Goal: Transaction & Acquisition: Purchase product/service

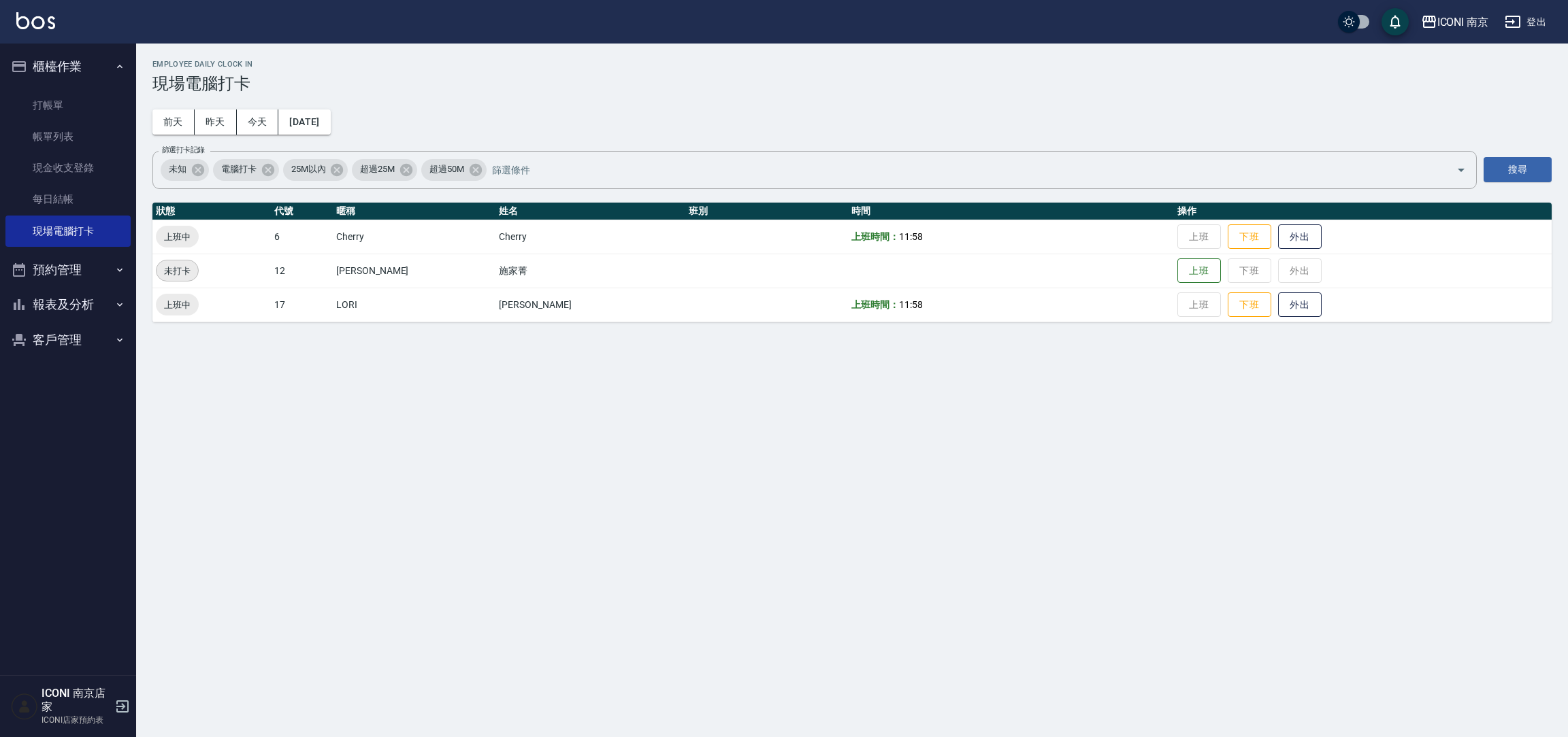
click at [1068, 126] on div "Employee Daily Clock In 現場電腦打卡 前天 昨天 今天 2025/09/13 篩選打卡記錄 未知 電腦打卡 25M以內 超過25M 超…" at bounding box center [852, 191] width 1432 height 295
click at [1092, 352] on div "Employee Daily Clock In 現場電腦打卡 前天 昨天 今天 2025/09/13 篩選打卡記錄 未知 電腦打卡 25M以內 超過25M 超…" at bounding box center [784, 368] width 1568 height 737
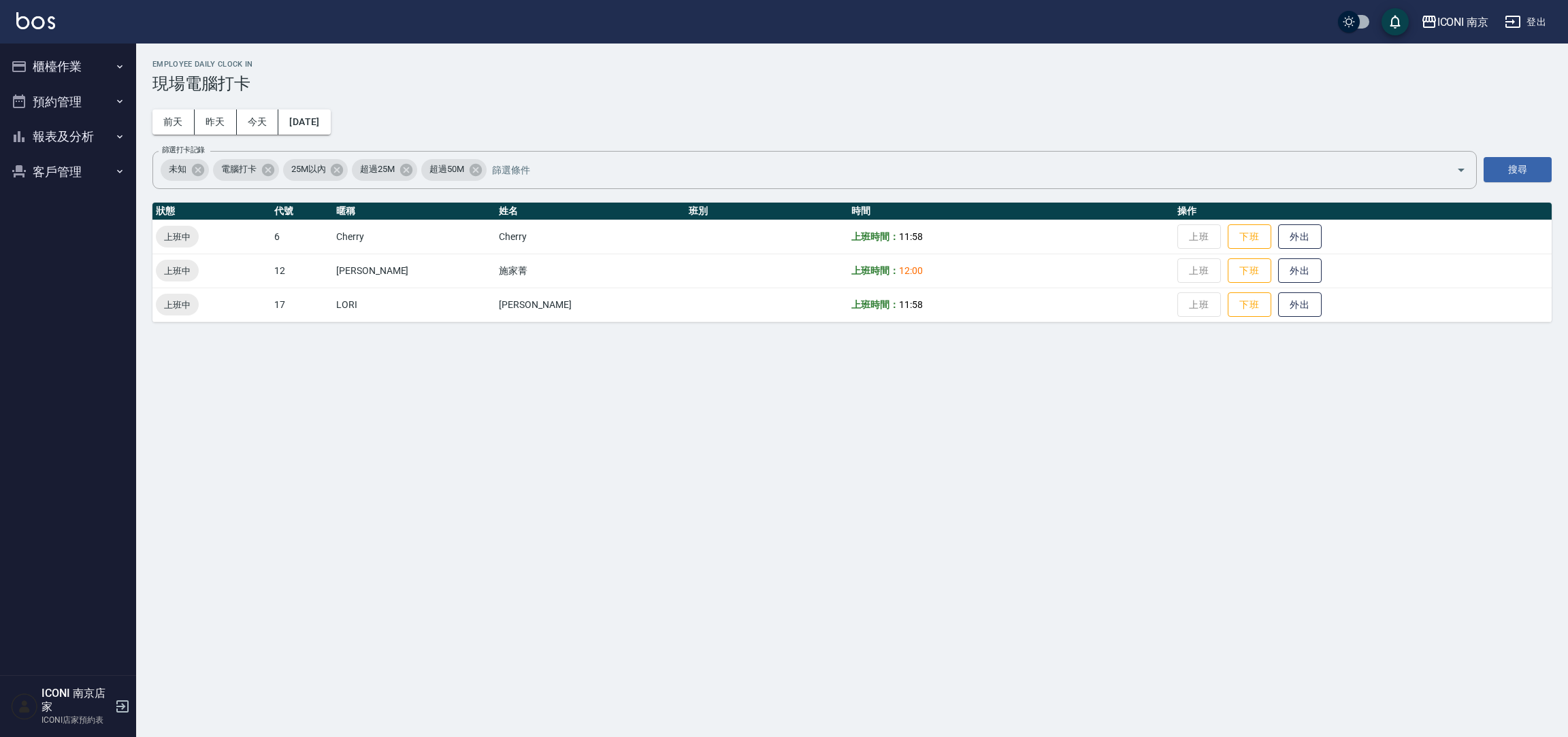
drag, startPoint x: 618, startPoint y: 497, endPoint x: 200, endPoint y: 409, distance: 427.2
click at [618, 495] on div "Employee Daily Clock In 現場電腦打卡 前天 昨天 今天 2025/09/13 篩選打卡記錄 未知 電腦打卡 25M以內 超過25M 超…" at bounding box center [784, 368] width 1568 height 737
click at [60, 59] on button "櫃檯作業" at bounding box center [68, 67] width 126 height 35
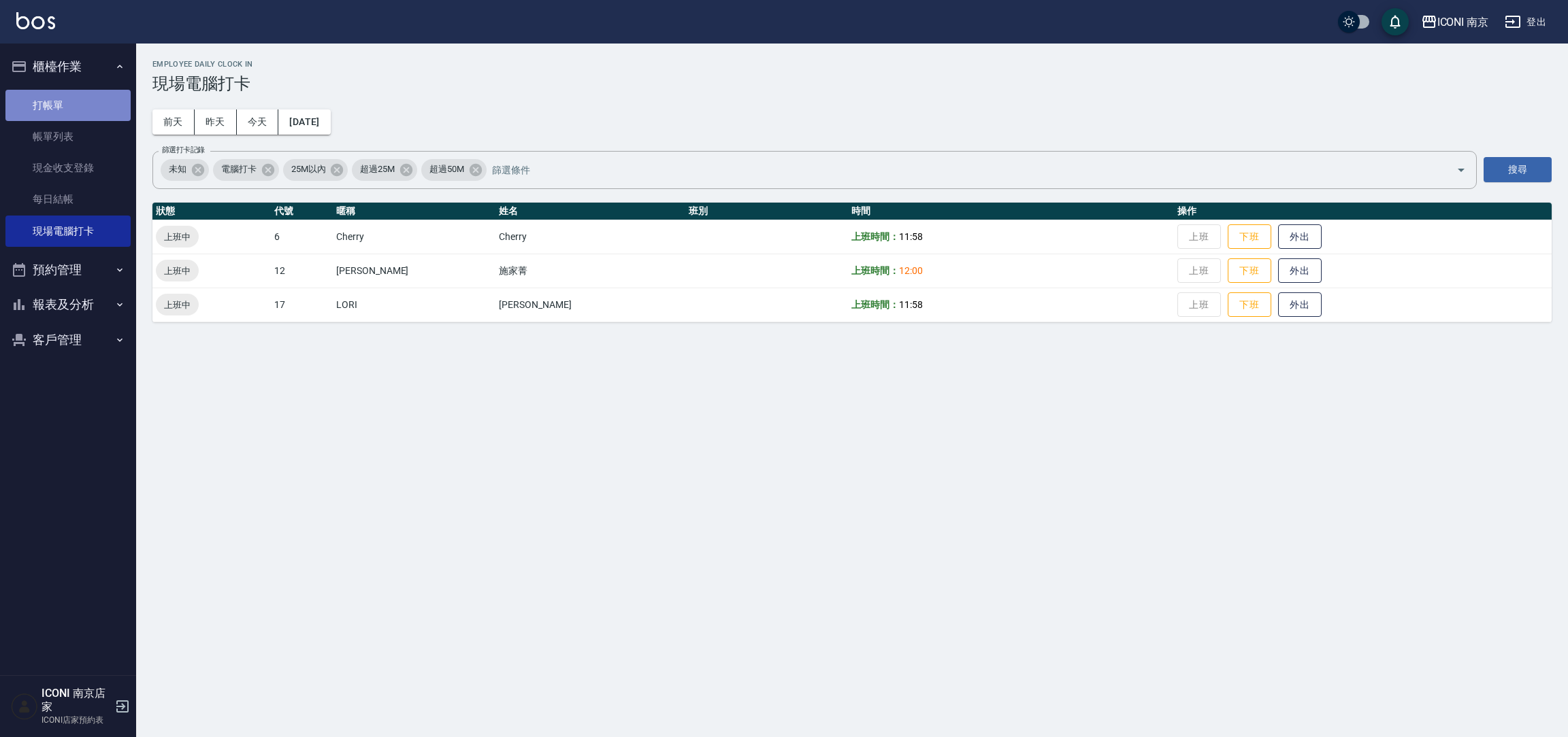
click at [58, 113] on link "打帳單" at bounding box center [68, 105] width 126 height 31
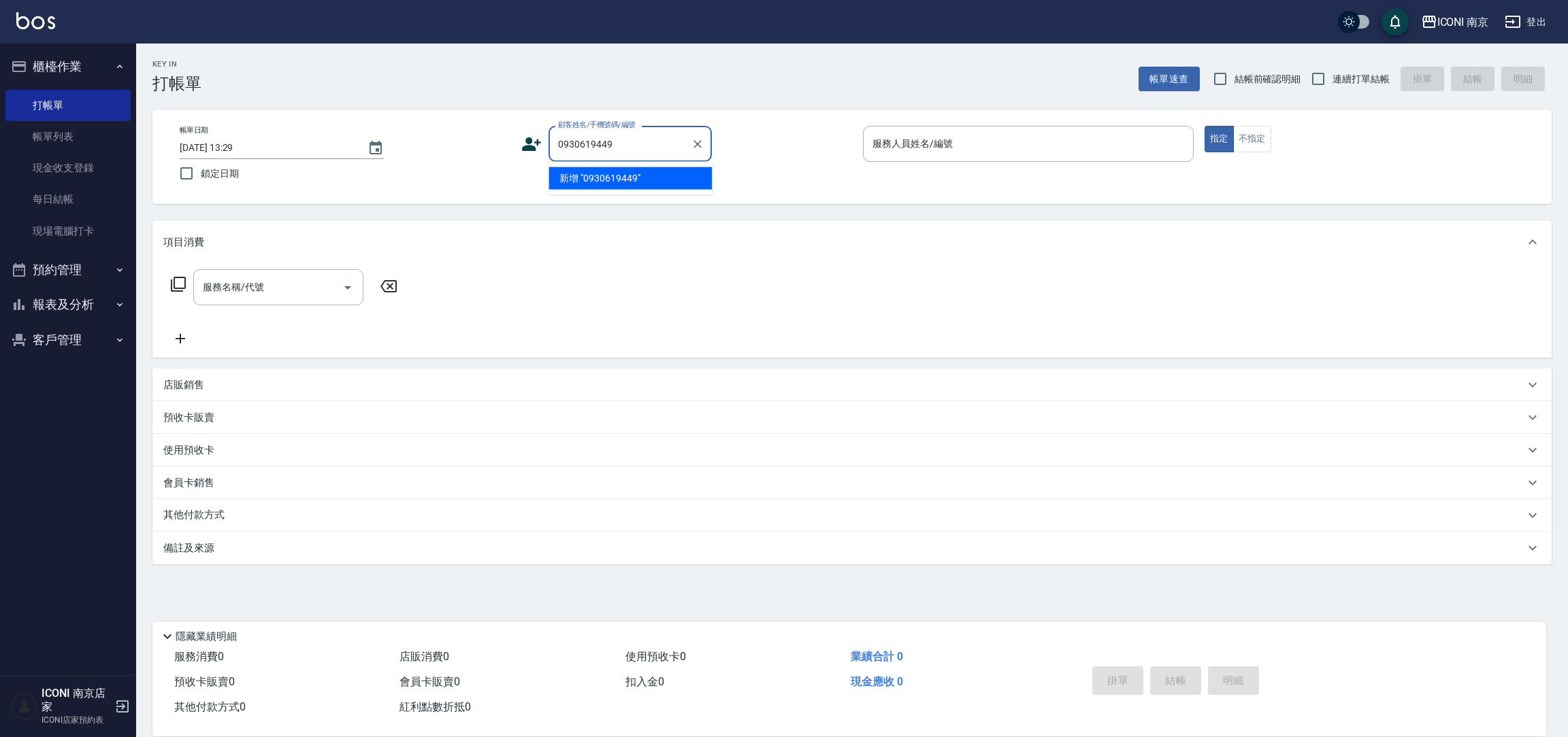
click at [592, 183] on li "新增 "0930619449"" at bounding box center [629, 179] width 163 height 23
type input "0930619449"
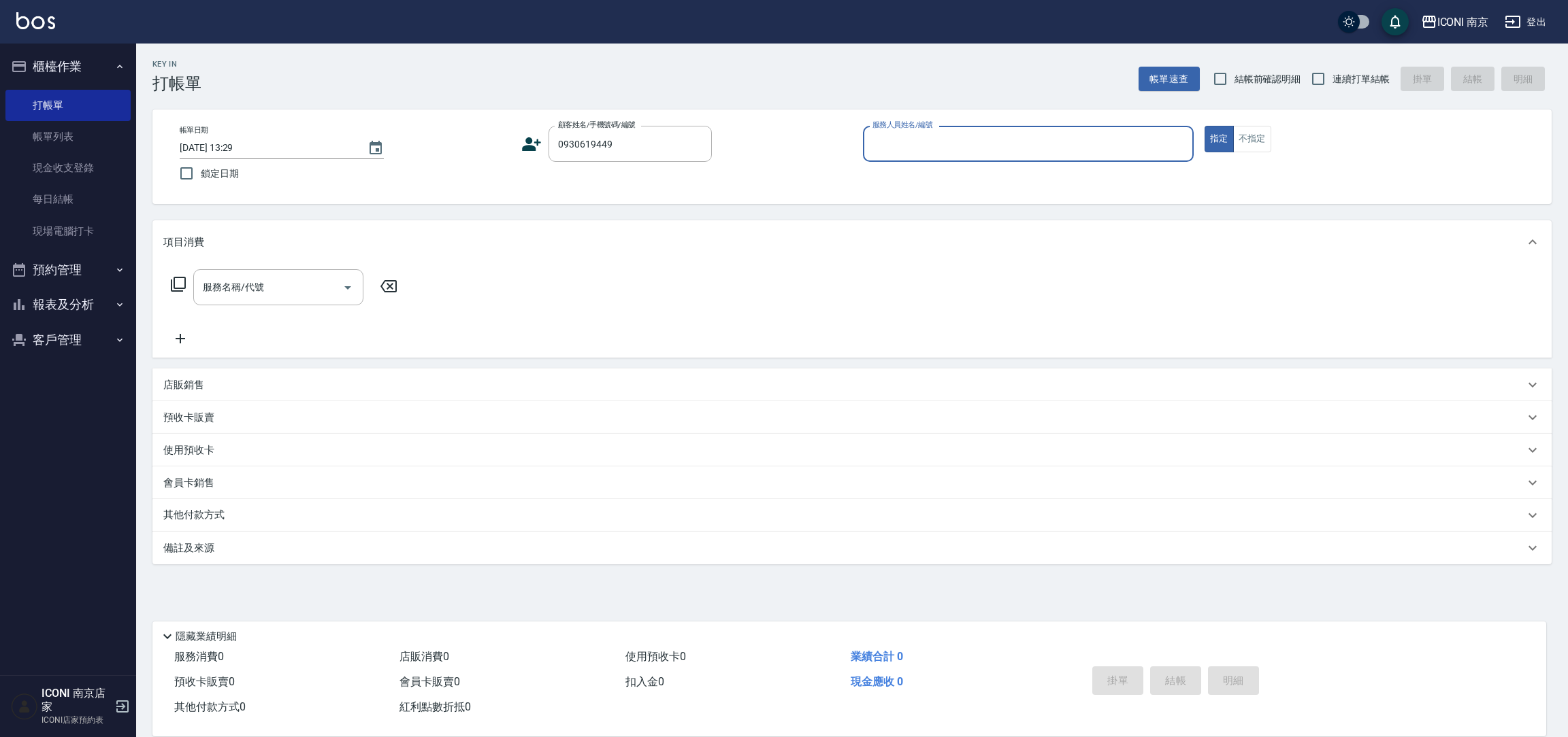
click at [530, 142] on icon at bounding box center [531, 144] width 19 height 14
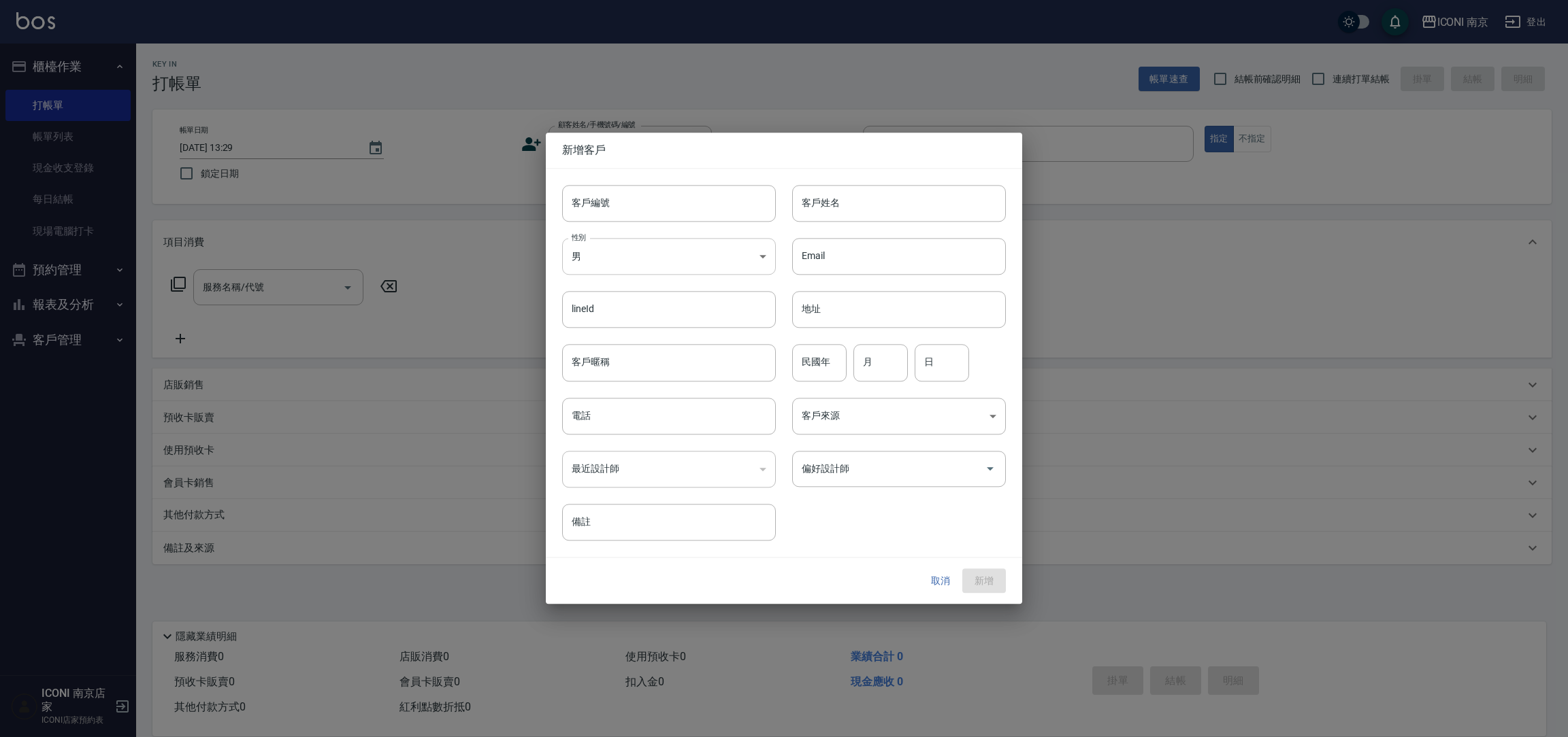
type input "0930619449"
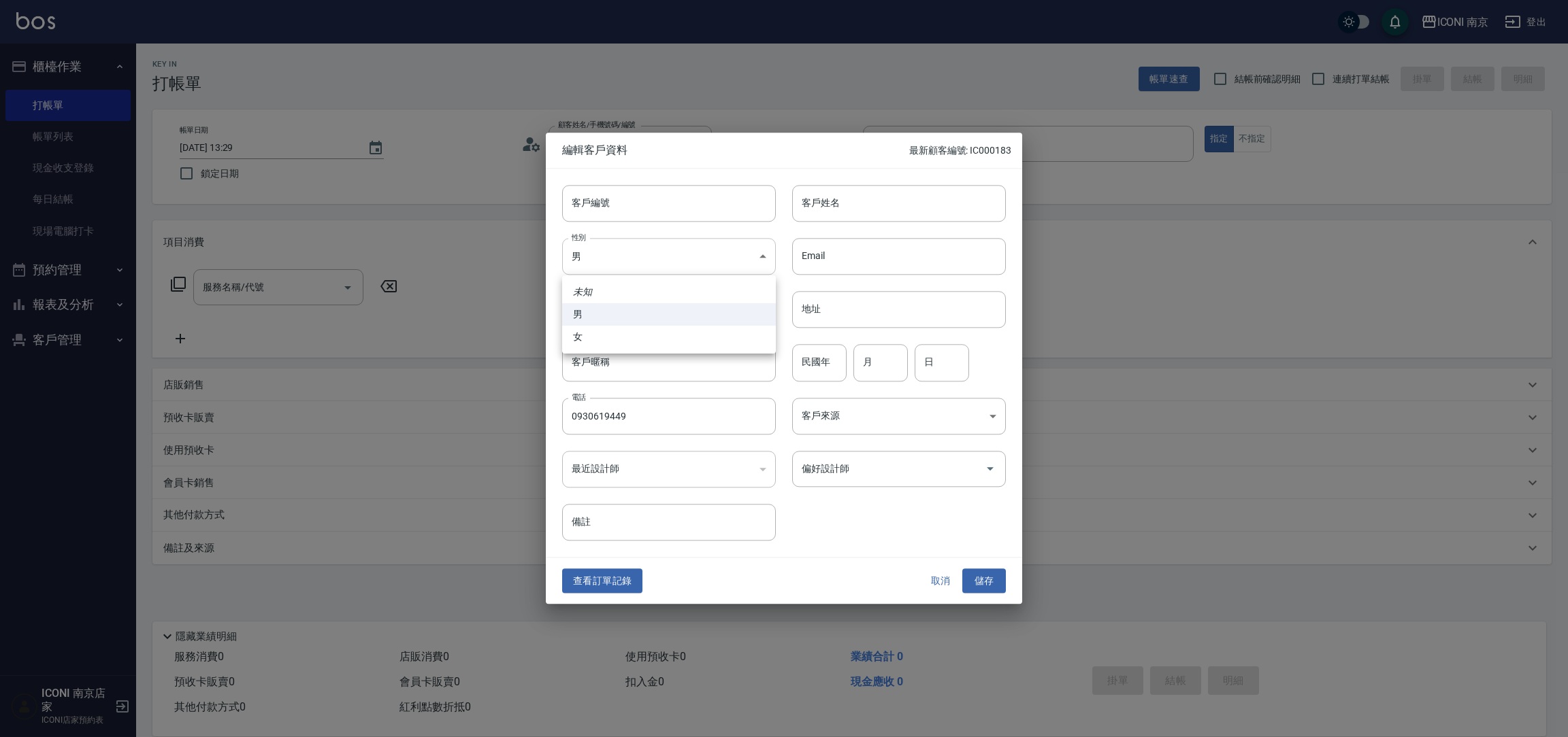
click at [605, 257] on body "ICONI 南京 登出 櫃檯作業 打帳單 帳單列表 現金收支登錄 每日結帳 現場電腦打卡 預約管理 預約管理 單日預約紀錄 單週預約紀錄 報表及分析 報表目錄…" at bounding box center [784, 368] width 1568 height 737
click at [607, 336] on li "女" at bounding box center [668, 337] width 213 height 23
type input "FEMALE"
click at [852, 216] on input "客戶姓名" at bounding box center [898, 204] width 213 height 37
type input "賴姿羽"
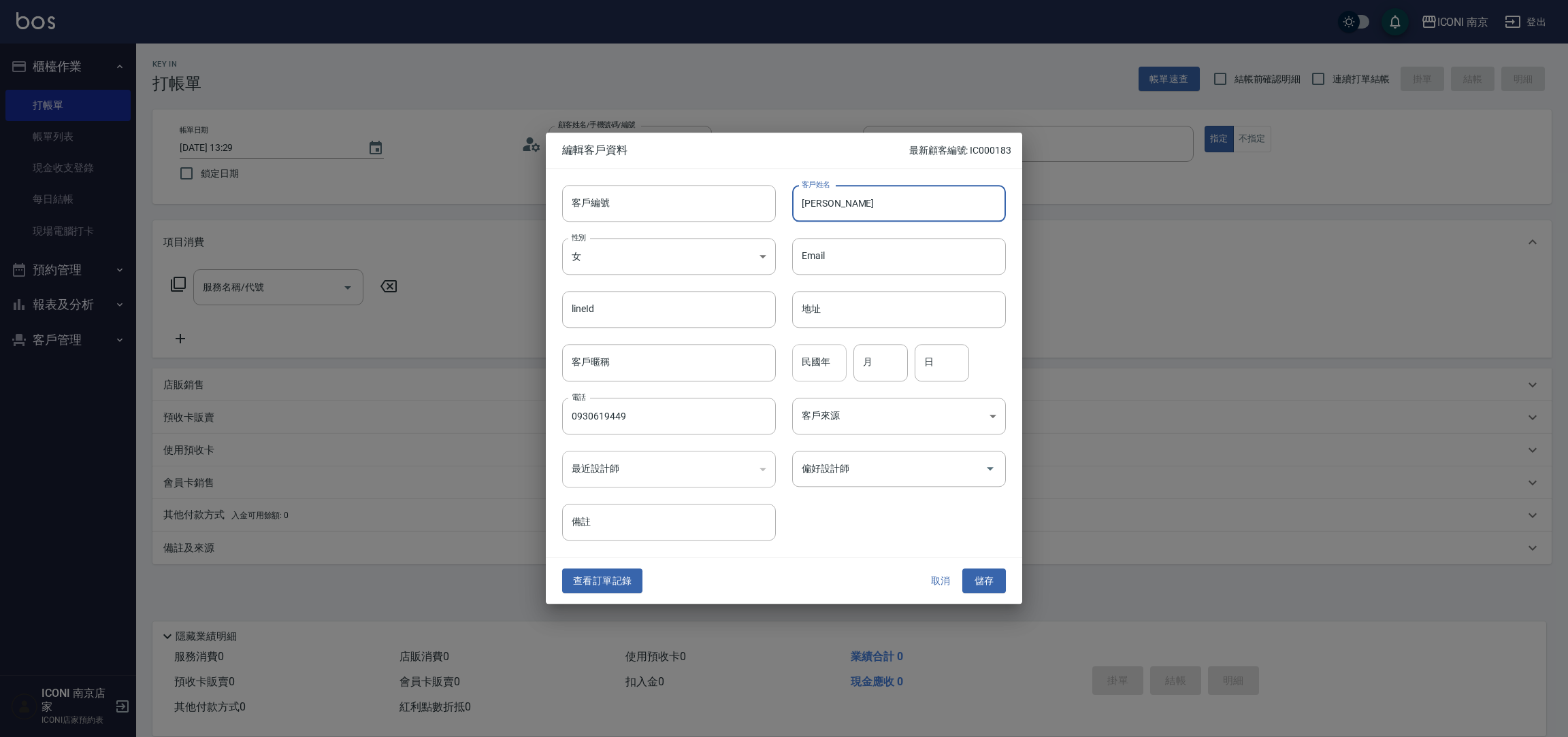
drag, startPoint x: 786, startPoint y: 388, endPoint x: 819, endPoint y: 371, distance: 37.1
click at [790, 389] on div "客戶來源 ​ 客戶來源" at bounding box center [891, 408] width 230 height 53
click at [819, 371] on input "民國年" at bounding box center [819, 364] width 55 height 37
type input "81"
type input "07"
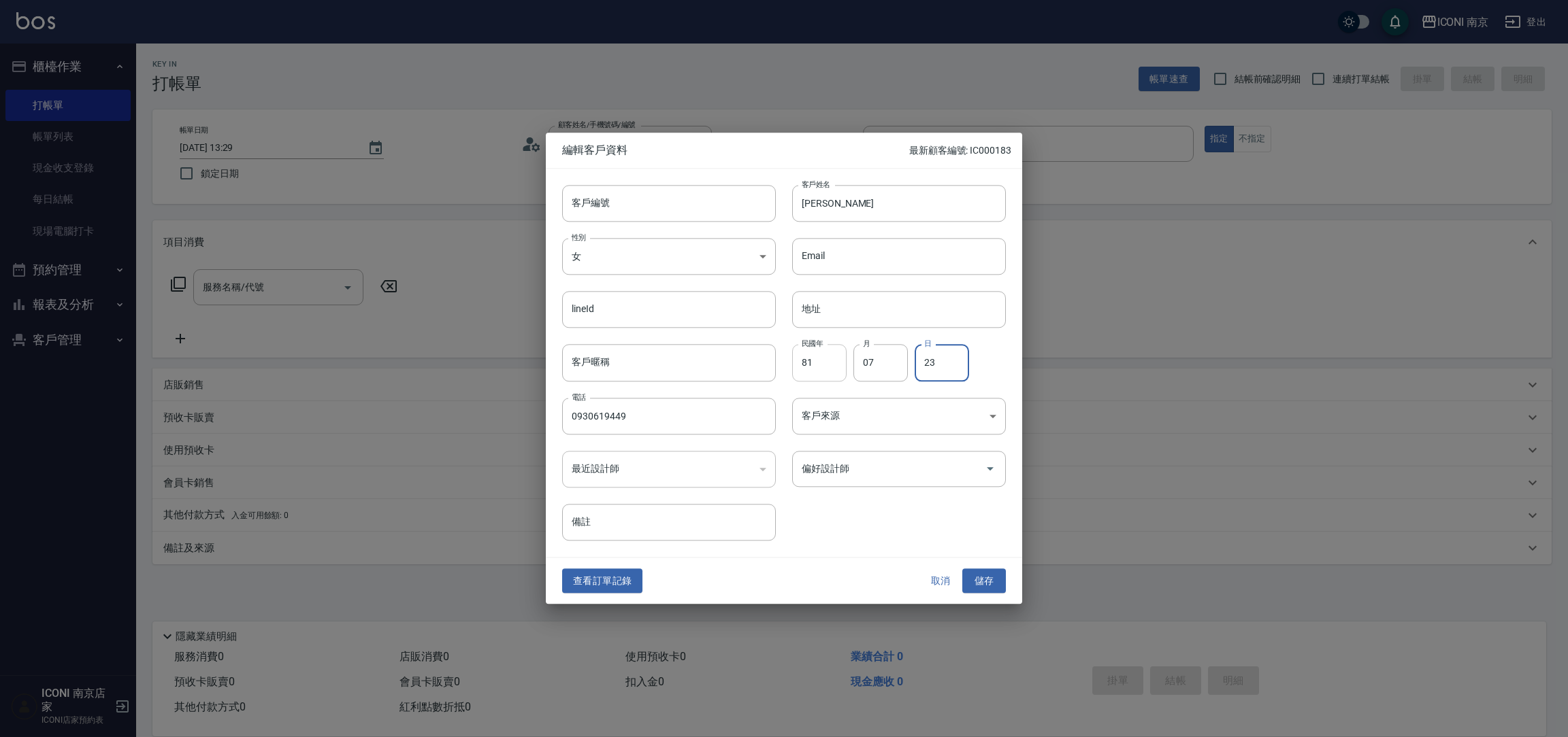
type input "23"
click at [883, 424] on body "ICONI 南京 登出 櫃檯作業 打帳單 帳單列表 現金收支登錄 每日結帳 現場電腦打卡 預約管理 預約管理 單日預約紀錄 單週預約紀錄 報表及分析 報表目錄…" at bounding box center [784, 368] width 1568 height 737
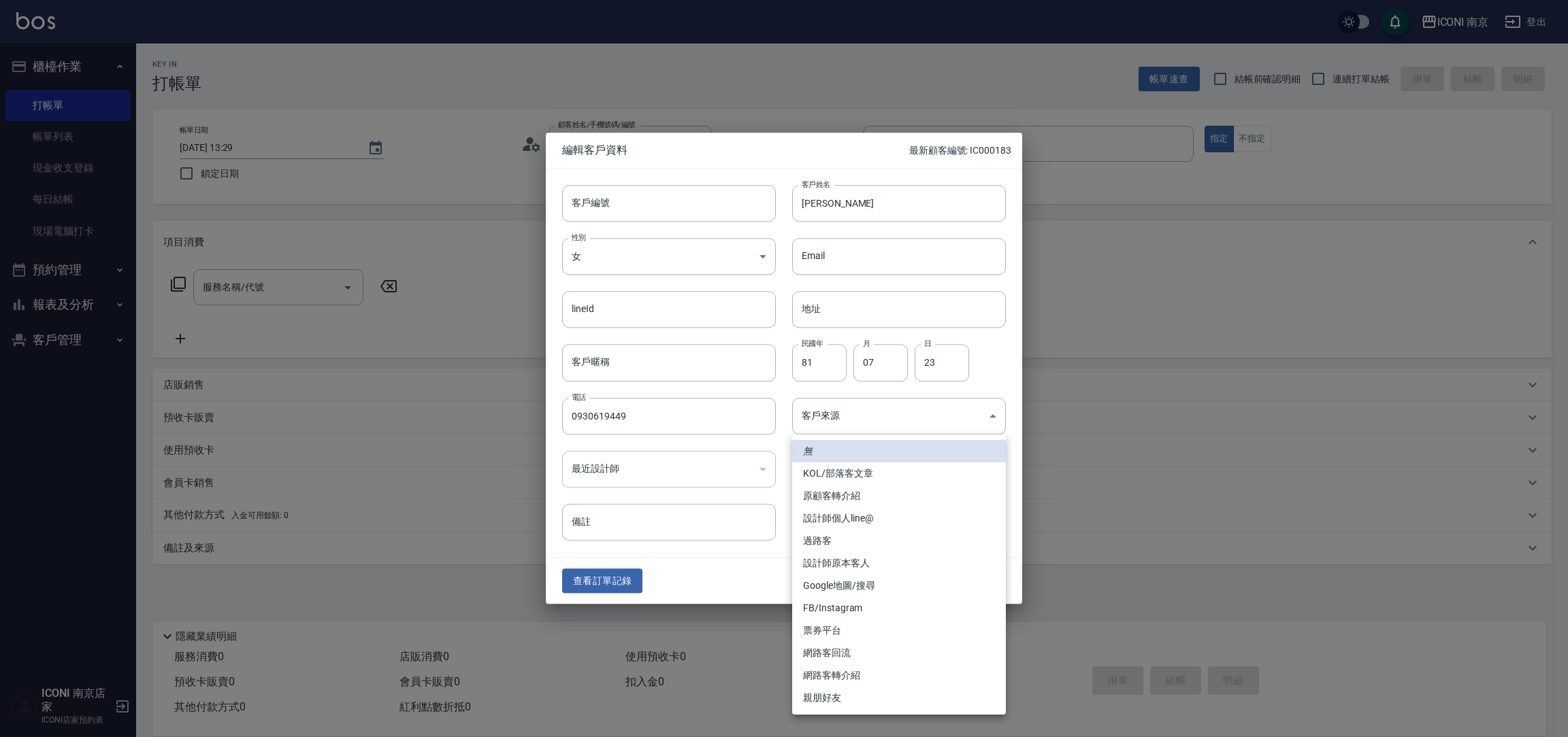
click at [852, 534] on li "過路客" at bounding box center [898, 541] width 213 height 23
type input "過路客"
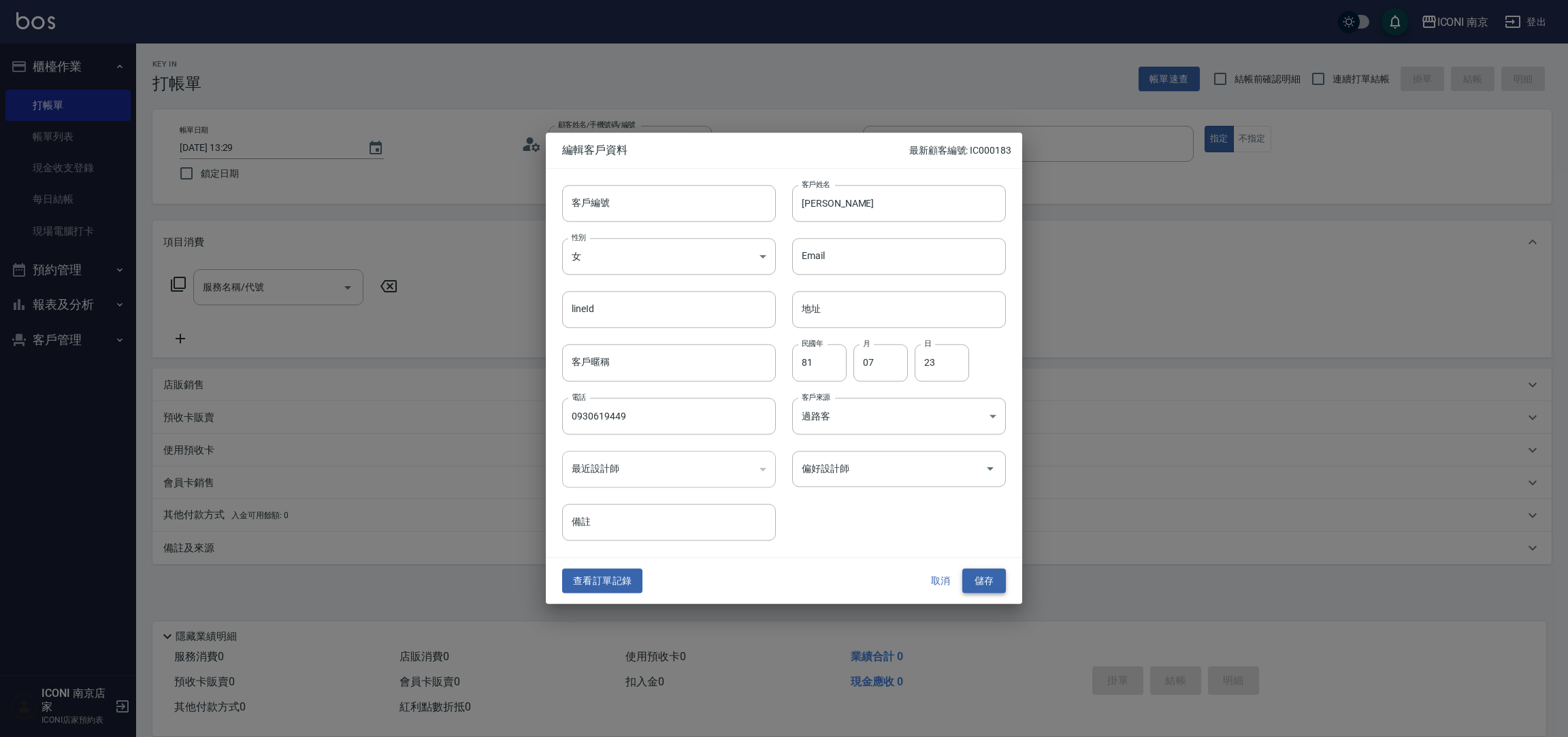
click at [996, 587] on button "儲存" at bounding box center [984, 581] width 43 height 25
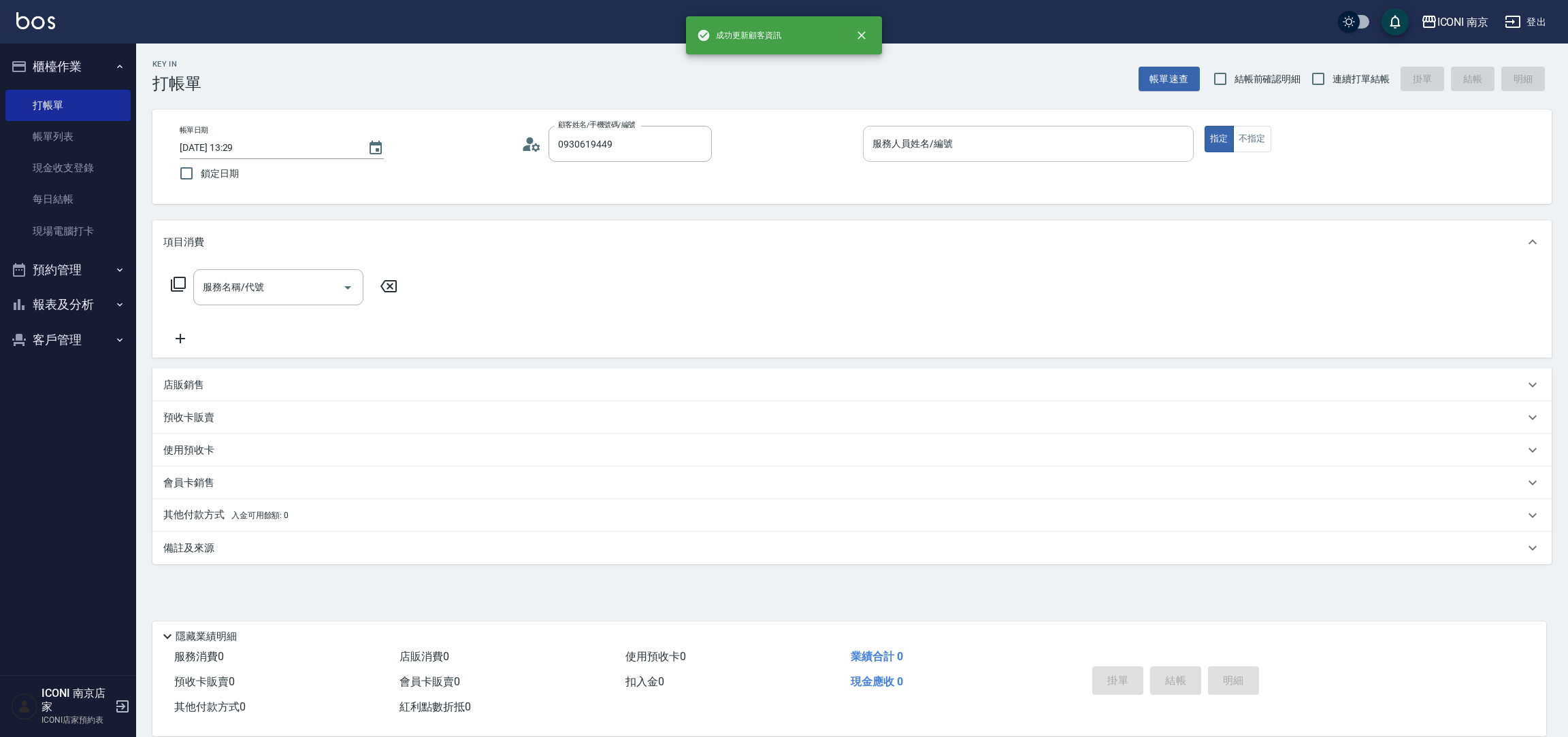
click at [906, 136] on div "服務人員姓名/編號 服務人員姓名/編號" at bounding box center [1028, 143] width 331 height 36
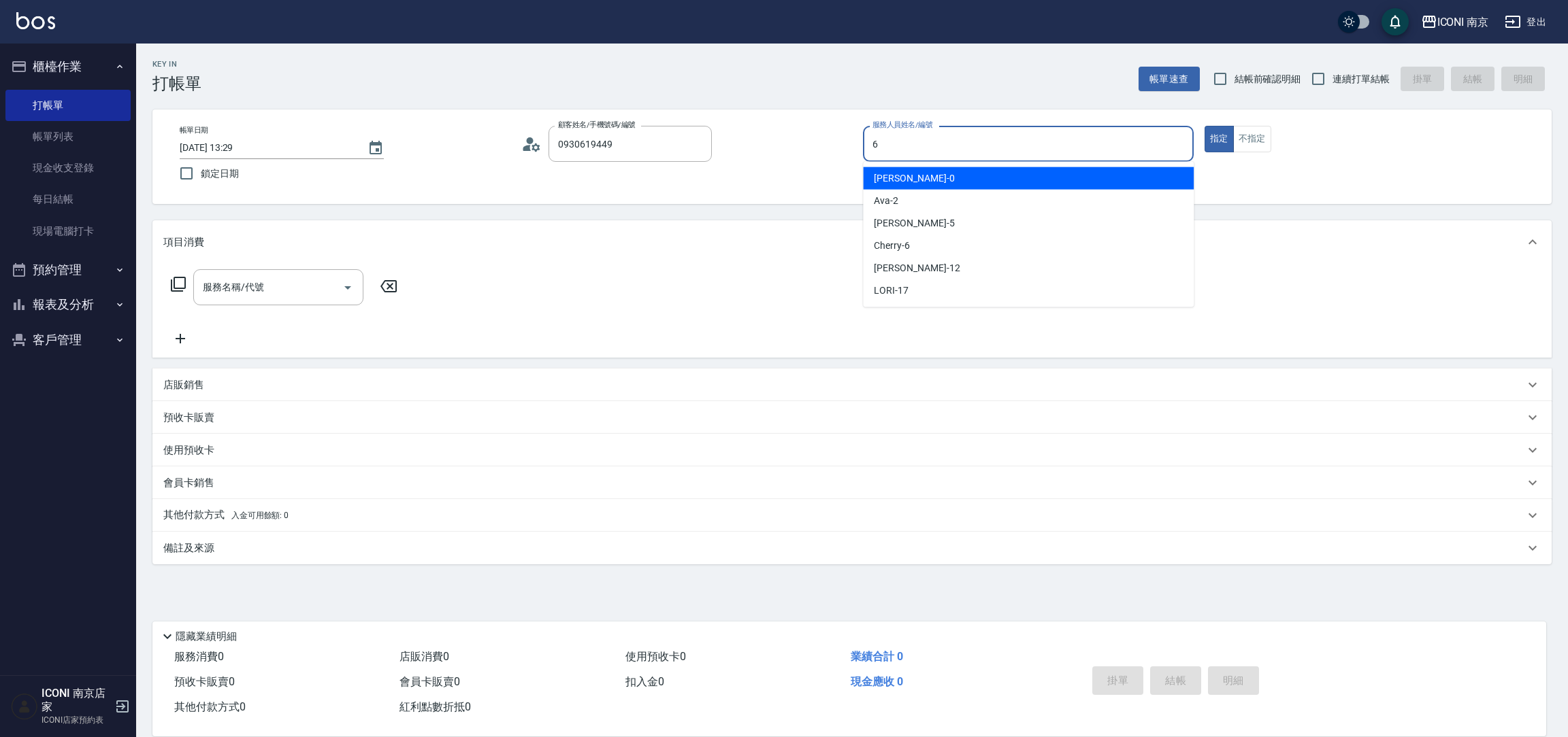
type input "6"
type button "true"
type input "Cherry-6"
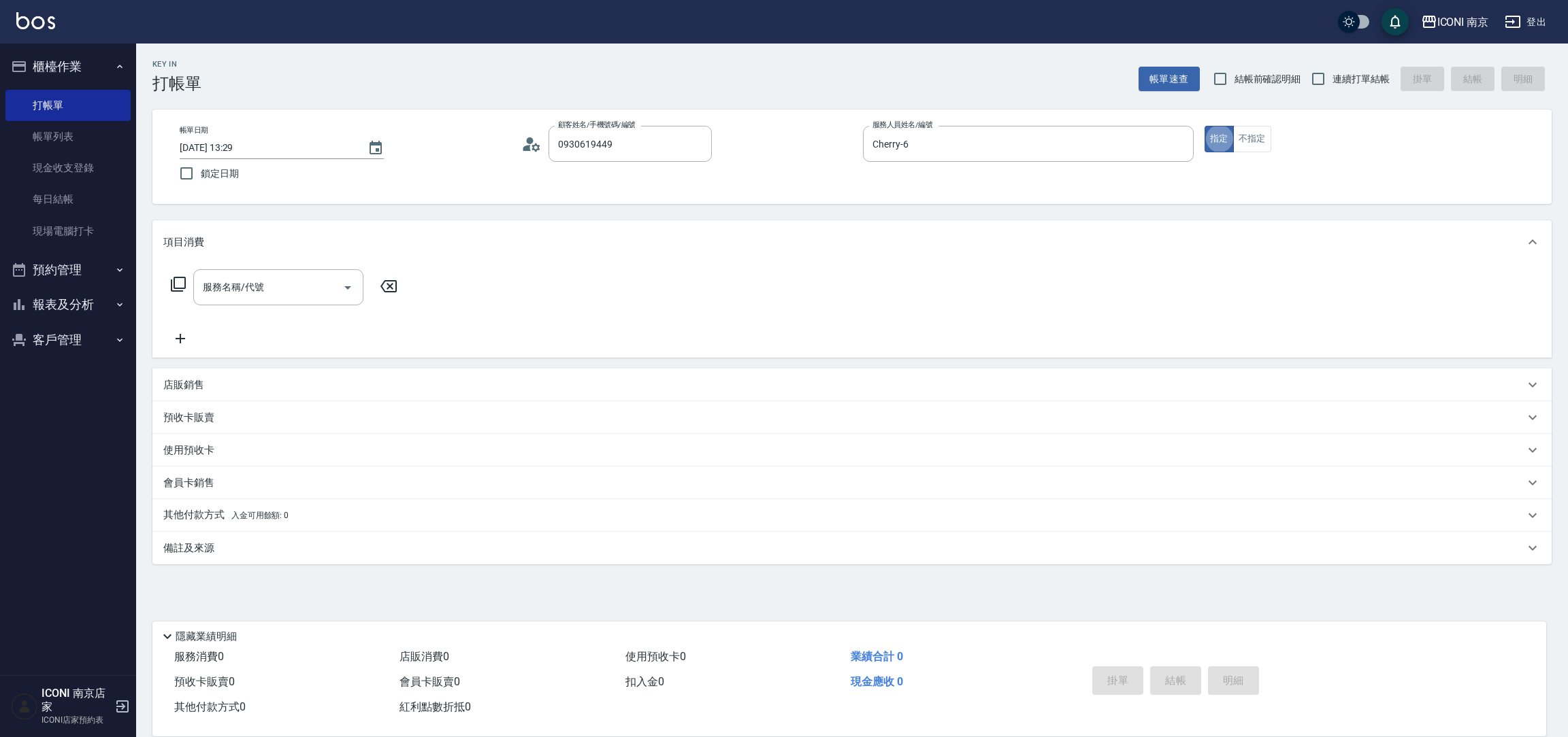
drag, startPoint x: 1234, startPoint y: 146, endPoint x: 1285, endPoint y: 95, distance: 72.1
click at [1231, 146] on div "指定 不指定" at bounding box center [1369, 138] width 331 height 27
click at [1332, 76] on span "連續打單結帳" at bounding box center [1360, 80] width 57 height 14
click at [1332, 76] on input "連續打單結帳" at bounding box center [1318, 79] width 29 height 29
checkbox input "true"
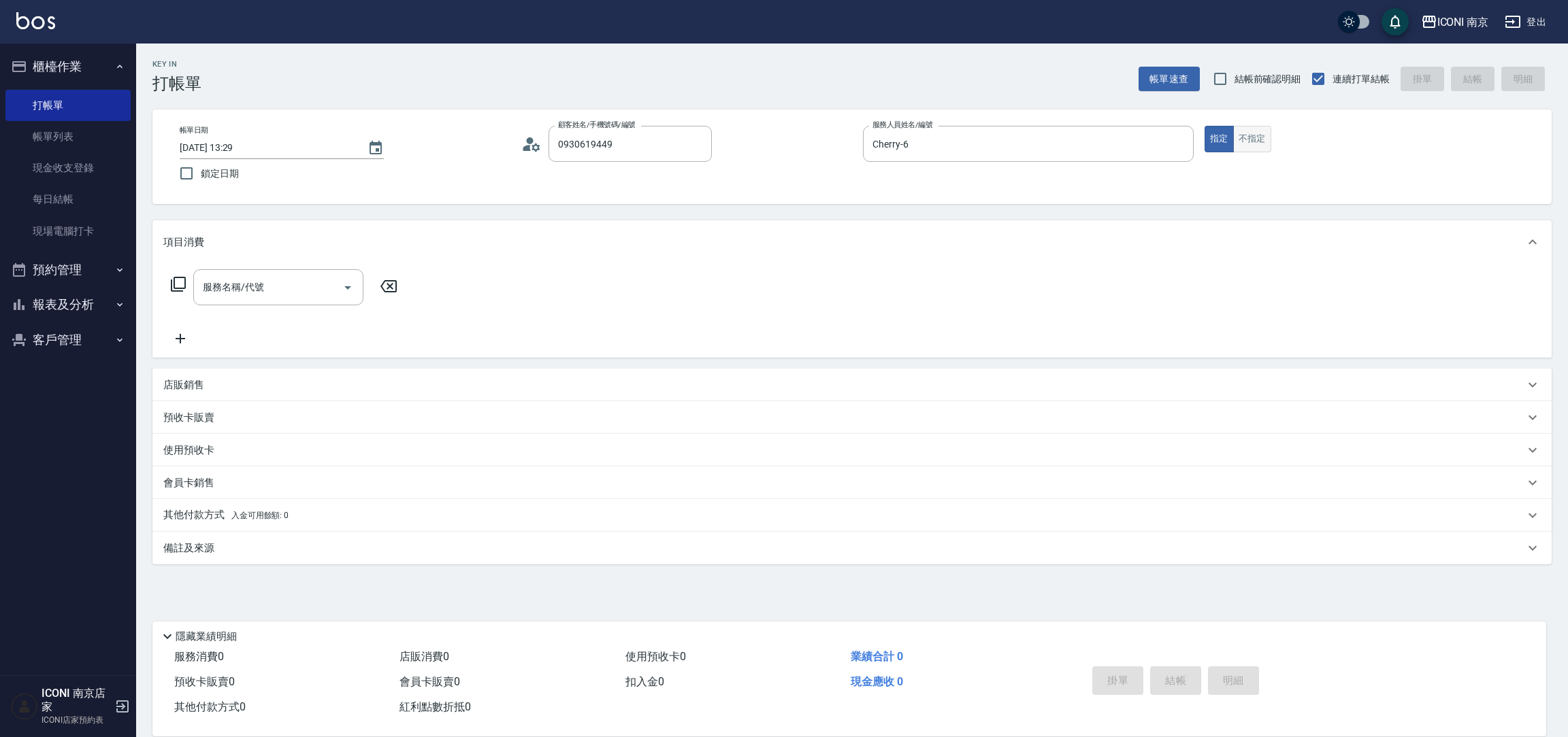
click at [1246, 136] on button "不指定" at bounding box center [1252, 138] width 38 height 27
click at [257, 278] on input "服務名稱/代號" at bounding box center [268, 287] width 138 height 24
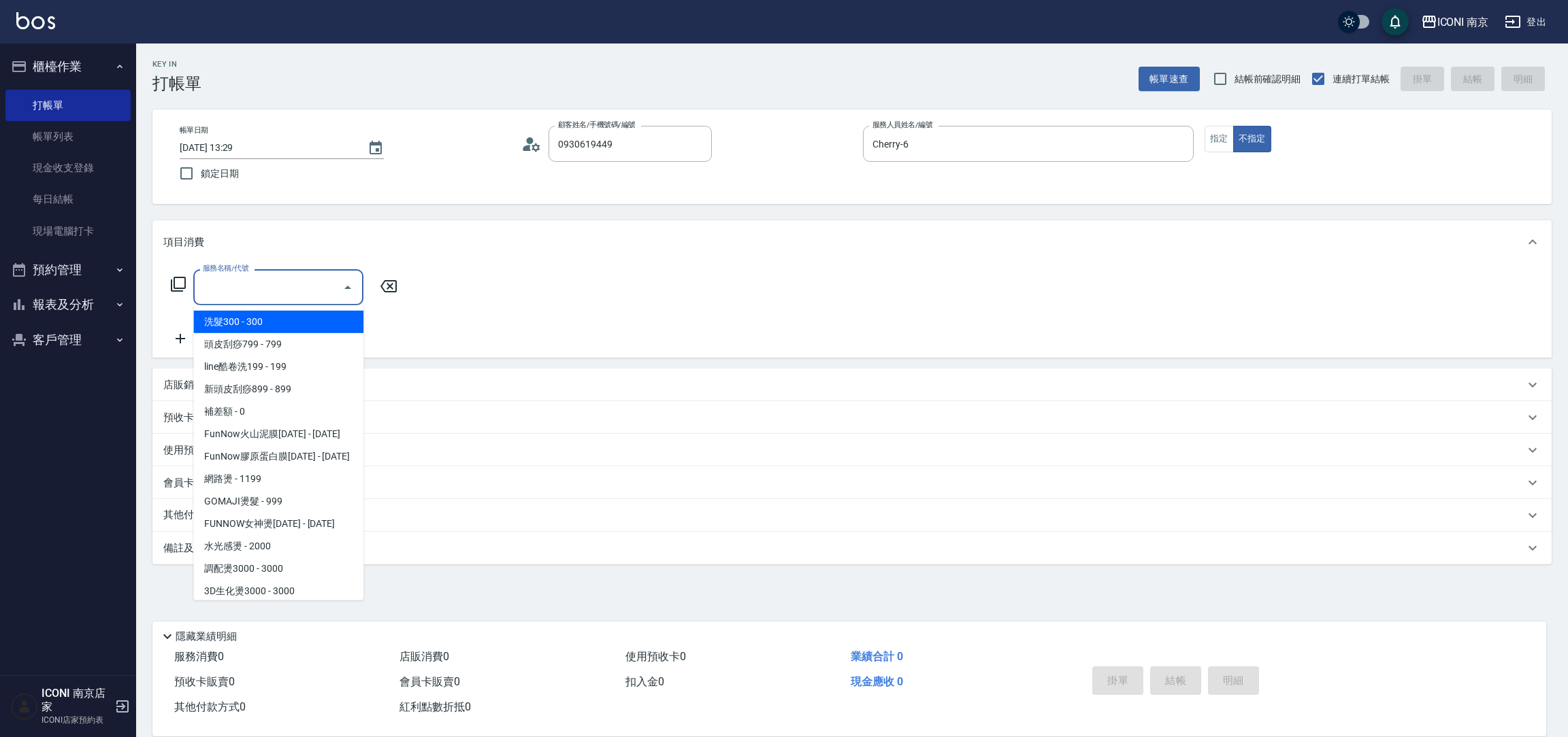
click at [266, 325] on span "洗髮300 - 300" at bounding box center [278, 322] width 170 height 23
type input "洗髮300(102)"
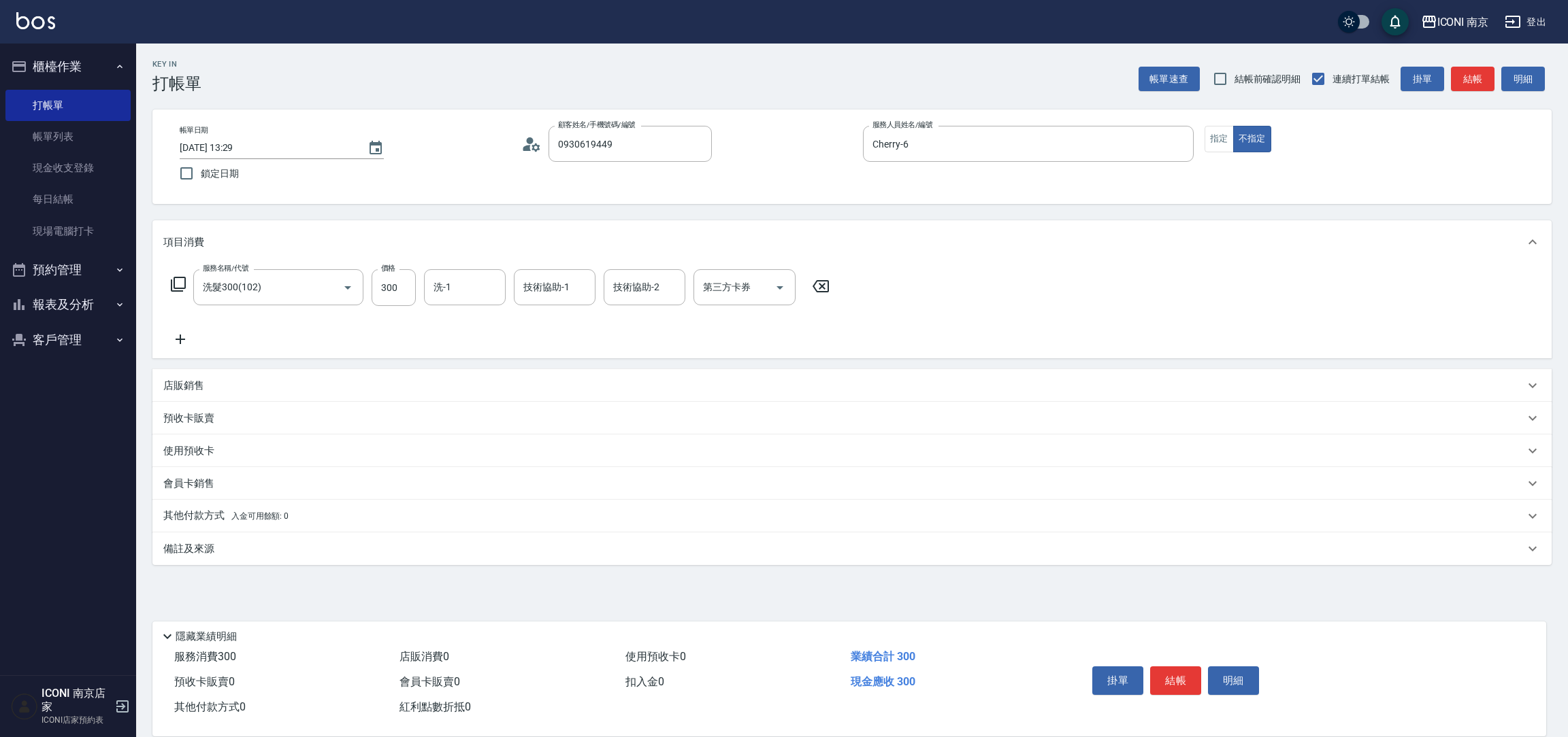
click at [422, 284] on div "服務名稱/代號 洗髮300(102) 服務名稱/代號 價格 300 價格 洗-1 洗-1 技術協助-1 技術協助-1 技術協助-2 技術協助-2 第三方卡券 …" at bounding box center [501, 288] width 675 height 37
click at [395, 286] on input "300" at bounding box center [394, 288] width 44 height 37
type input "500"
type input "LORI-17"
click at [336, 547] on div "備註及來源" at bounding box center [844, 550] width 1361 height 14
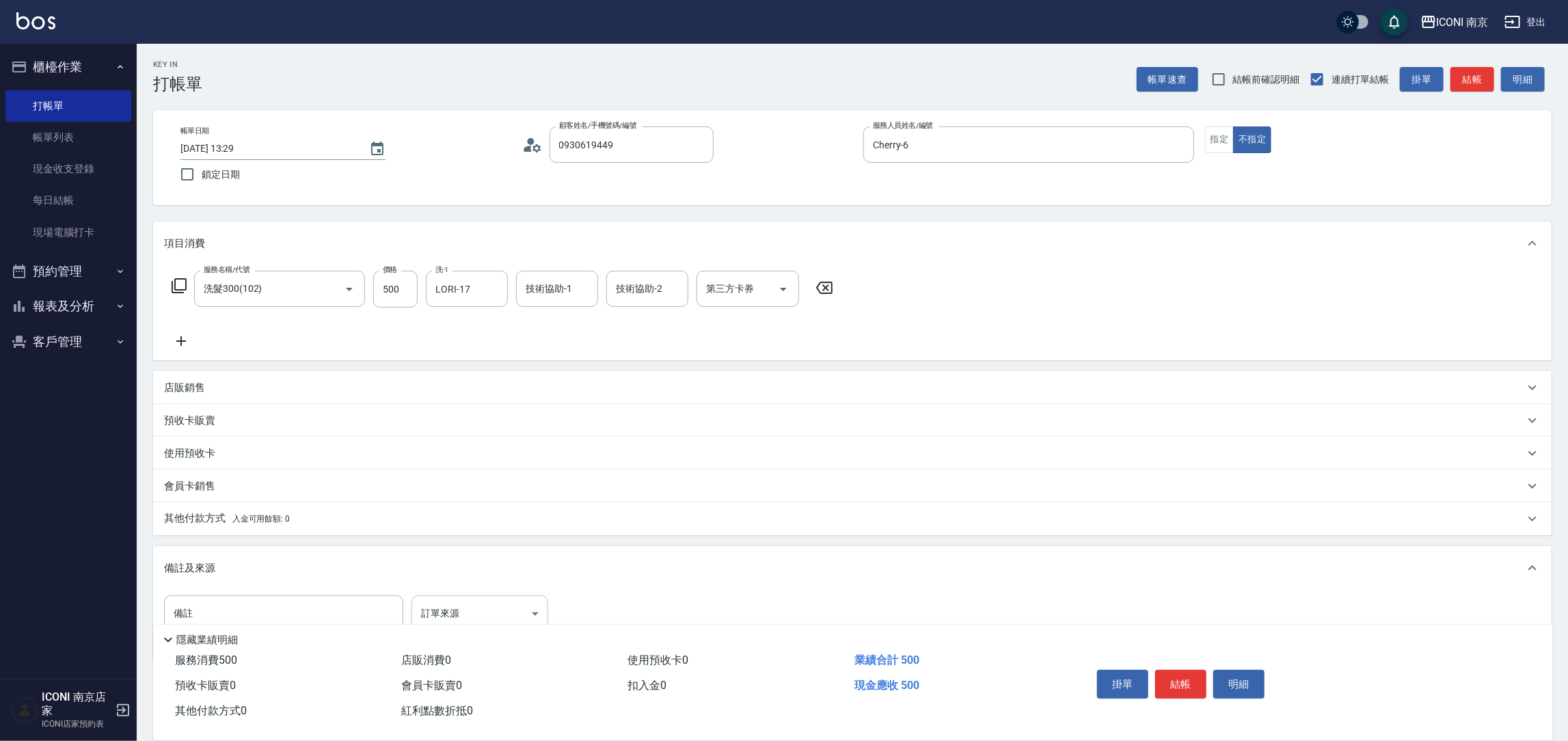
click at [480, 618] on body "ICONI 南京 登出 櫃檯作業 打帳單 帳單列表 現金收支登錄 每日結帳 現場電腦打卡 預約管理 預約管理 單日預約紀錄 單週預約紀錄 報表及分析 報表目錄…" at bounding box center [784, 394] width 1568 height 789
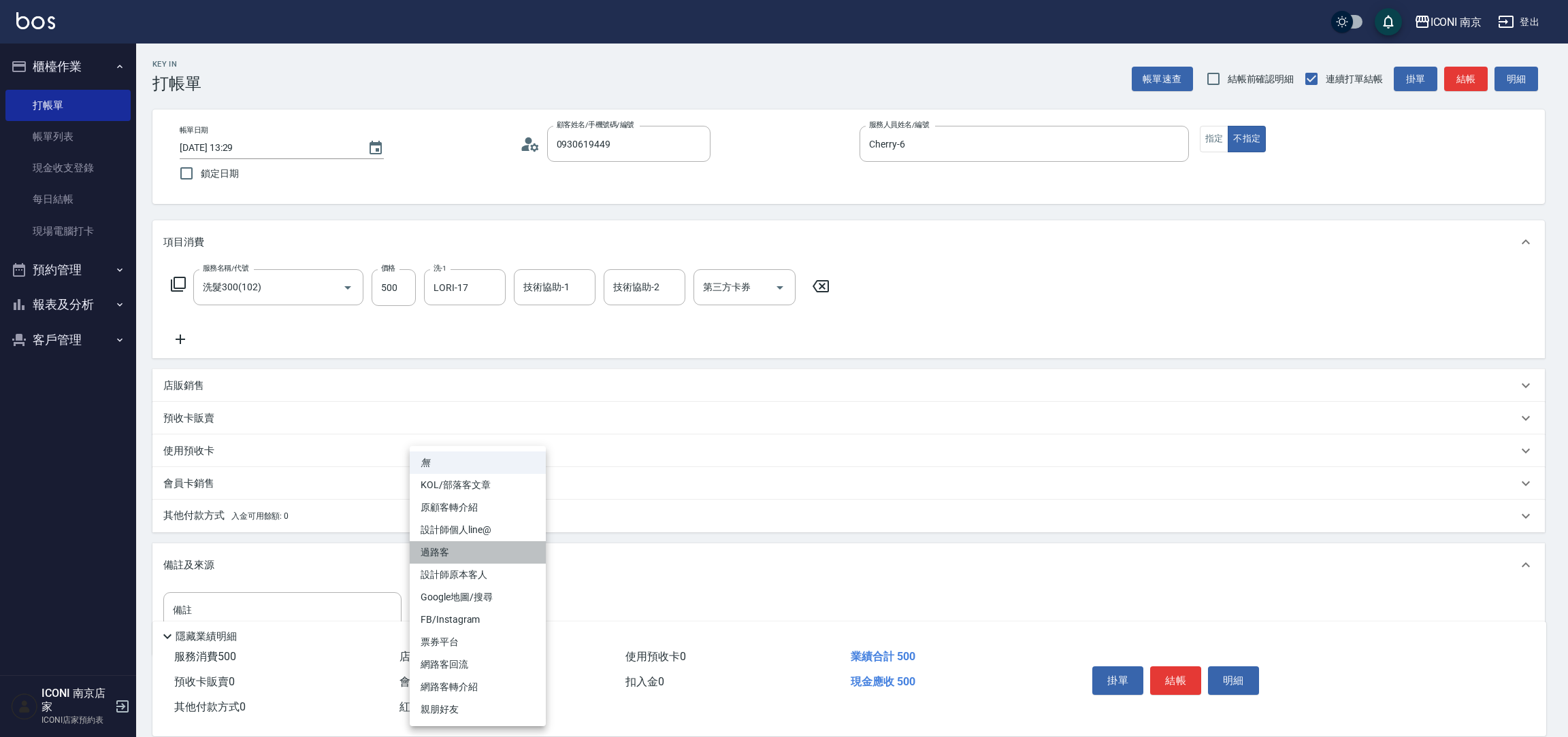
click at [491, 543] on li "過路客" at bounding box center [477, 553] width 136 height 23
type input "過路客"
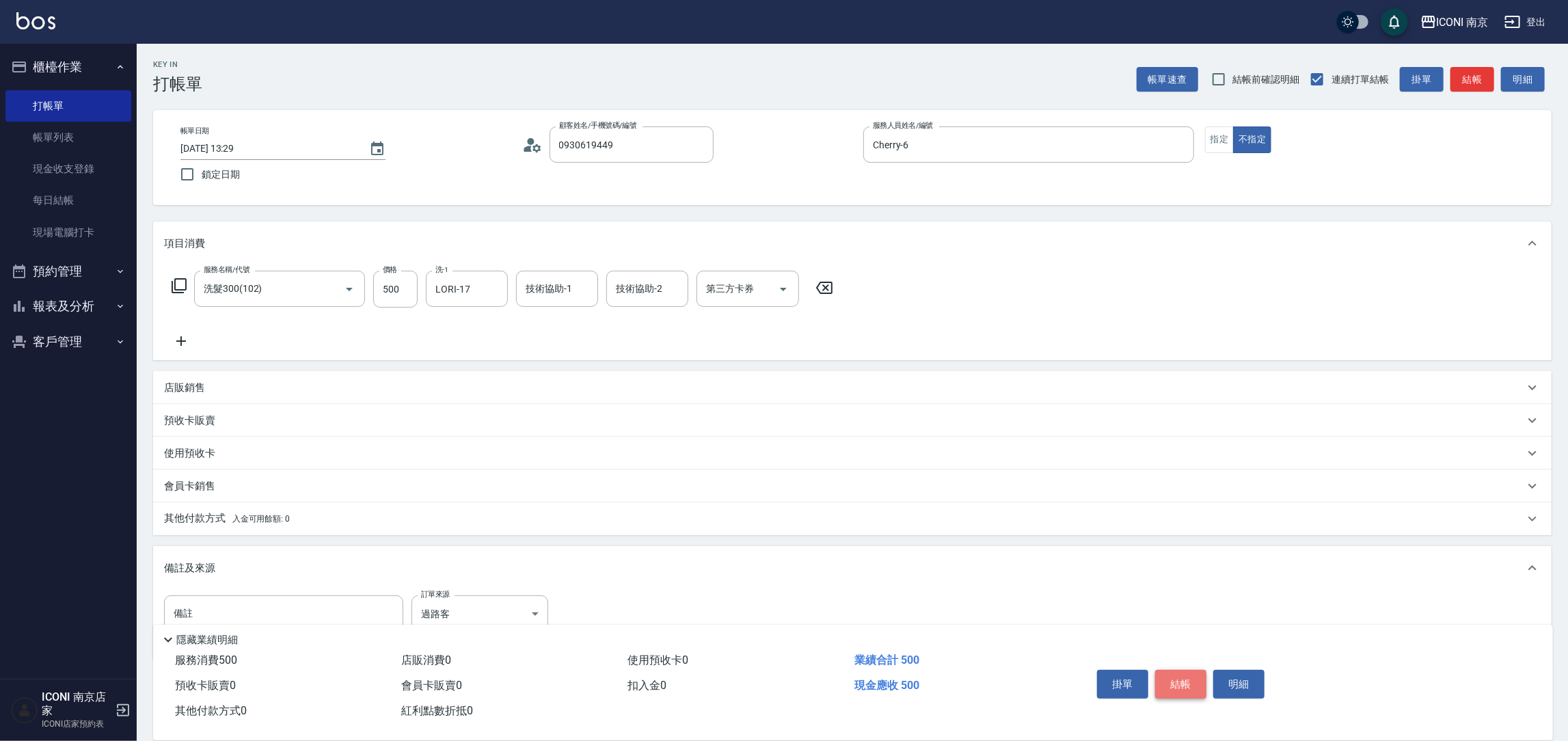
click at [1196, 684] on button "結帳" at bounding box center [1181, 684] width 51 height 29
type input "2025/09/13 13:30"
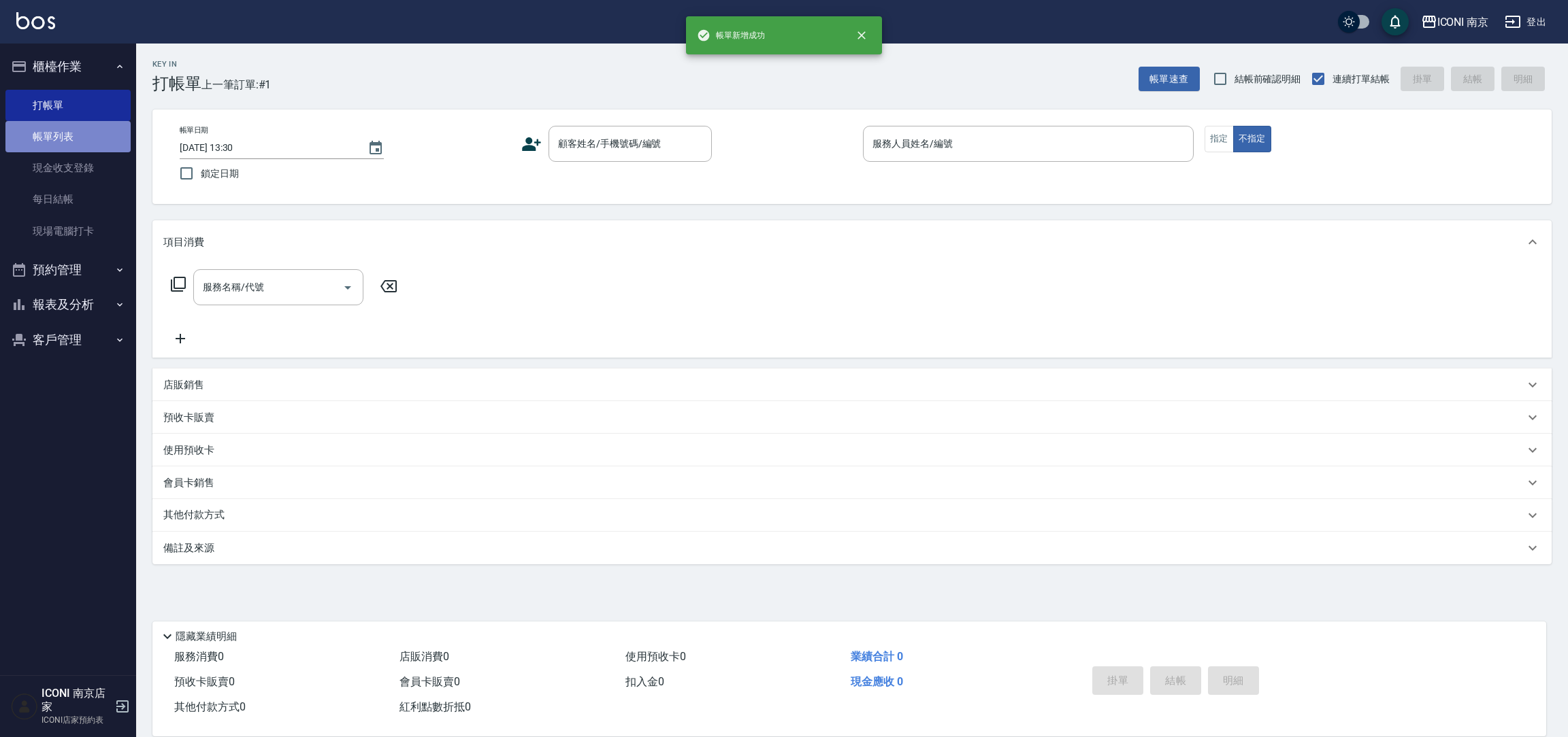
click at [84, 130] on link "帳單列表" at bounding box center [68, 136] width 126 height 31
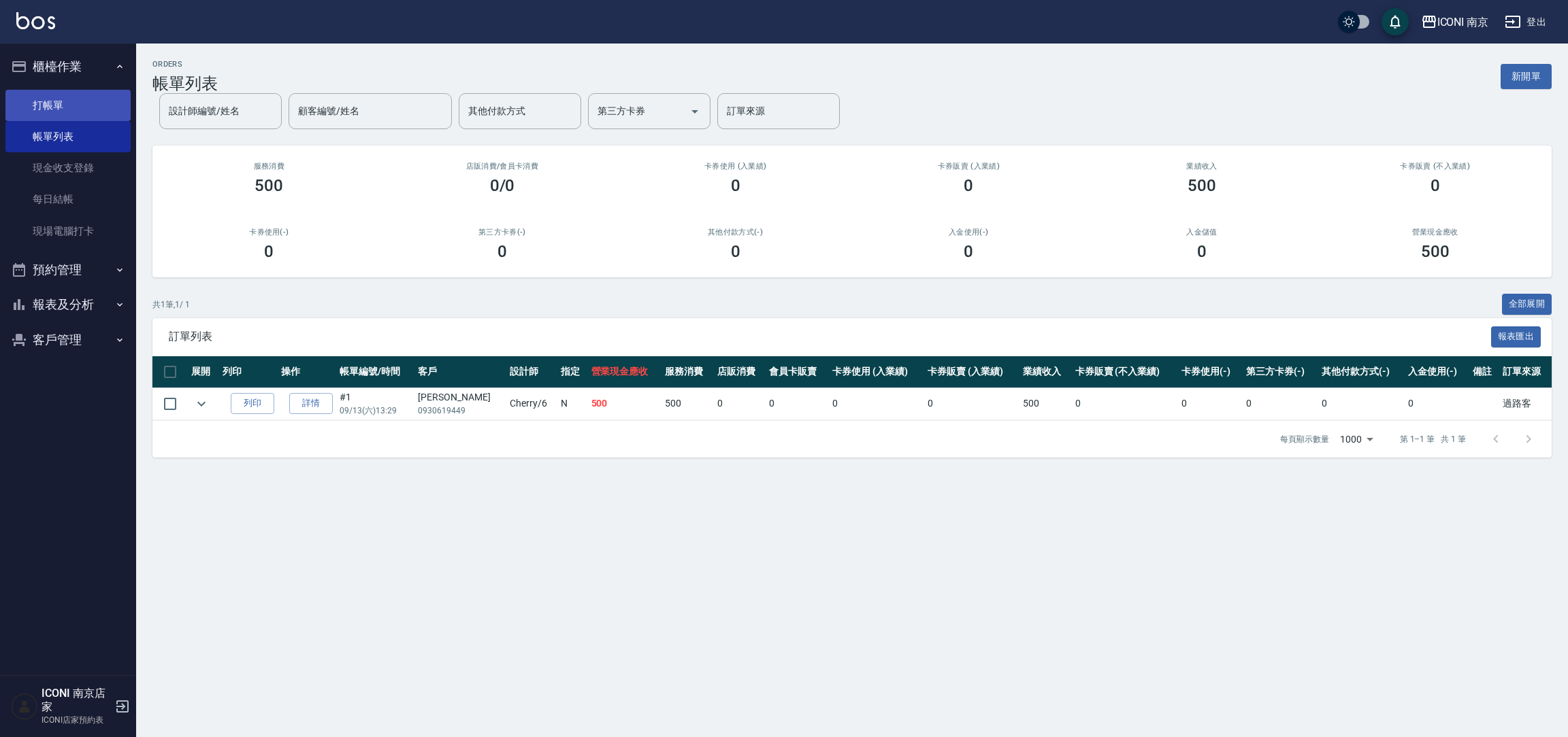
click at [46, 101] on link "打帳單" at bounding box center [68, 105] width 126 height 31
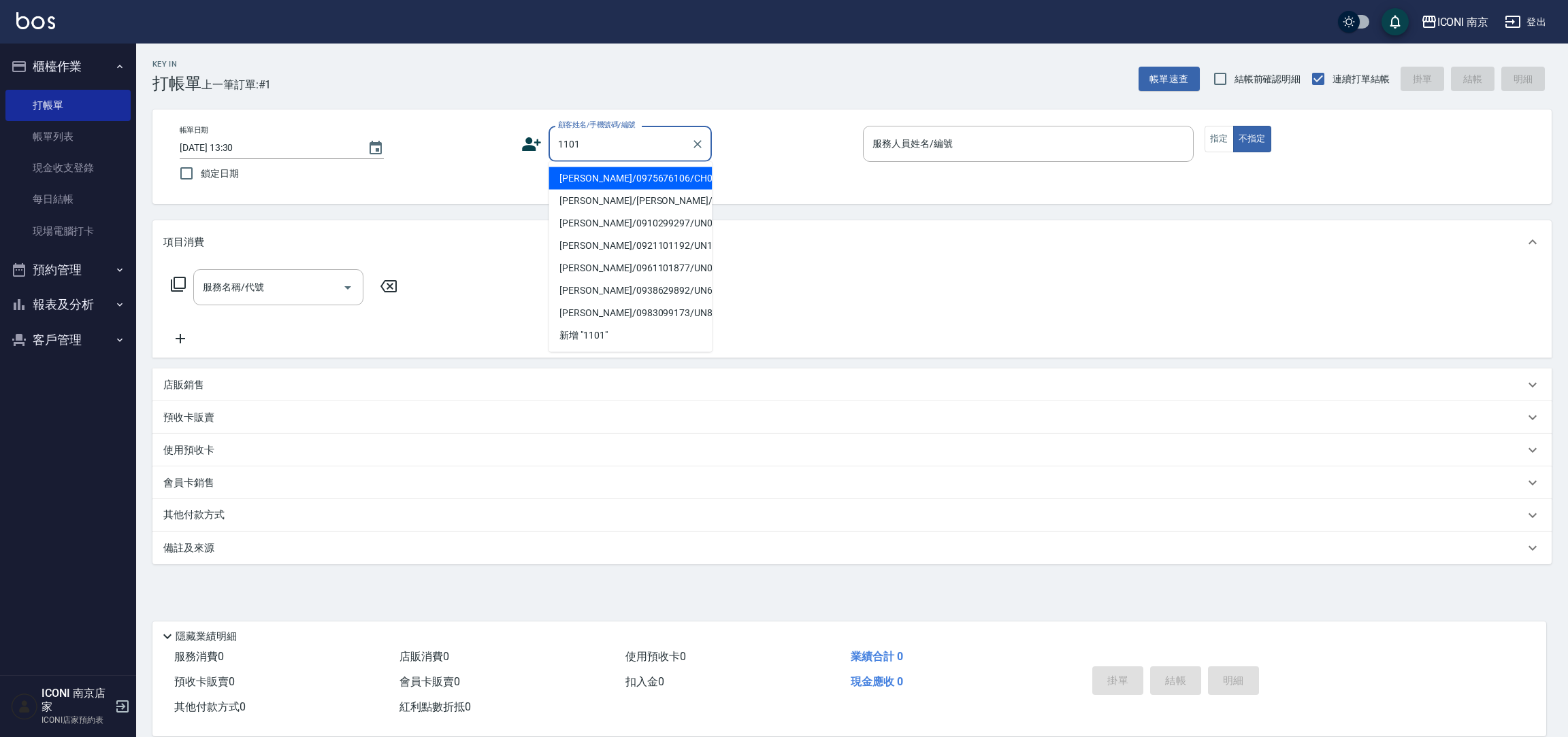
click at [613, 180] on li "曹秀惠/0975676106/CH0001101" at bounding box center [629, 179] width 163 height 23
type input "曹秀惠/0975676106/CH0001101"
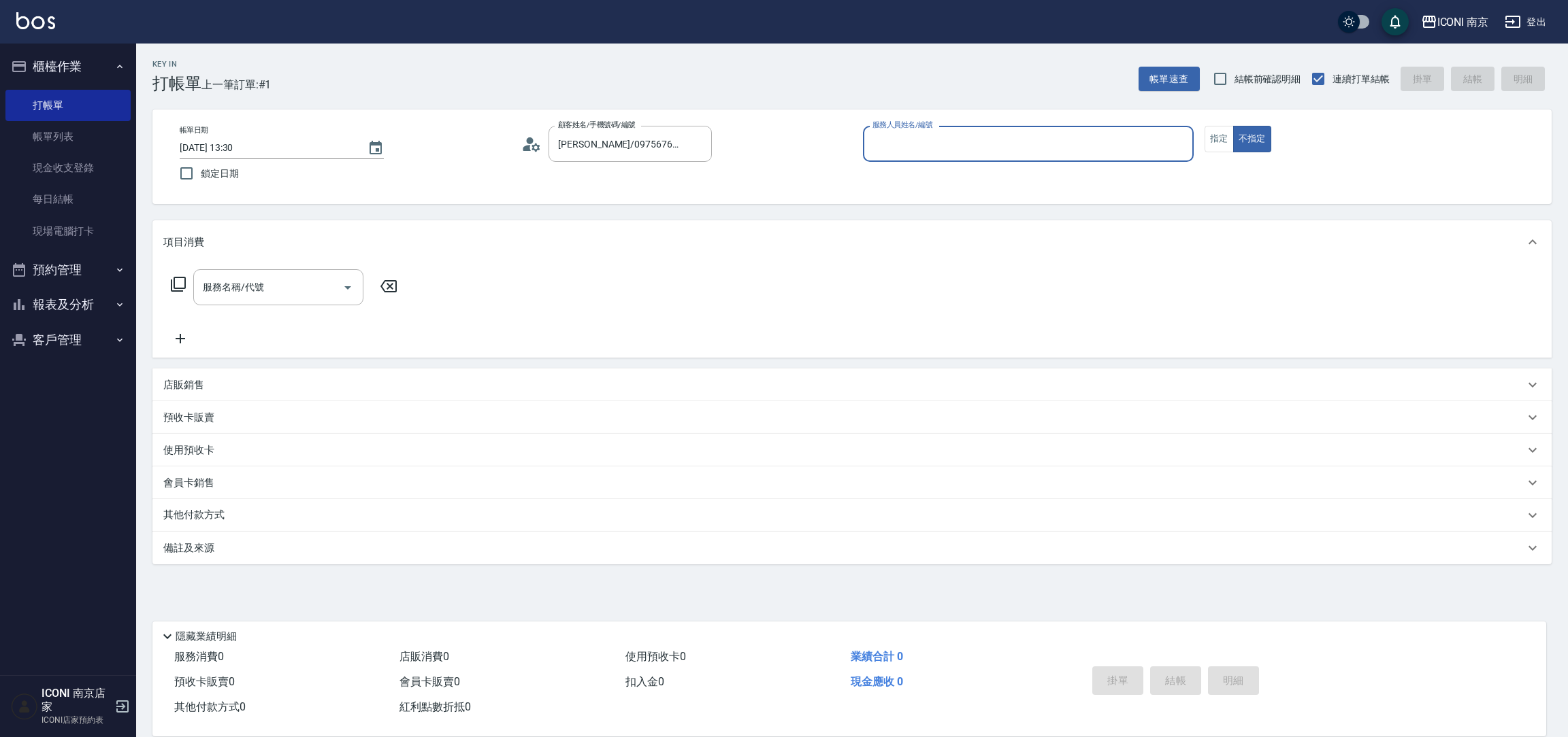
type input "Cherry-6"
click at [1235, 144] on button "不指定" at bounding box center [1252, 138] width 38 height 27
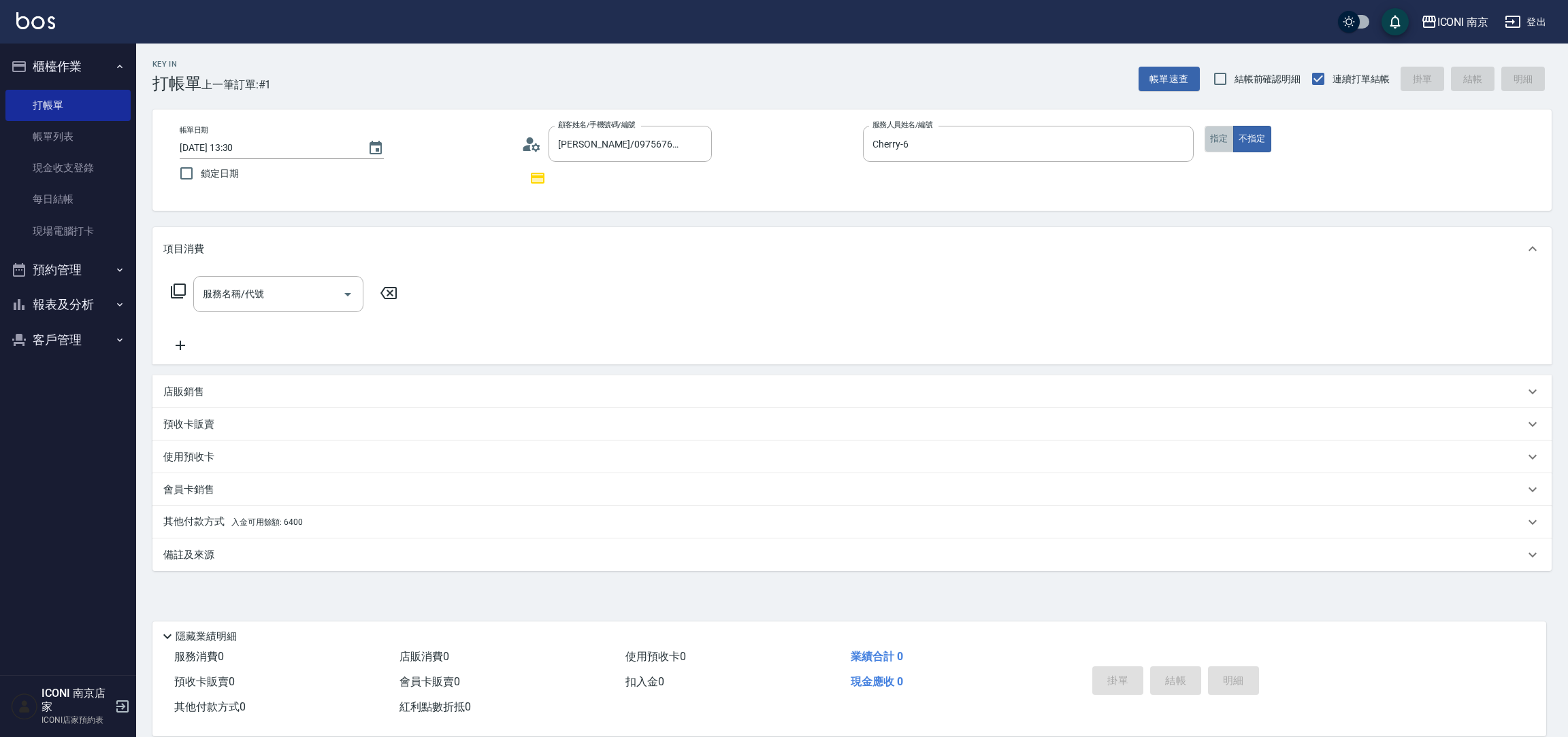
click at [1223, 144] on button "指定" at bounding box center [1219, 138] width 29 height 27
click at [177, 286] on icon at bounding box center [178, 291] width 16 height 16
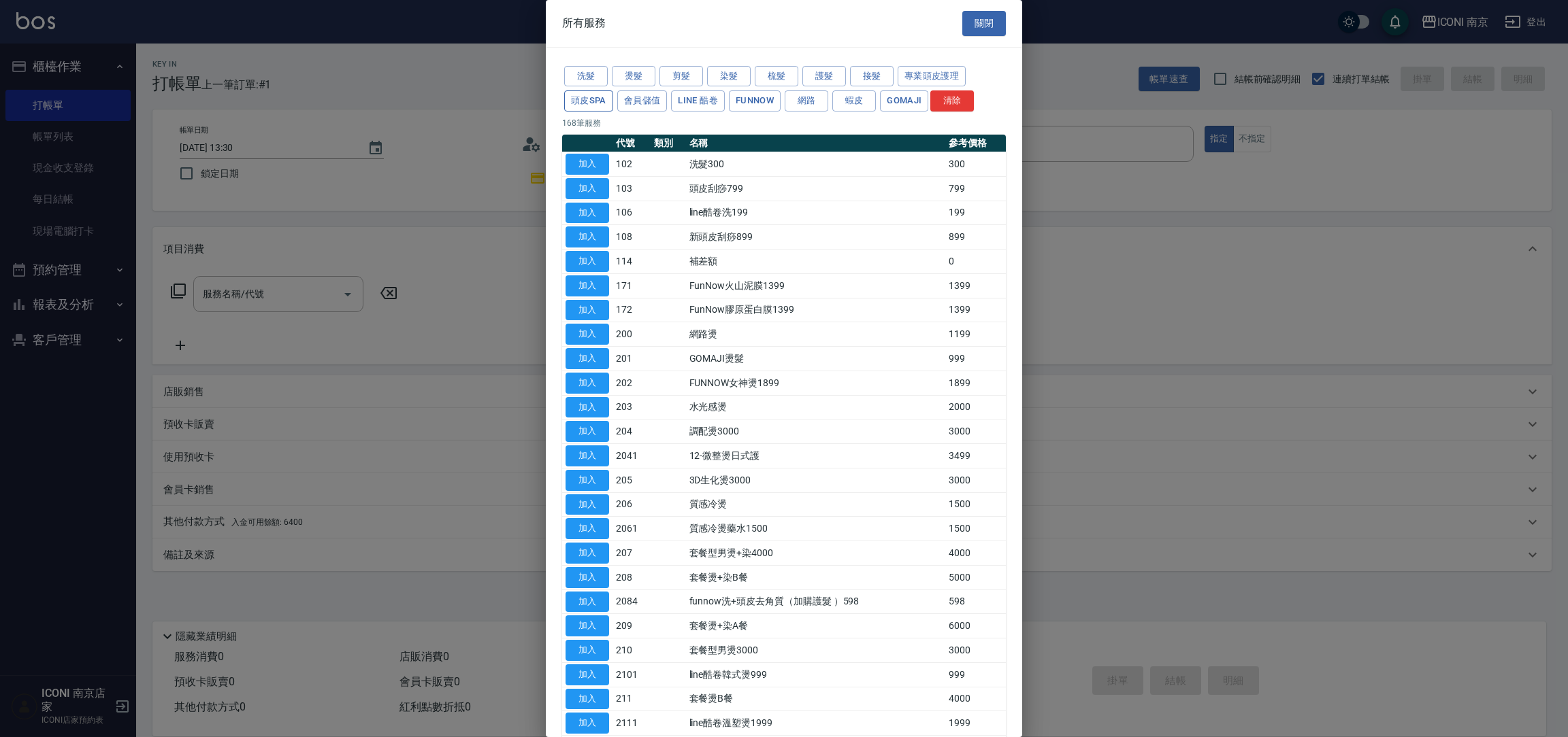
click at [592, 105] on button "頭皮SPA" at bounding box center [588, 101] width 49 height 21
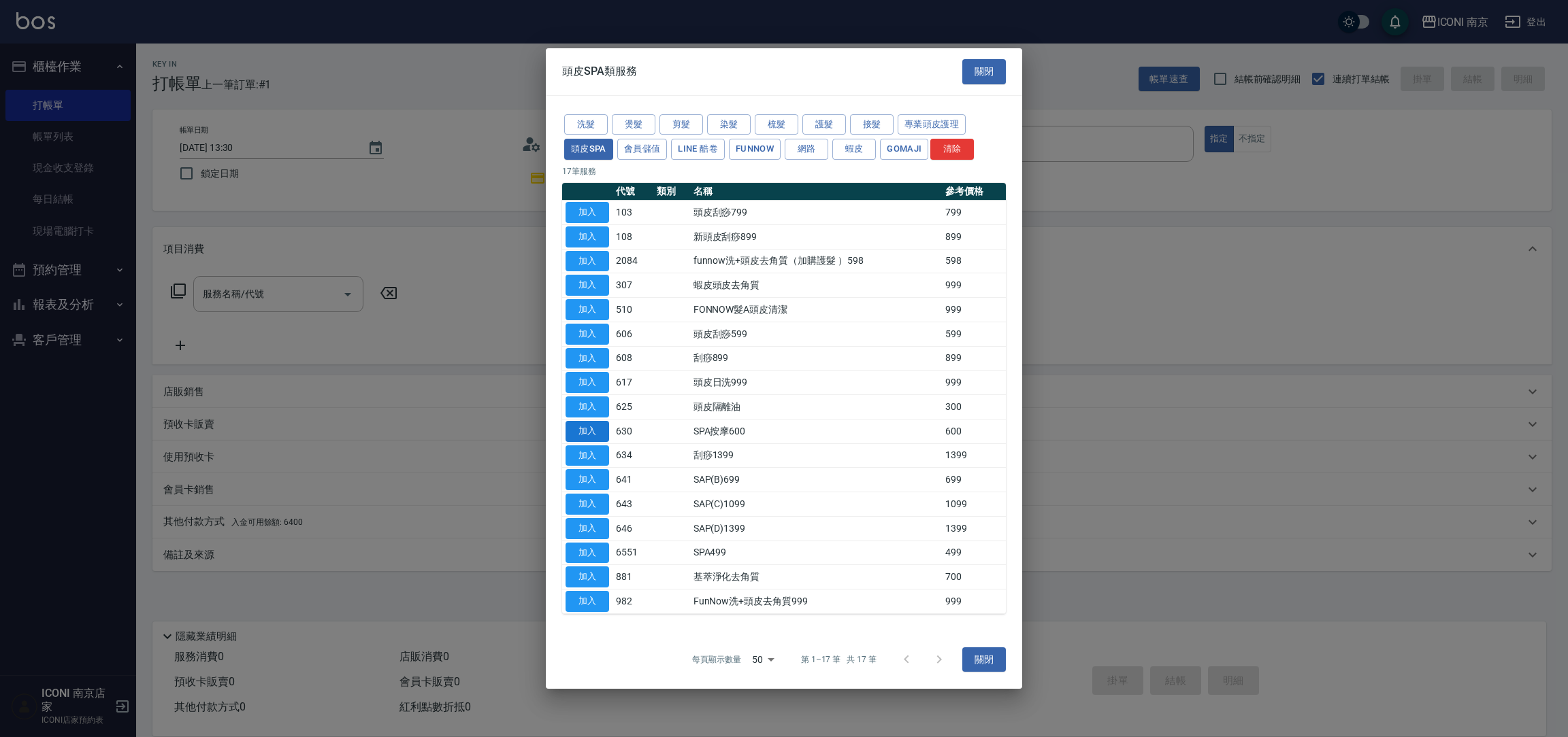
click at [584, 431] on button "加入" at bounding box center [588, 431] width 43 height 21
type input "SPA按摩600(630)"
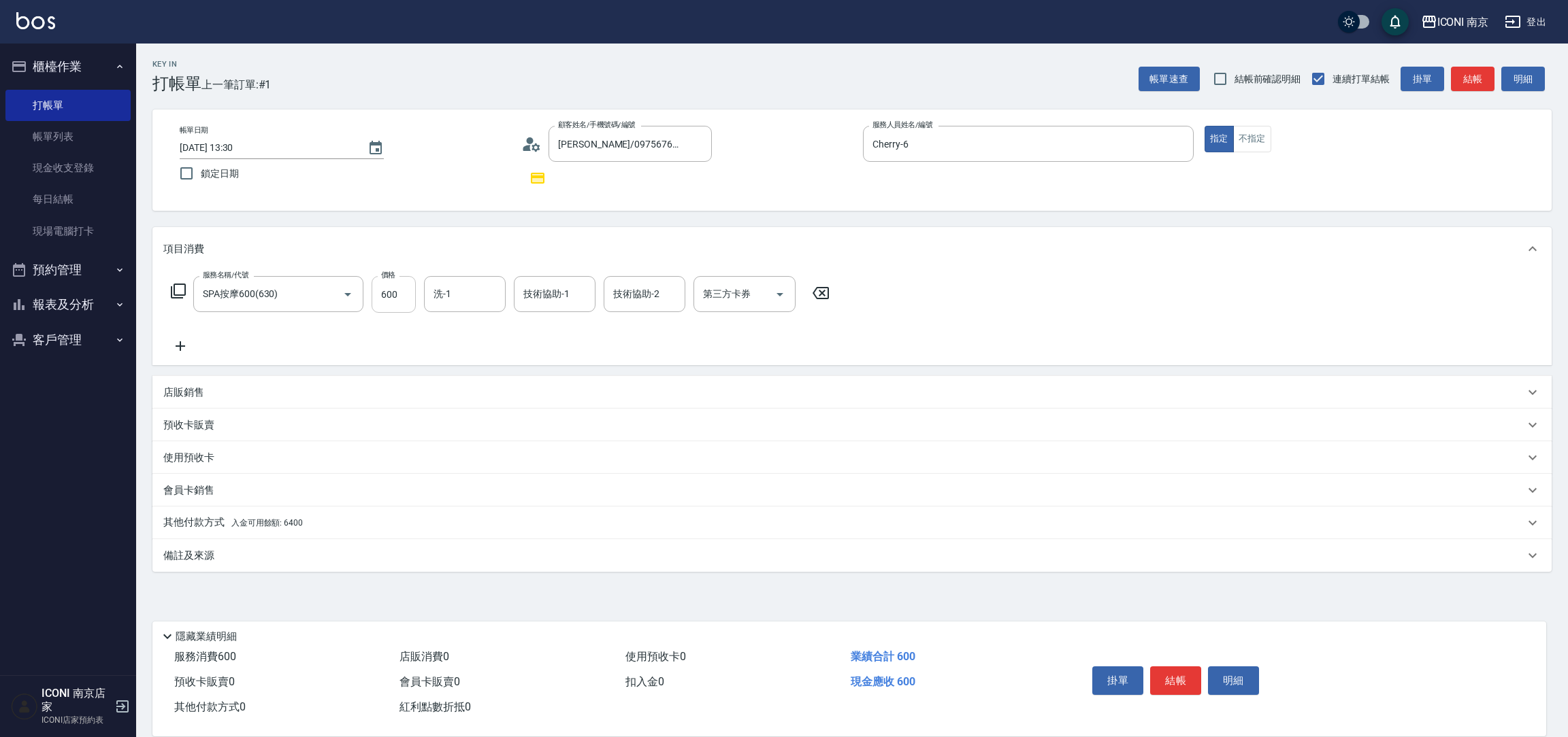
click at [411, 293] on input "600" at bounding box center [394, 294] width 44 height 37
type input "1200"
click at [173, 298] on icon at bounding box center [178, 291] width 15 height 15
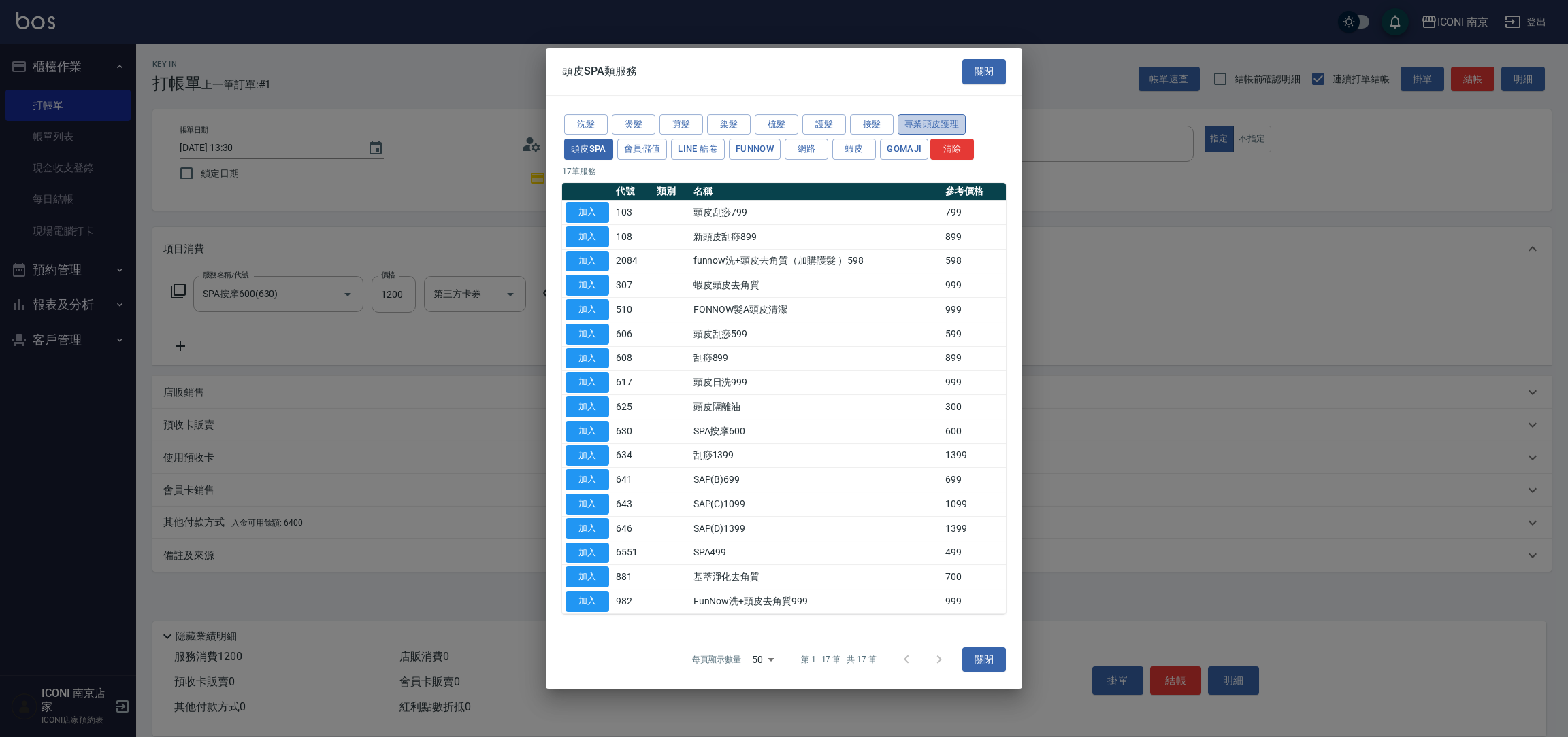
click at [910, 126] on button "專業頭皮護理" at bounding box center [931, 125] width 68 height 21
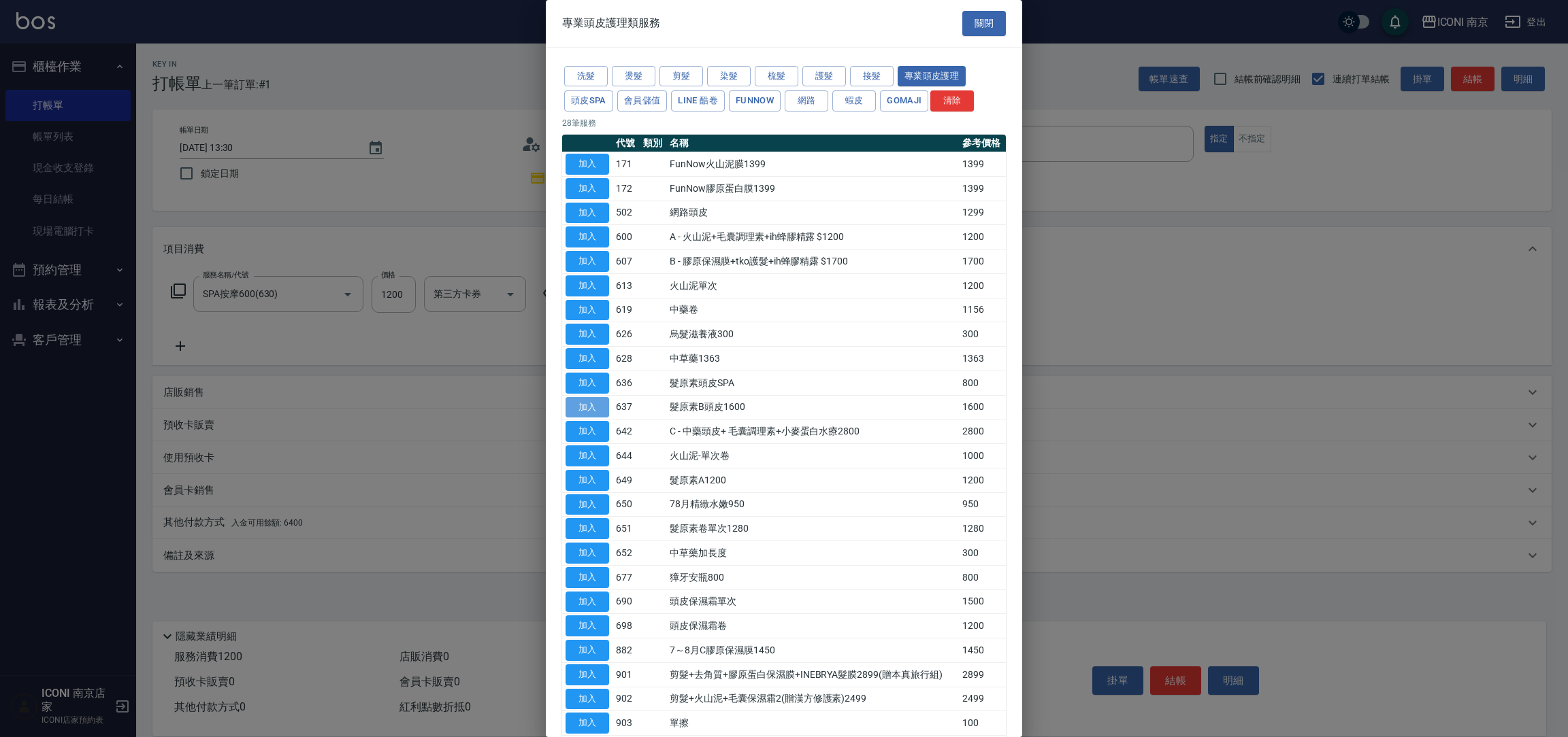
click at [575, 410] on button "加入" at bounding box center [588, 408] width 43 height 21
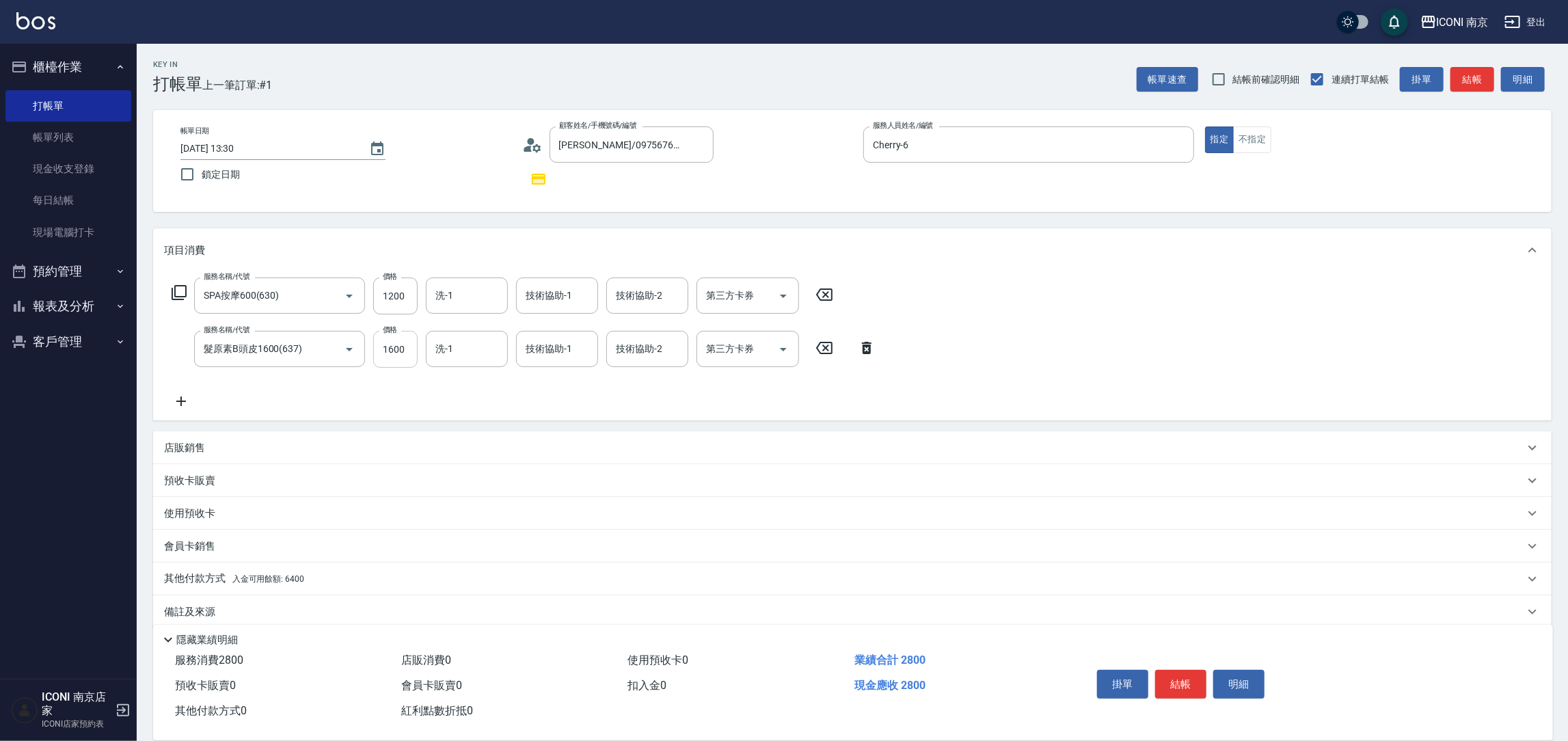
click at [411, 353] on input "1600" at bounding box center [395, 349] width 44 height 37
click at [392, 349] on input "1500" at bounding box center [395, 349] width 44 height 37
type input "1400"
type input "anna-12"
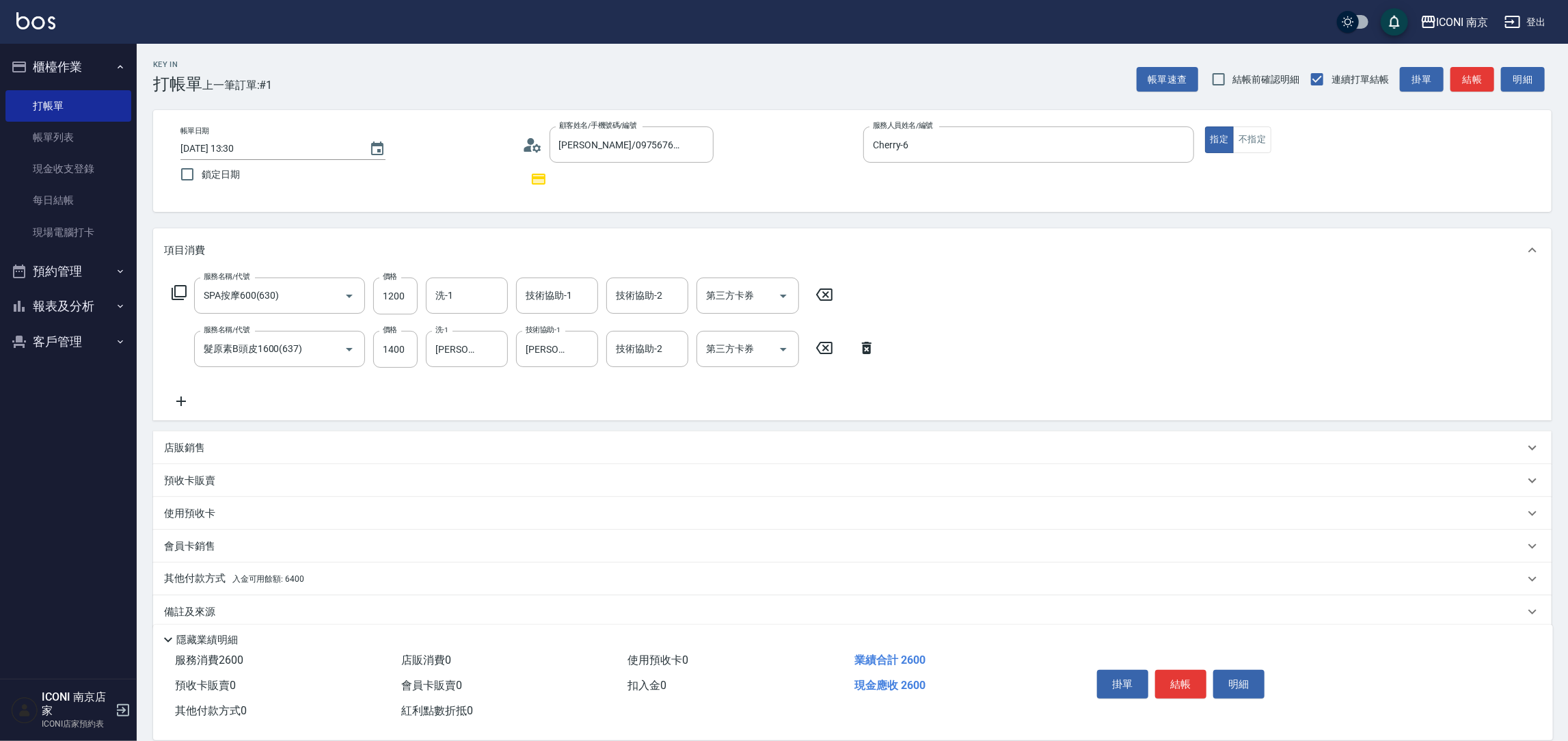
click at [174, 282] on div "服務名稱/代號 SPA按摩600(630) 服務名稱/代號 價格 1200 價格 洗-1 洗-1 技術協助-1 技術協助-1 技術協助-2 技術協助-2 第三…" at bounding box center [503, 296] width 678 height 37
click at [175, 289] on icon at bounding box center [179, 293] width 16 height 16
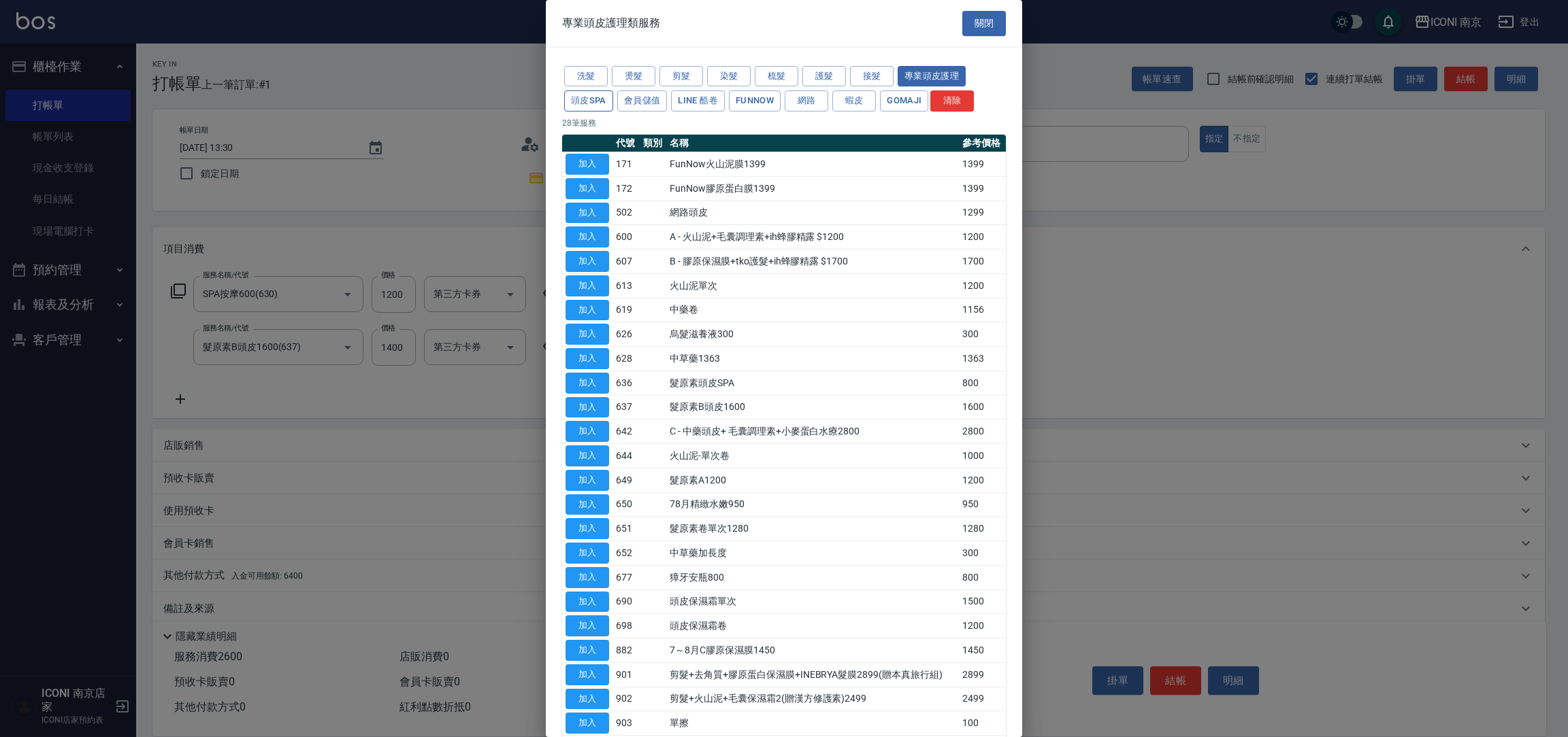
click at [585, 106] on button "頭皮SPA" at bounding box center [588, 101] width 49 height 21
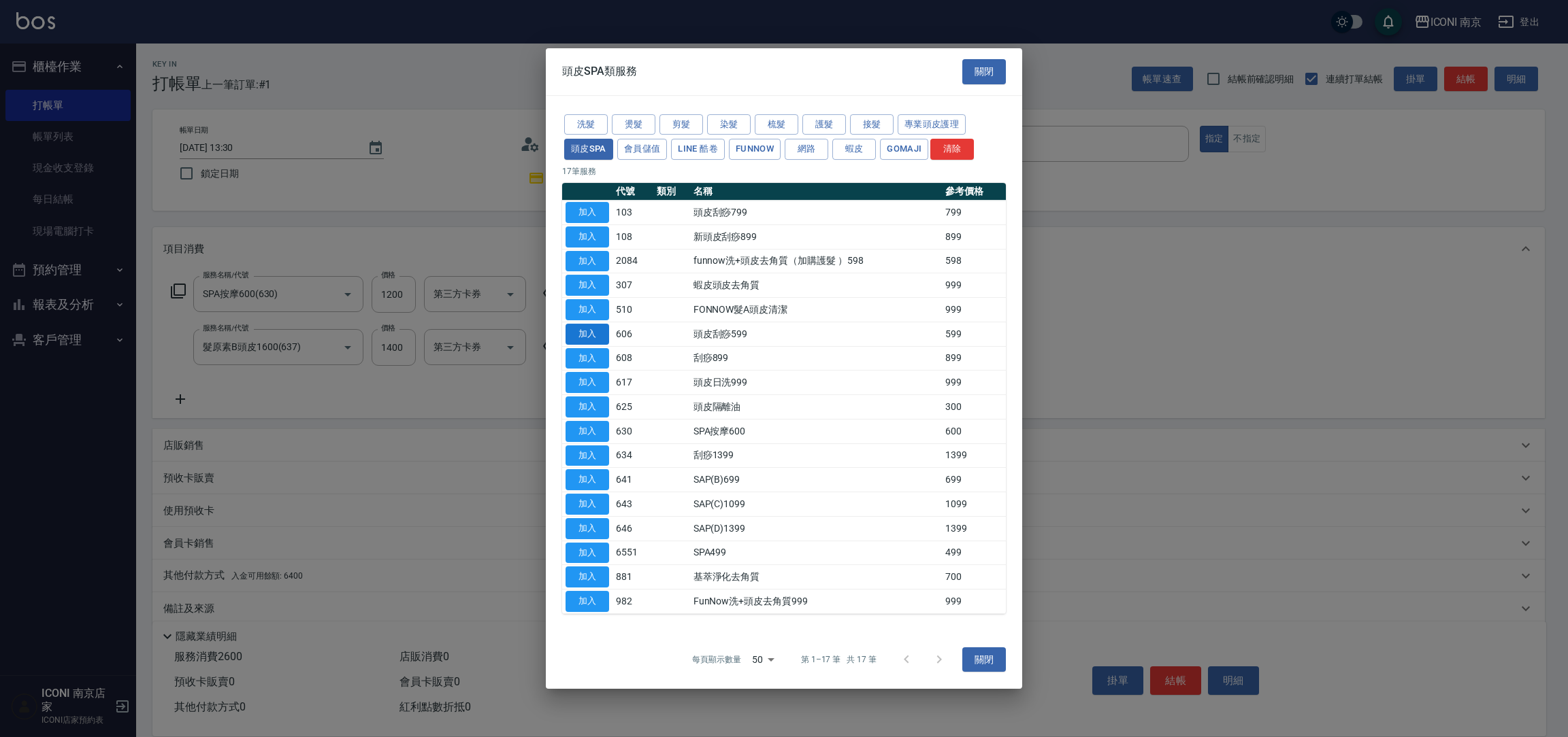
click at [589, 327] on button "加入" at bounding box center [588, 334] width 43 height 21
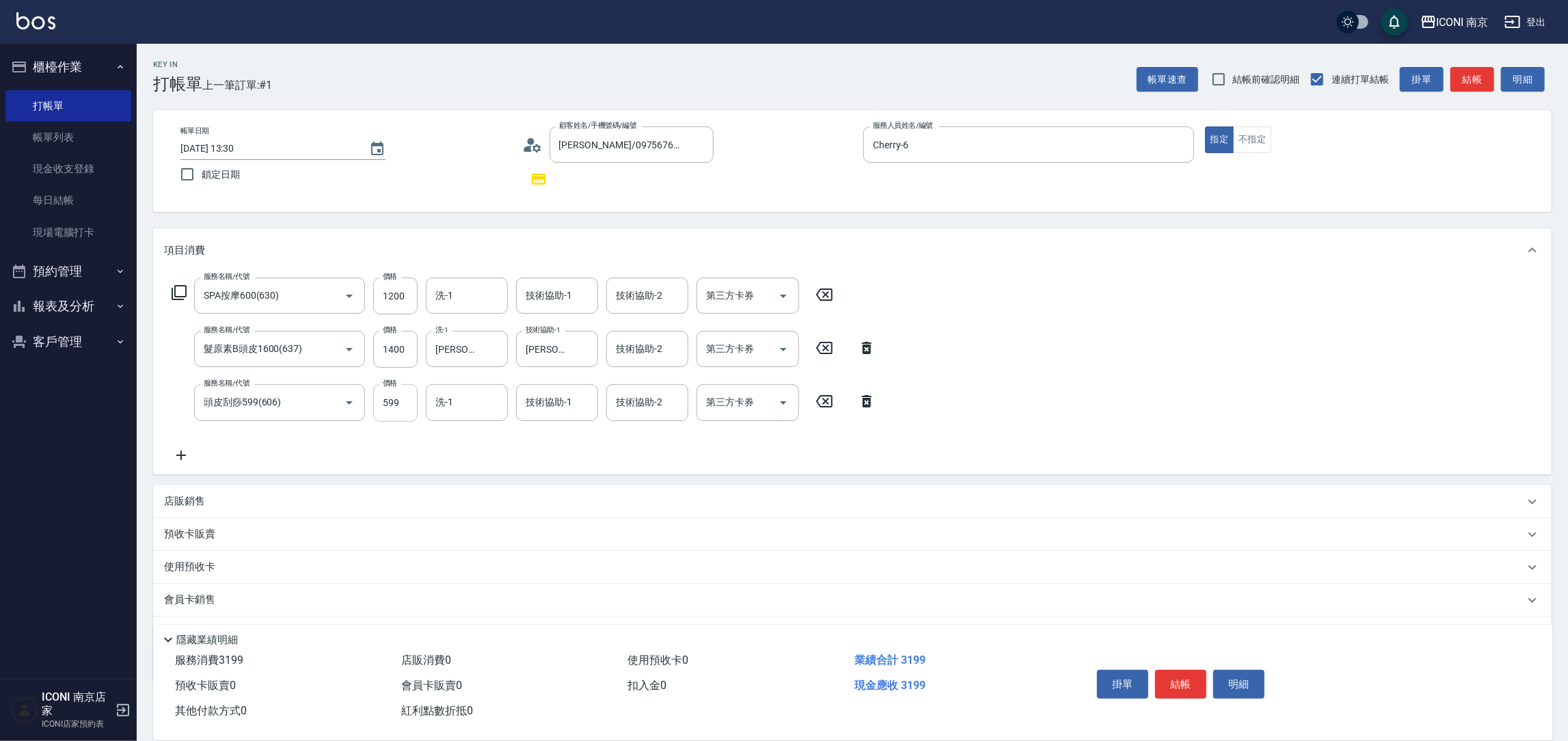
drag, startPoint x: 392, startPoint y: 396, endPoint x: 391, endPoint y: 390, distance: 6.1
click at [392, 395] on input "599" at bounding box center [395, 403] width 44 height 37
type input "1100"
click at [181, 294] on icon at bounding box center [179, 293] width 16 height 16
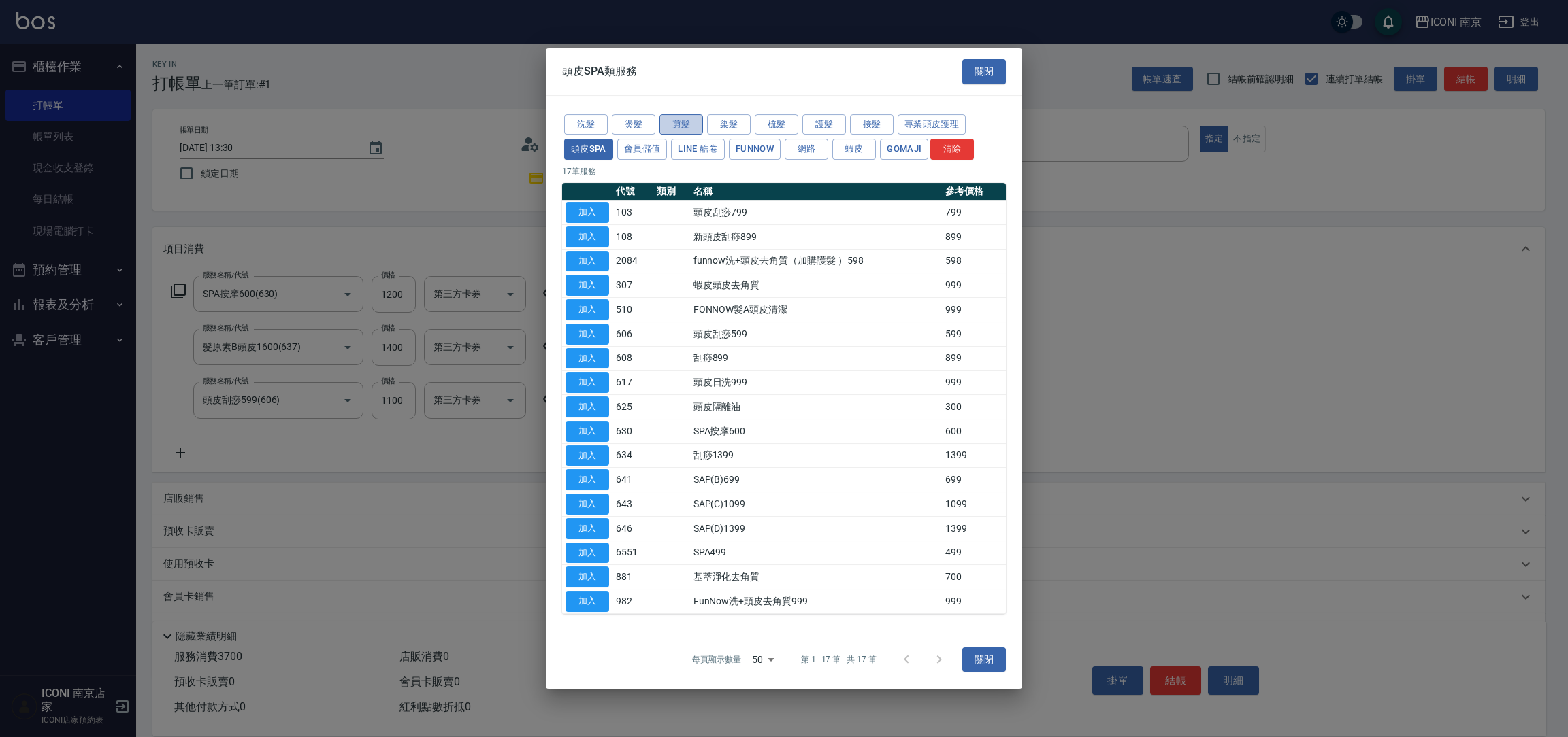
click at [675, 126] on button "剪髮" at bounding box center [681, 125] width 43 height 21
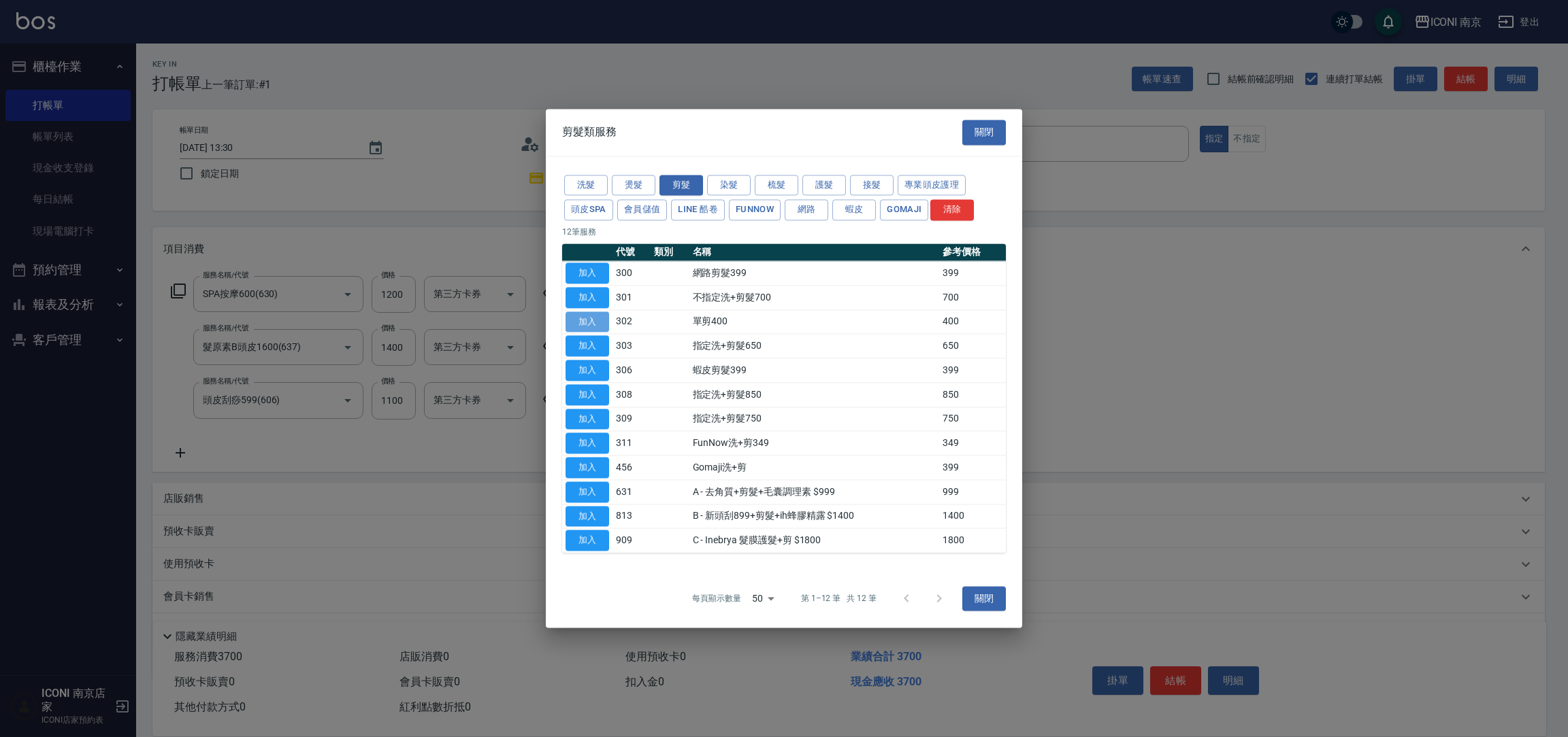
click at [597, 318] on button "加入" at bounding box center [588, 322] width 43 height 21
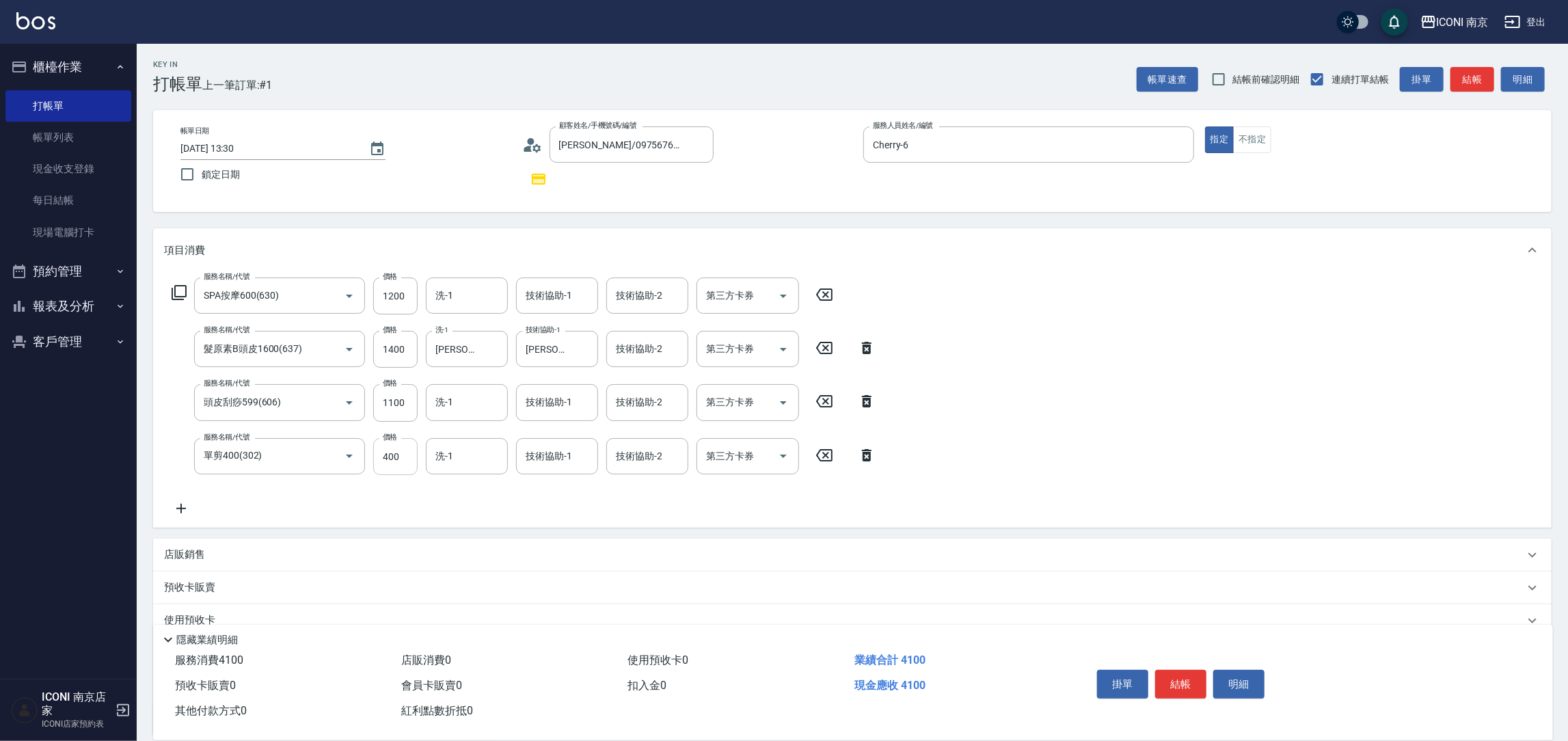
click at [391, 452] on input "400" at bounding box center [395, 457] width 44 height 37
click at [400, 458] on input "9" at bounding box center [395, 457] width 44 height 37
type input "900"
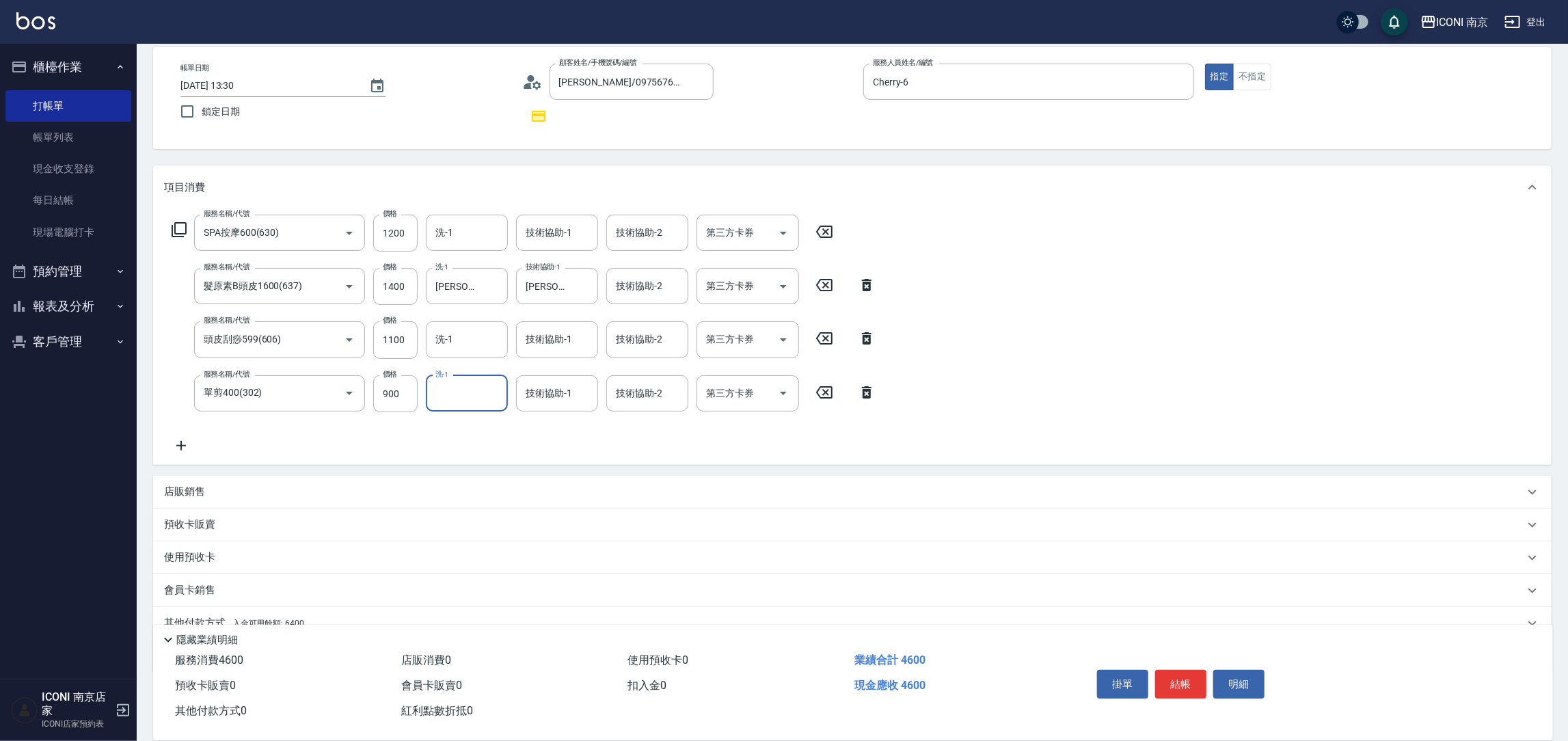
scroll to position [121, 0]
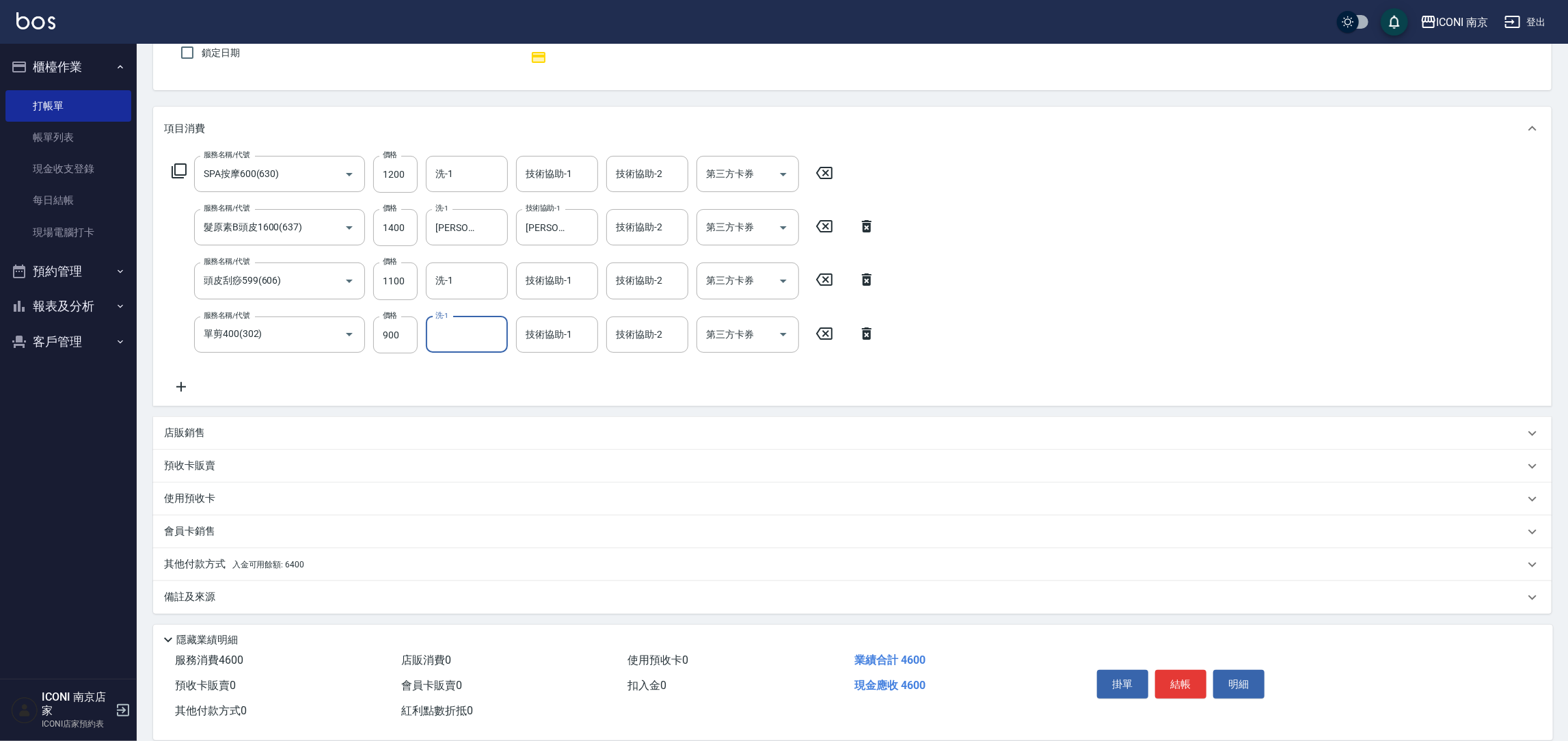
click at [260, 599] on div "備註及來源" at bounding box center [844, 598] width 1360 height 15
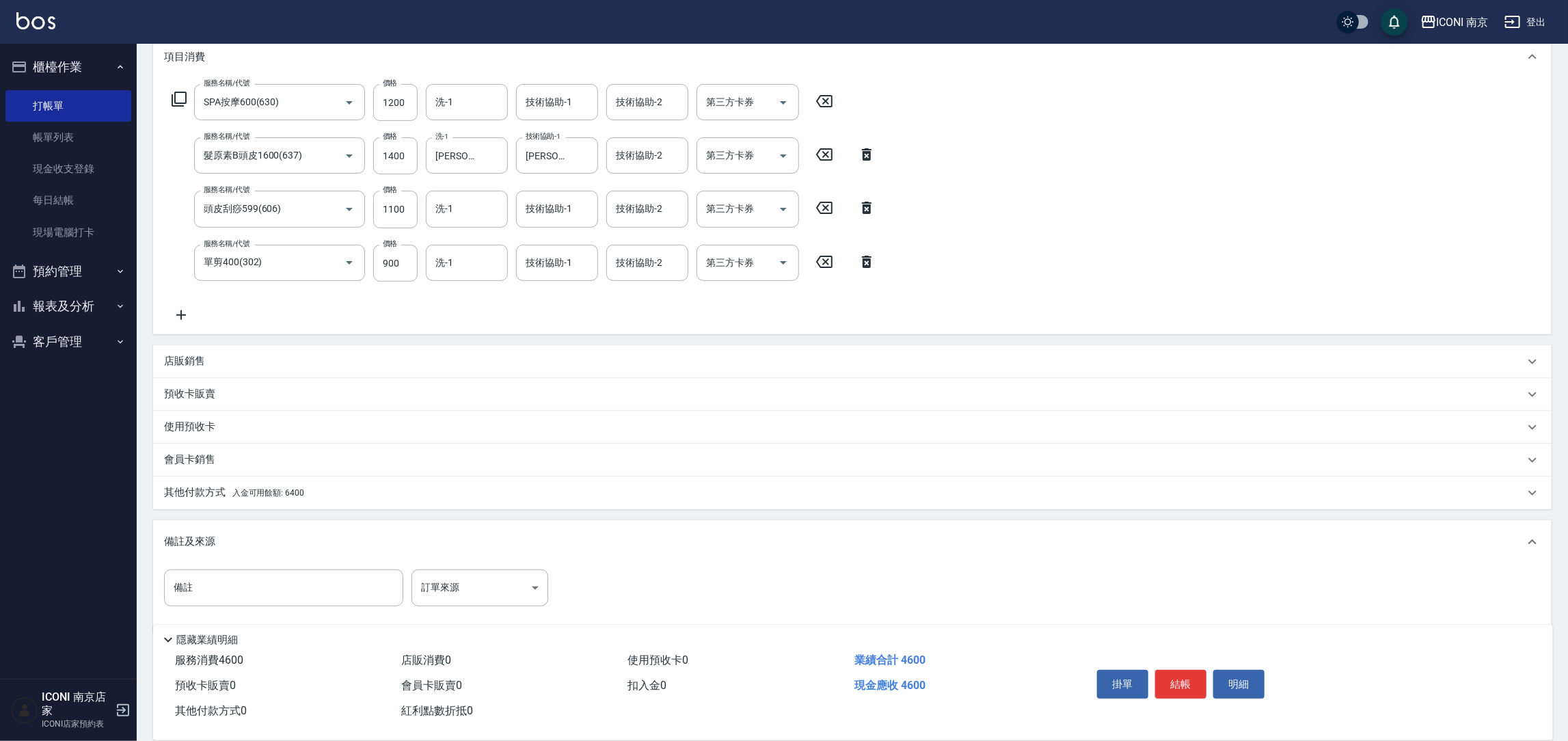
scroll to position [196, 0]
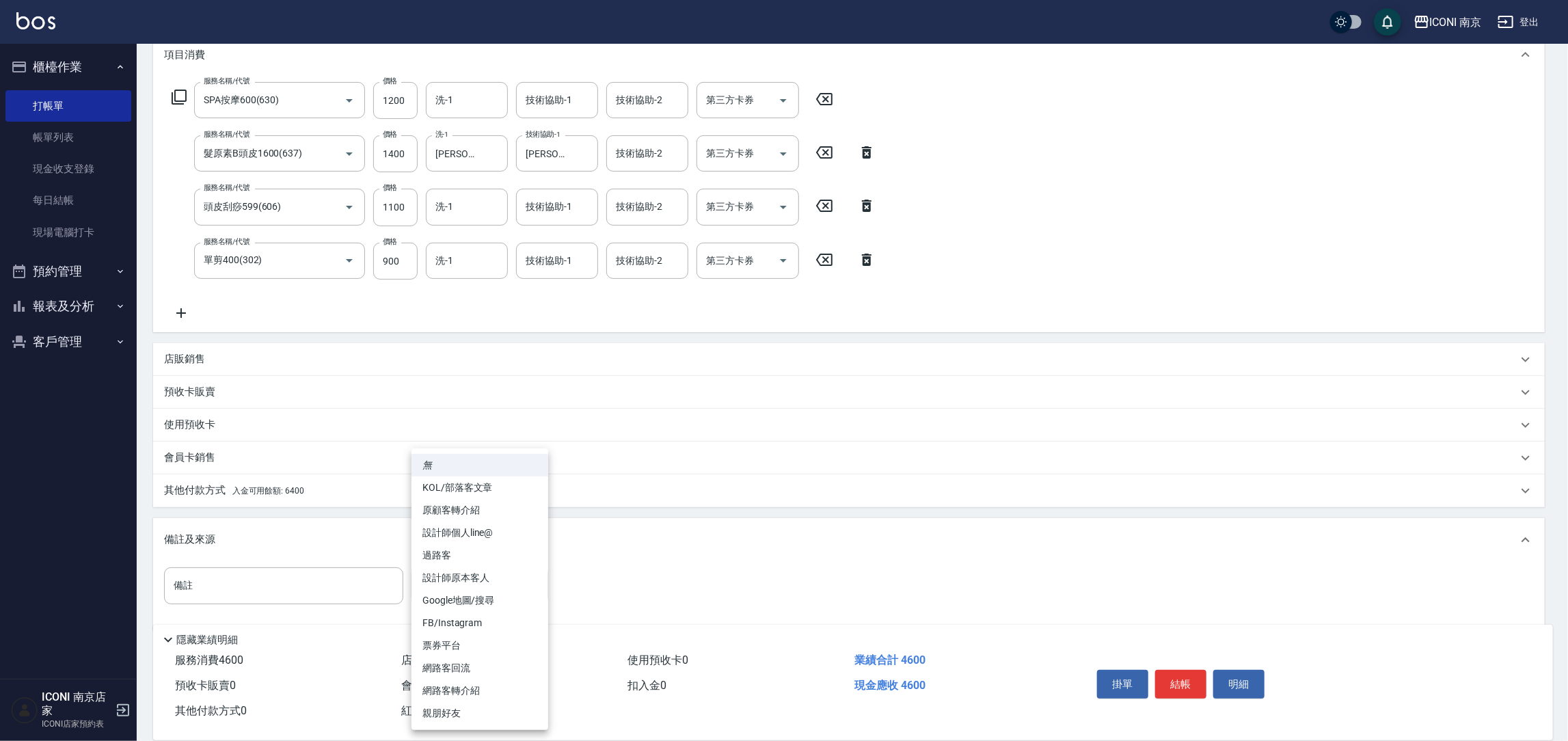
click at [463, 580] on body "ICONI 南京 登出 櫃檯作業 打帳單 帳單列表 現金收支登錄 每日結帳 現場電腦打卡 預約管理 預約管理 單日預約紀錄 單週預約紀錄 報表及分析 報表目錄…" at bounding box center [784, 282] width 1568 height 956
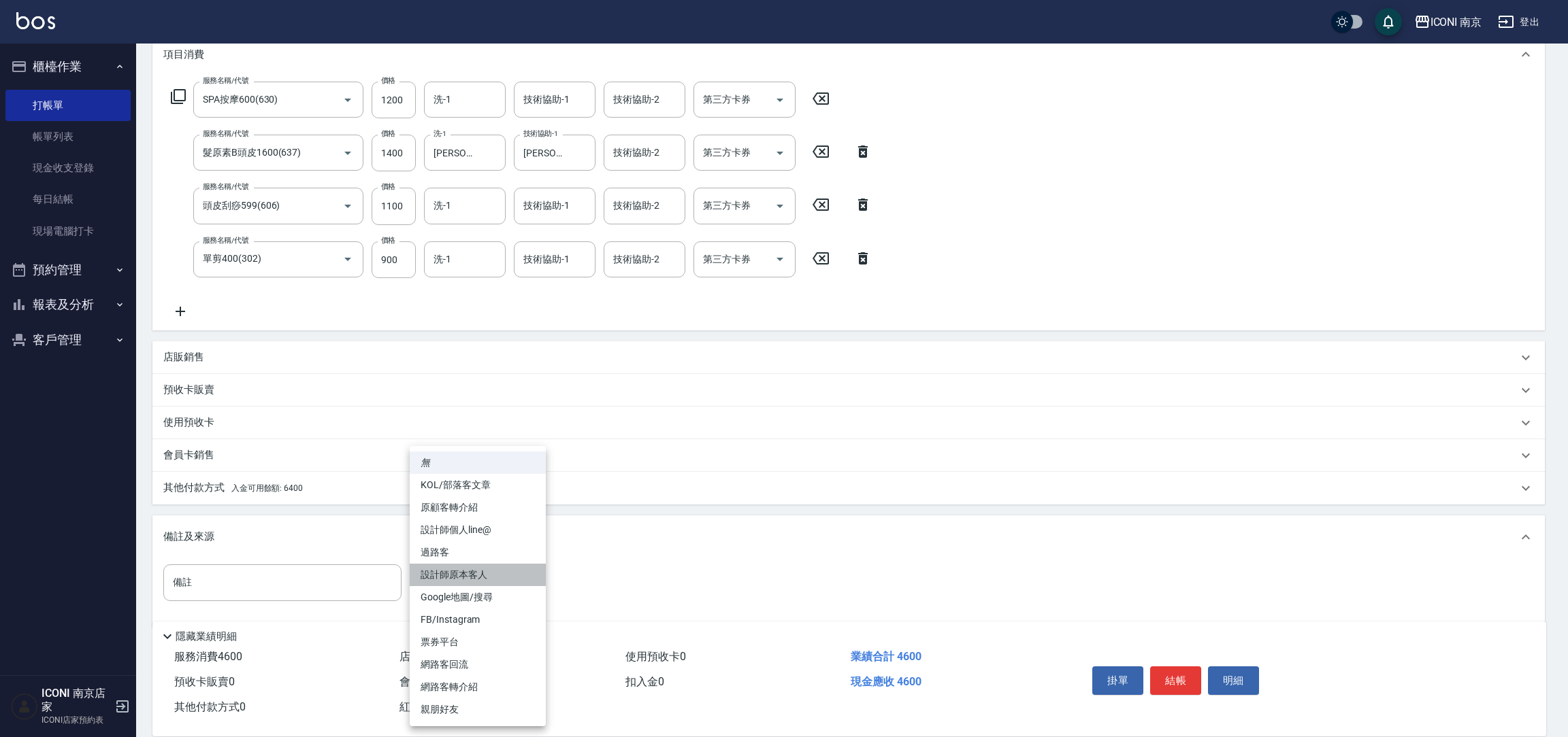
click at [451, 569] on li "設計師原本客人" at bounding box center [477, 575] width 136 height 23
type input "設計師原本客人"
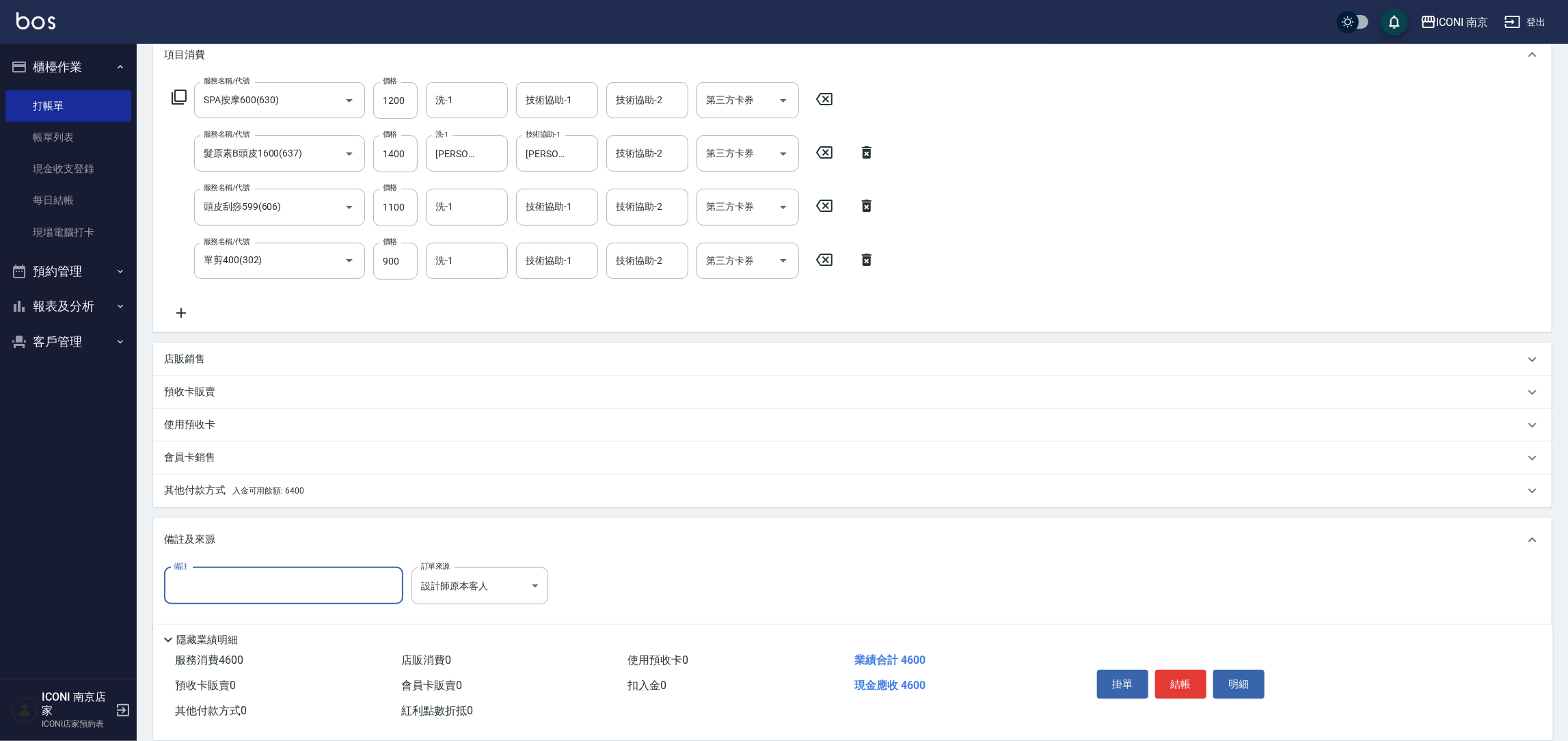
click at [294, 588] on input "備註" at bounding box center [284, 586] width 239 height 37
type input "妹妹 髮B"
click at [248, 489] on span "入金可用餘額: 6400" at bounding box center [268, 491] width 72 height 10
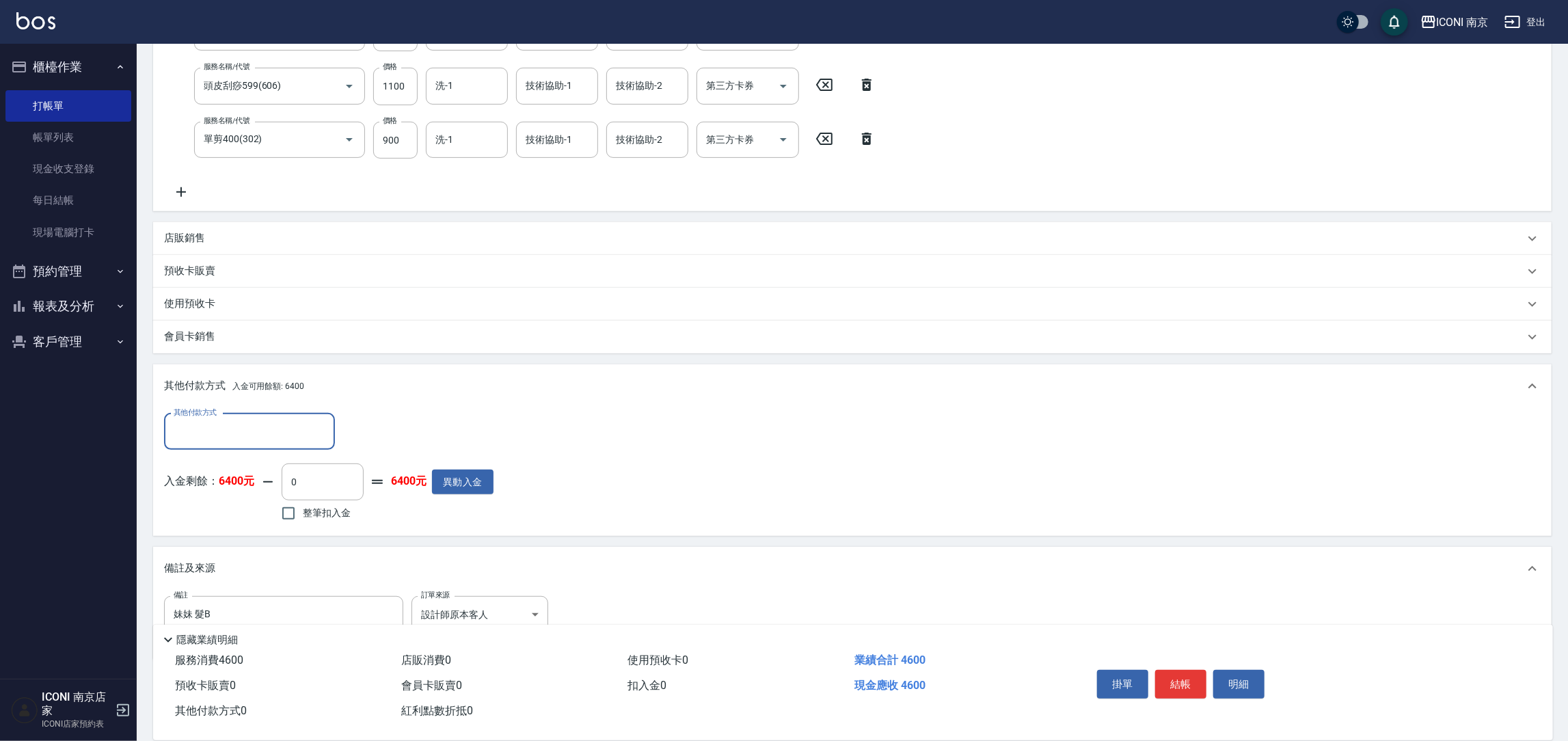
scroll to position [0, 0]
click at [336, 509] on span "整筆扣入金" at bounding box center [327, 511] width 48 height 15
click at [303, 509] on input "整筆扣入金" at bounding box center [289, 512] width 29 height 29
checkbox input "true"
type input "4600"
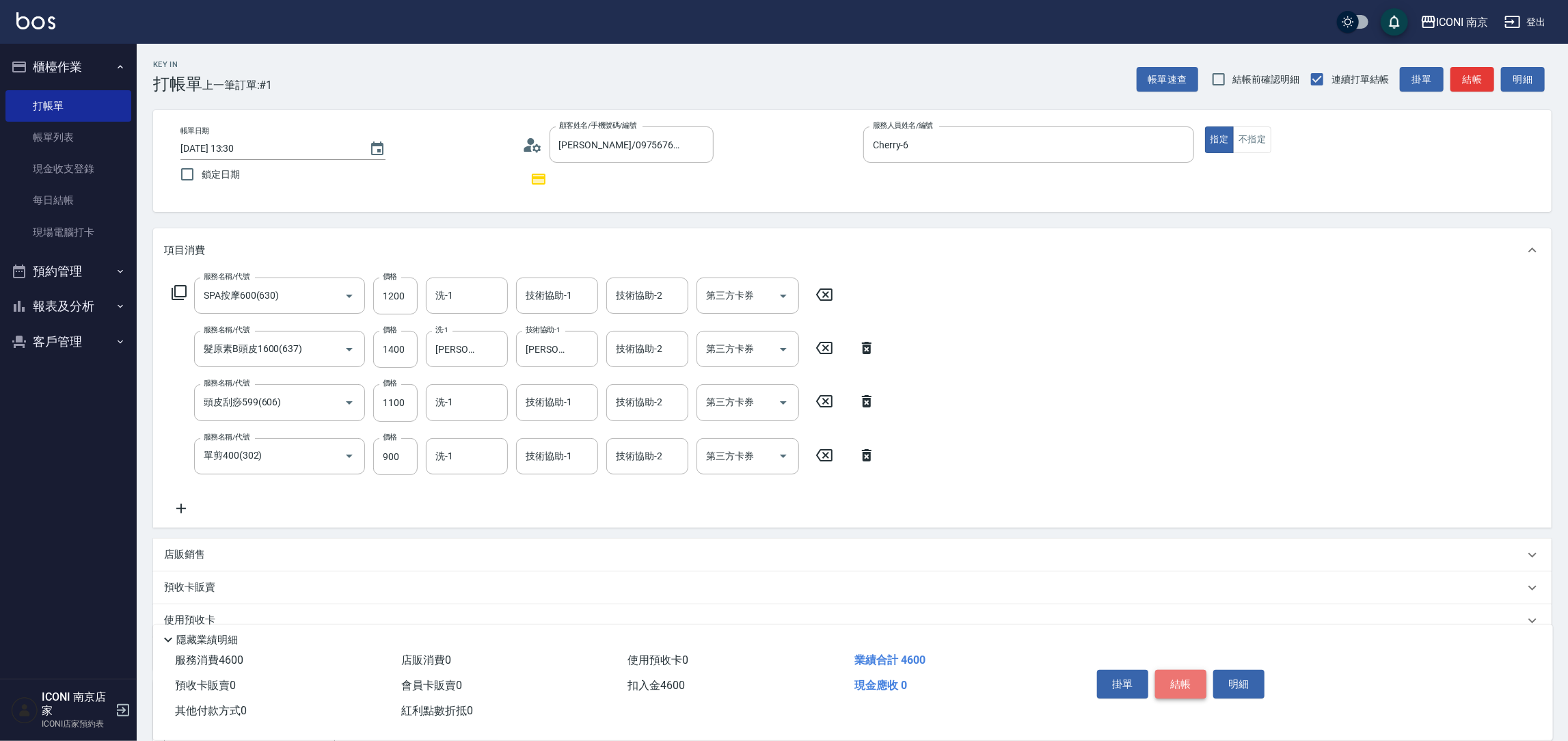
click at [1182, 684] on button "結帳" at bounding box center [1181, 684] width 51 height 29
type input "2025/09/13 13:32"
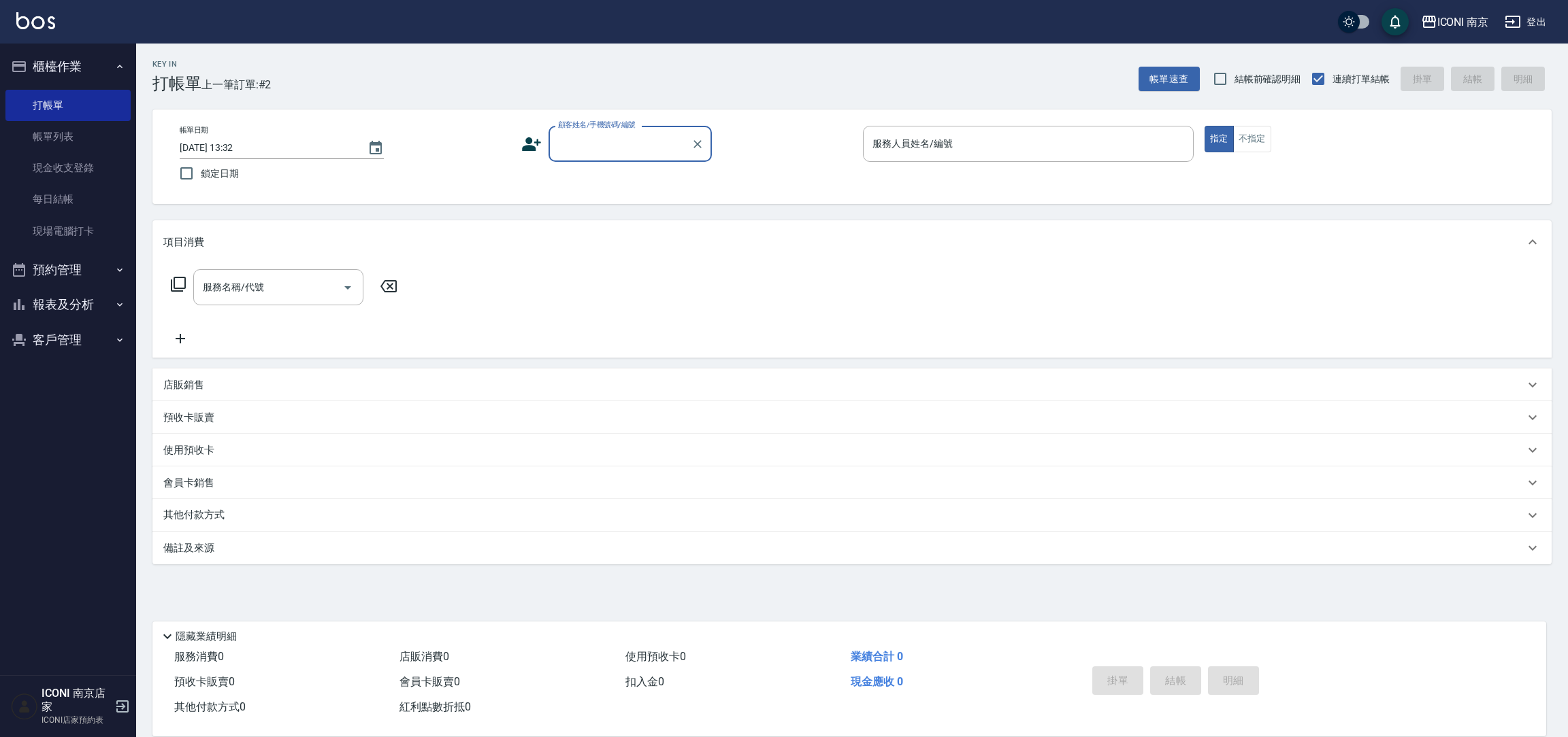
click at [52, 295] on button "報表及分析" at bounding box center [68, 305] width 126 height 35
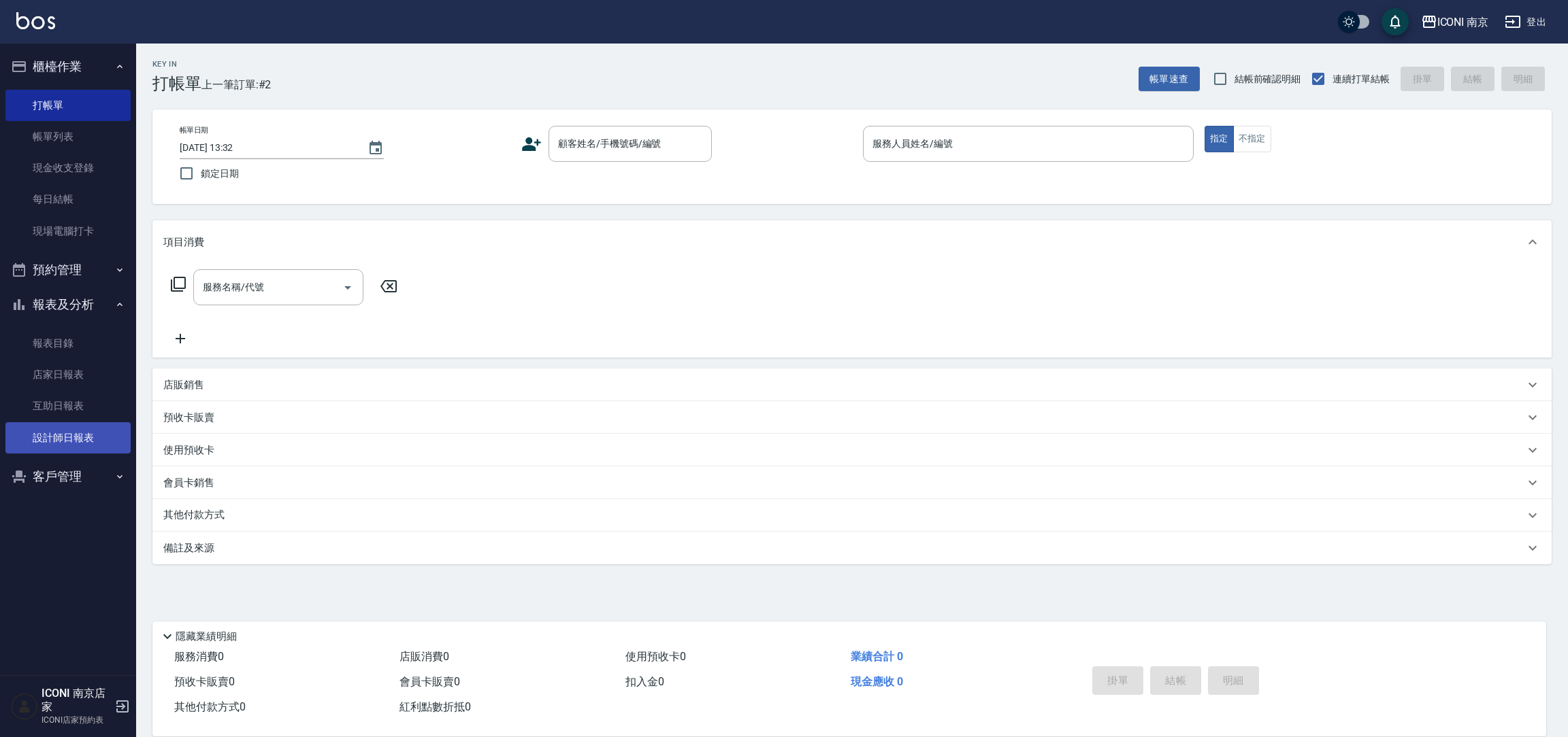
click at [82, 423] on link "設計師日報表" at bounding box center [68, 438] width 126 height 31
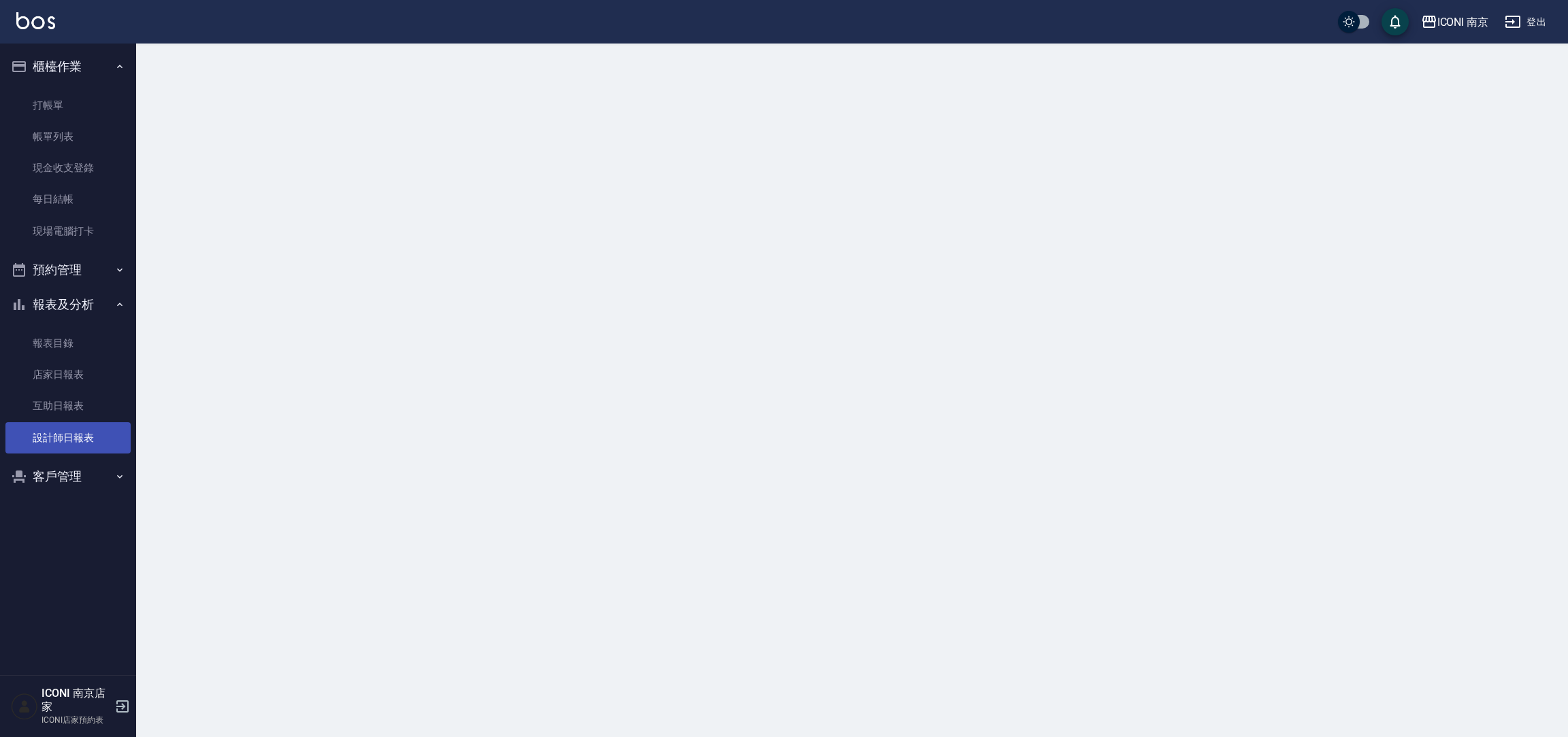
click at [82, 433] on link "設計師日報表" at bounding box center [68, 438] width 126 height 31
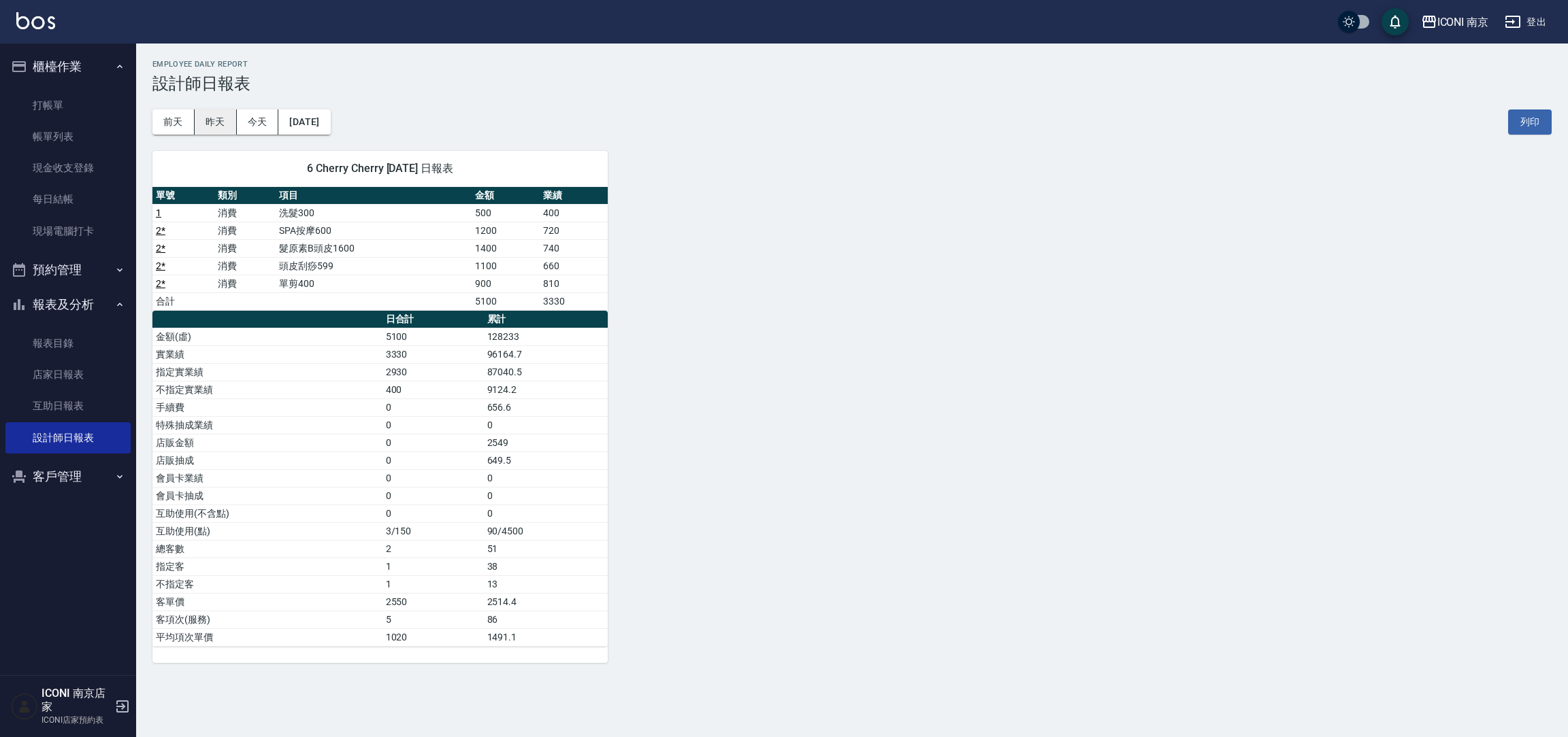
click at [204, 118] on button "昨天" at bounding box center [216, 121] width 42 height 25
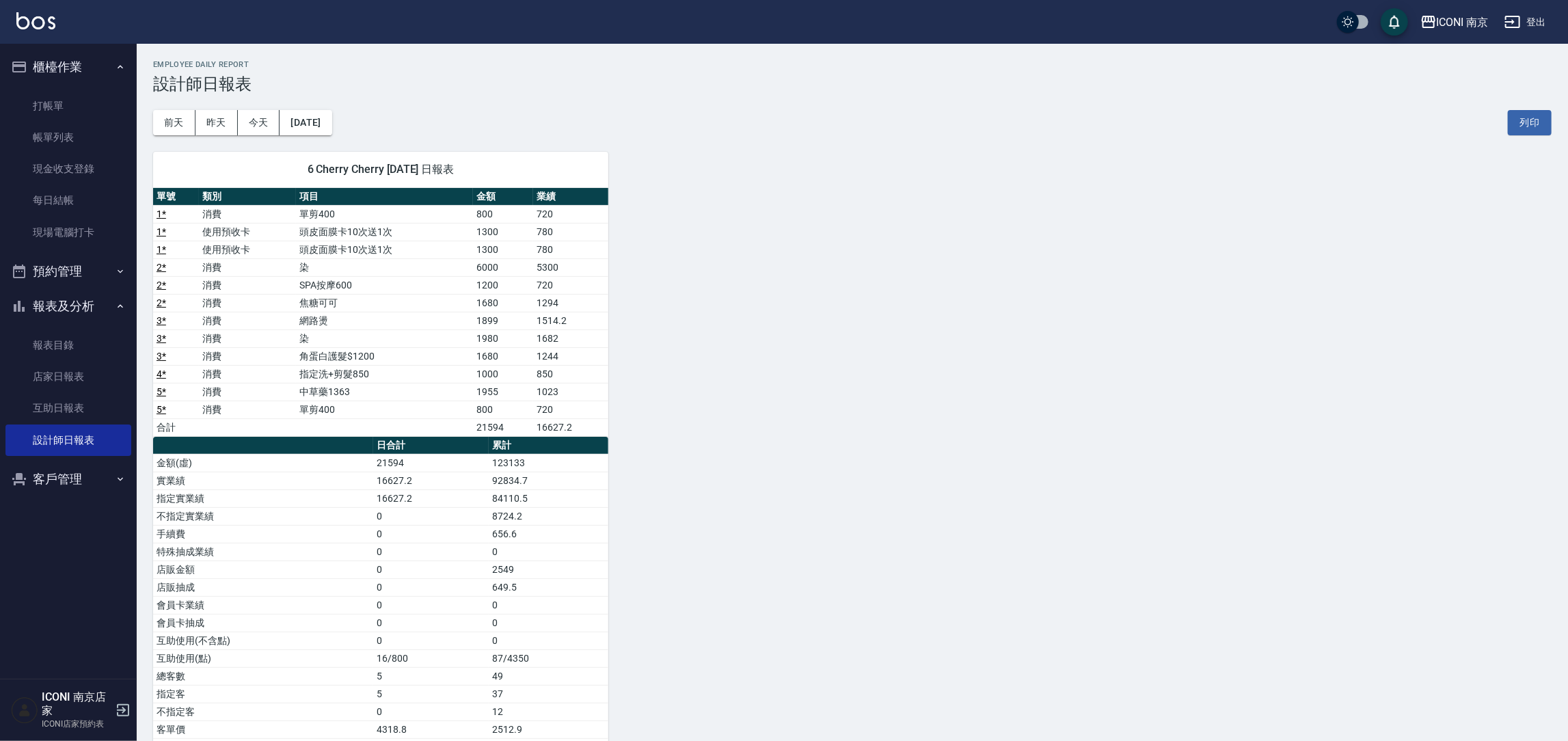
click at [90, 475] on button "客戶管理" at bounding box center [69, 480] width 126 height 36
click at [55, 510] on link "客戶列表" at bounding box center [69, 518] width 126 height 32
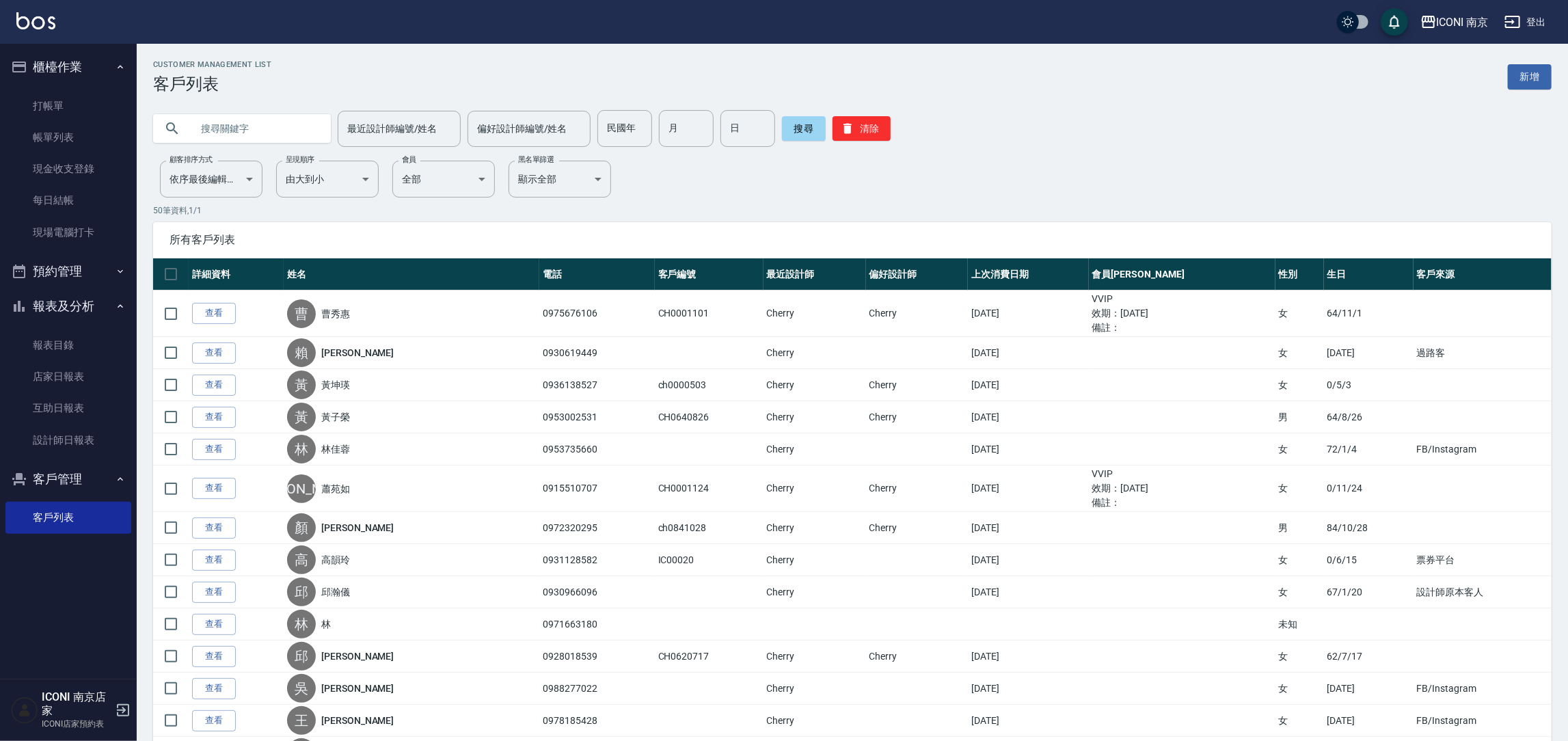
click at [1537, 19] on button "登出" at bounding box center [1525, 22] width 53 height 25
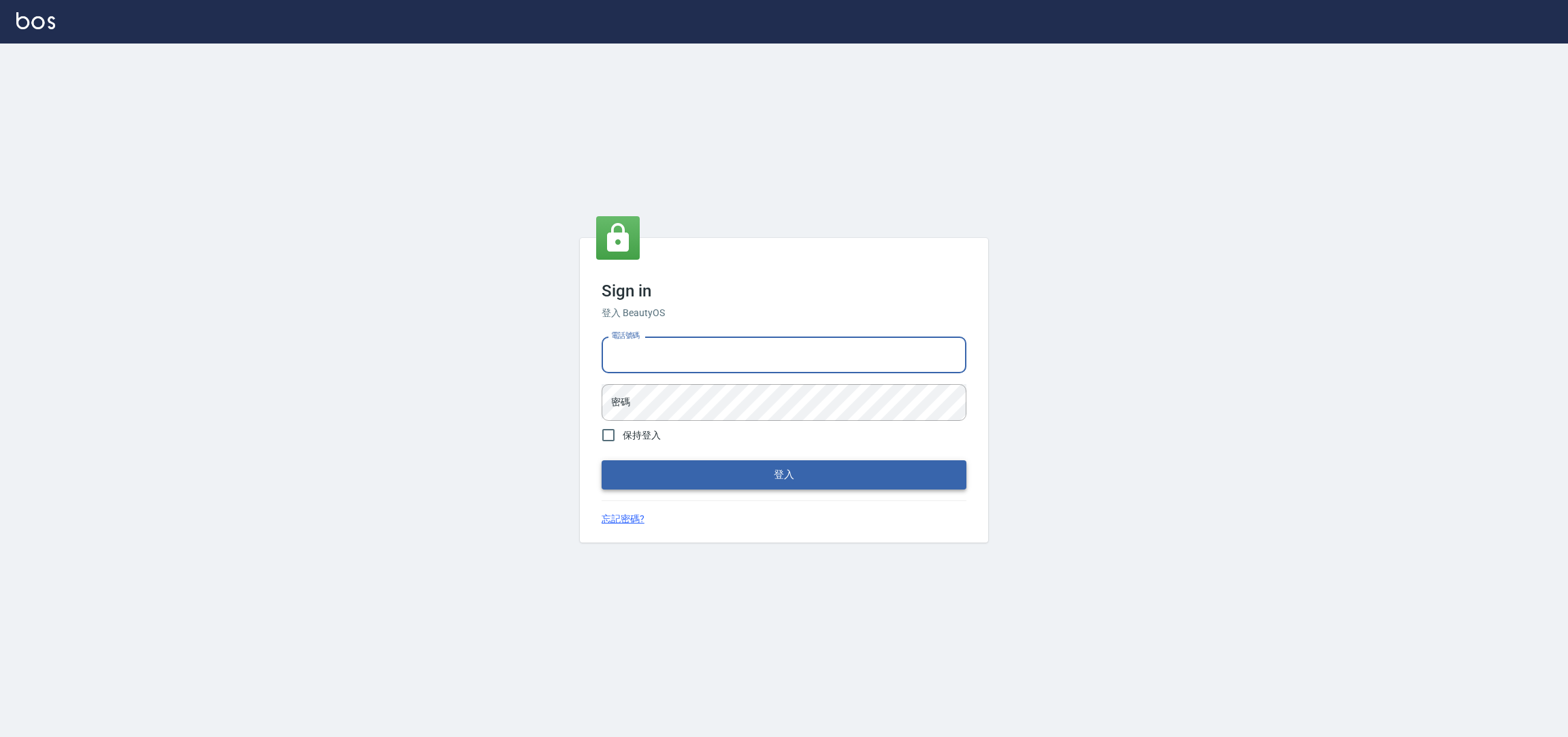
type input "0981921116"
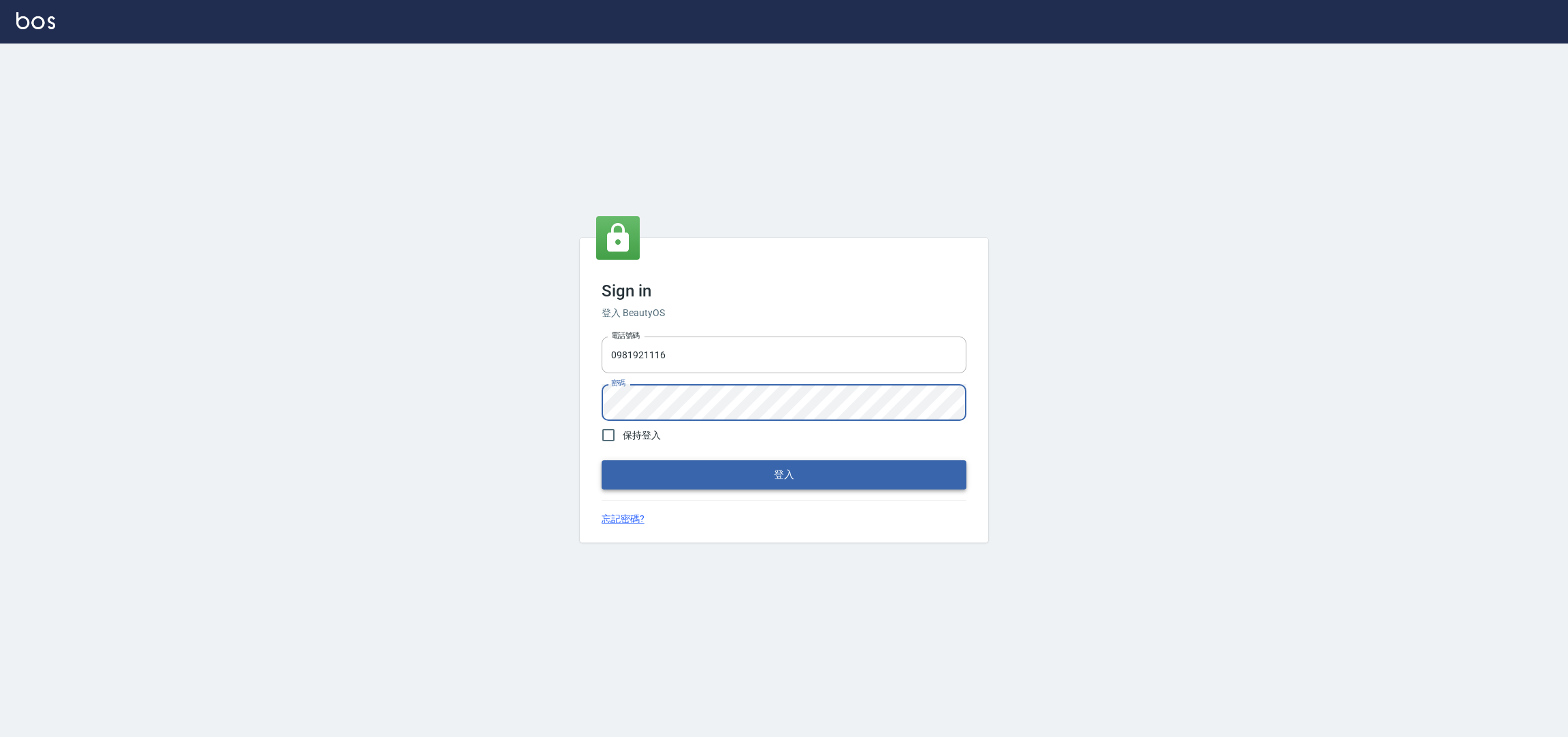
click at [601, 460] on button "登入" at bounding box center [783, 475] width 365 height 29
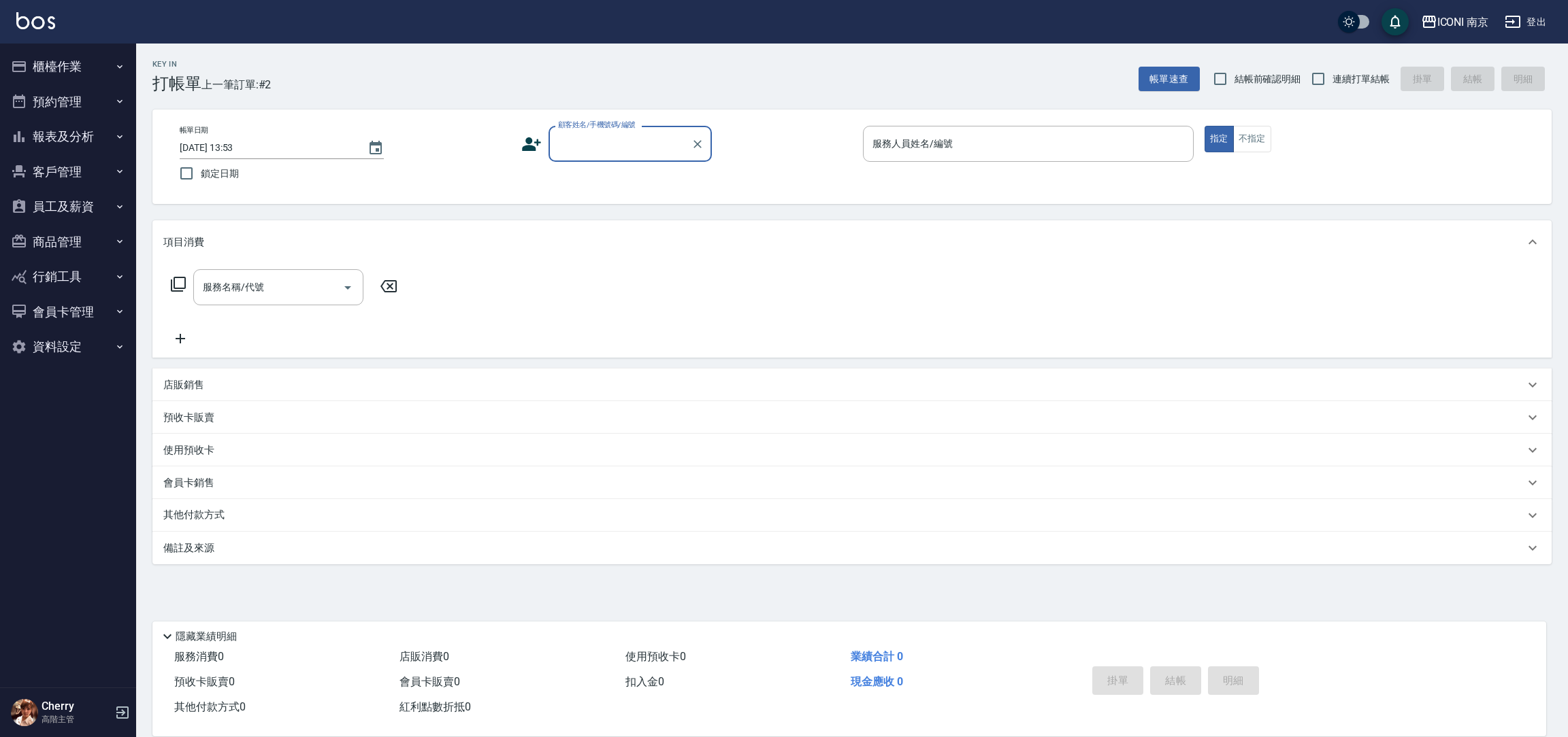
click at [89, 130] on button "報表及分析" at bounding box center [68, 137] width 126 height 35
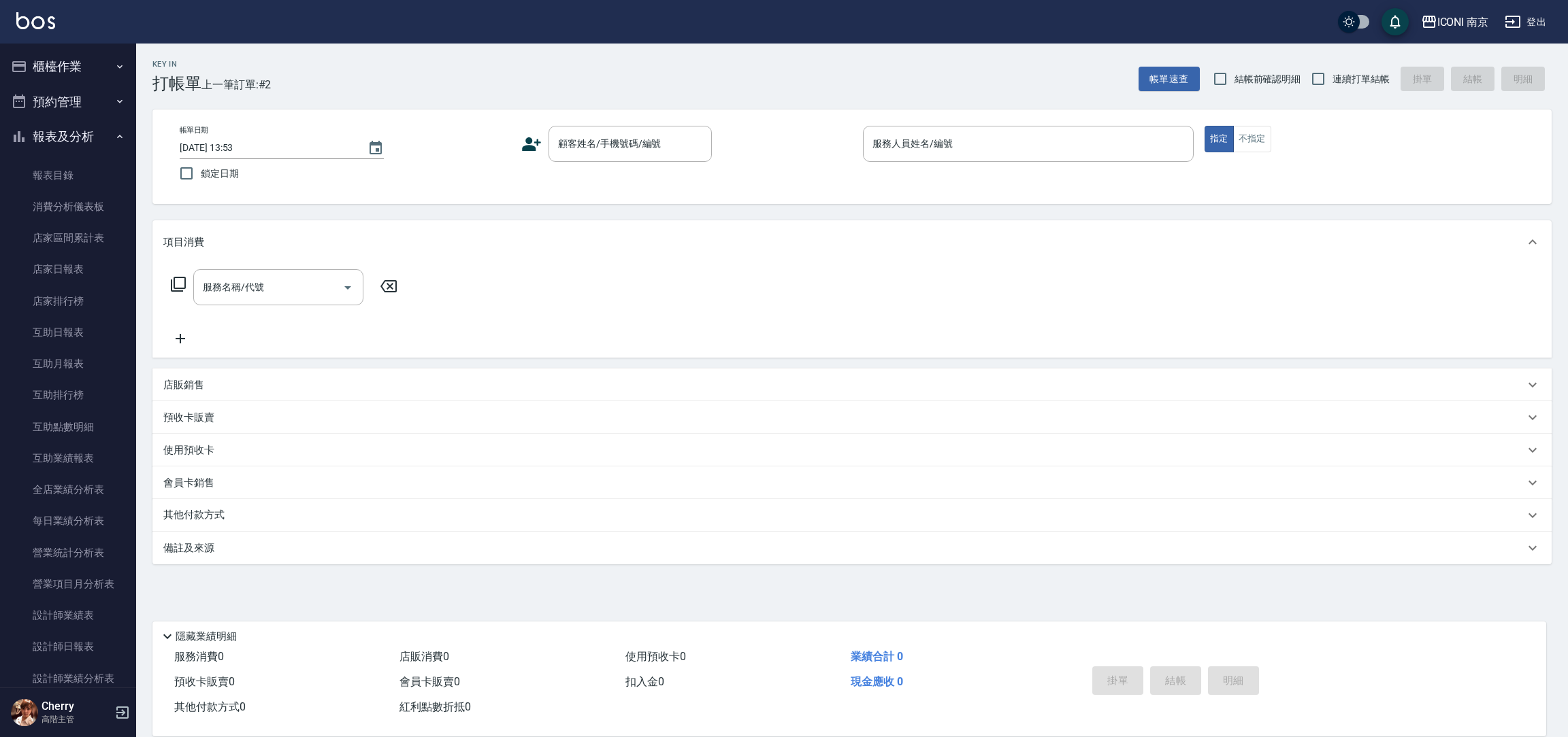
click at [85, 91] on button "預約管理" at bounding box center [68, 102] width 126 height 35
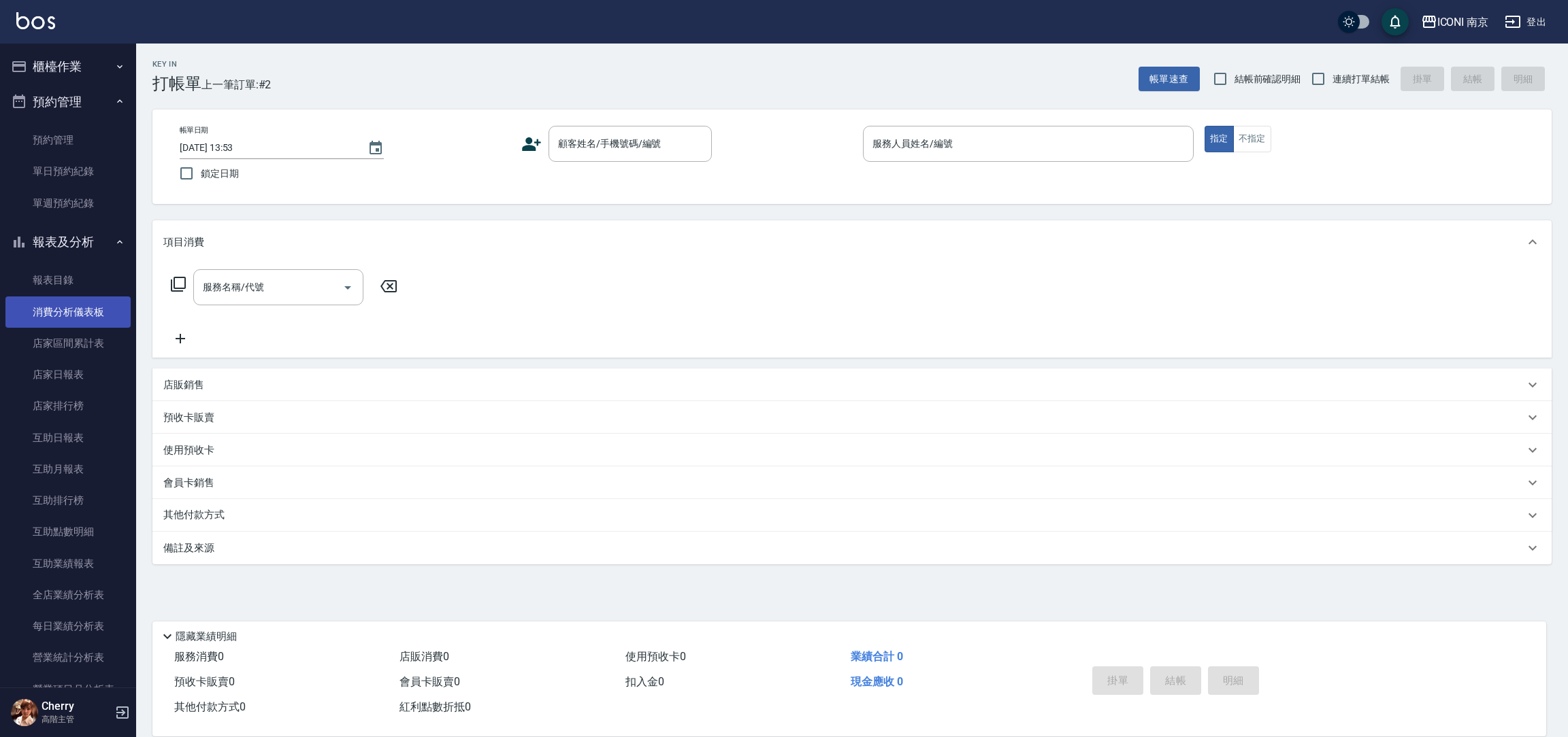
click at [60, 325] on link "消費分析儀表板" at bounding box center [68, 312] width 126 height 31
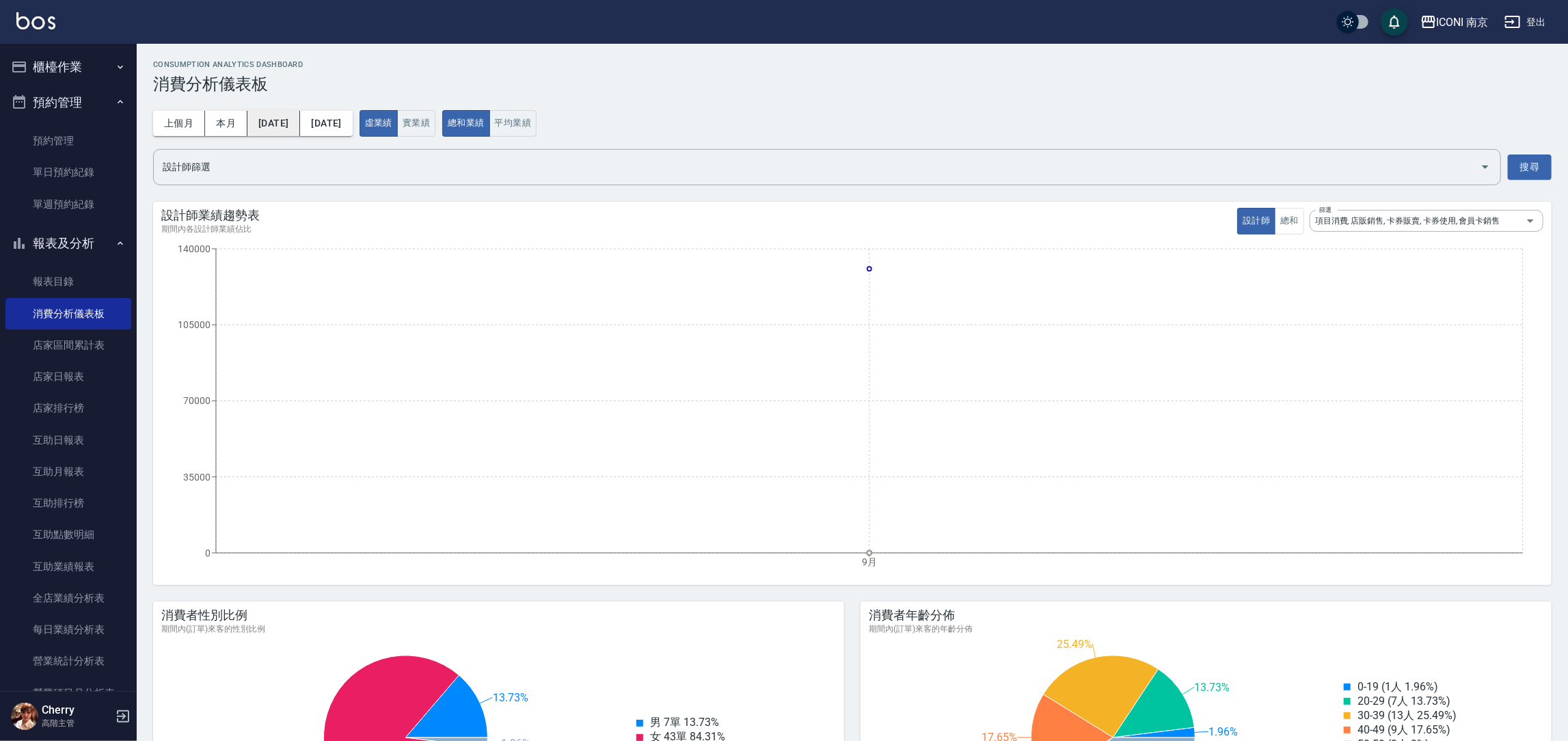
click at [294, 129] on button "[DATE]" at bounding box center [273, 123] width 53 height 25
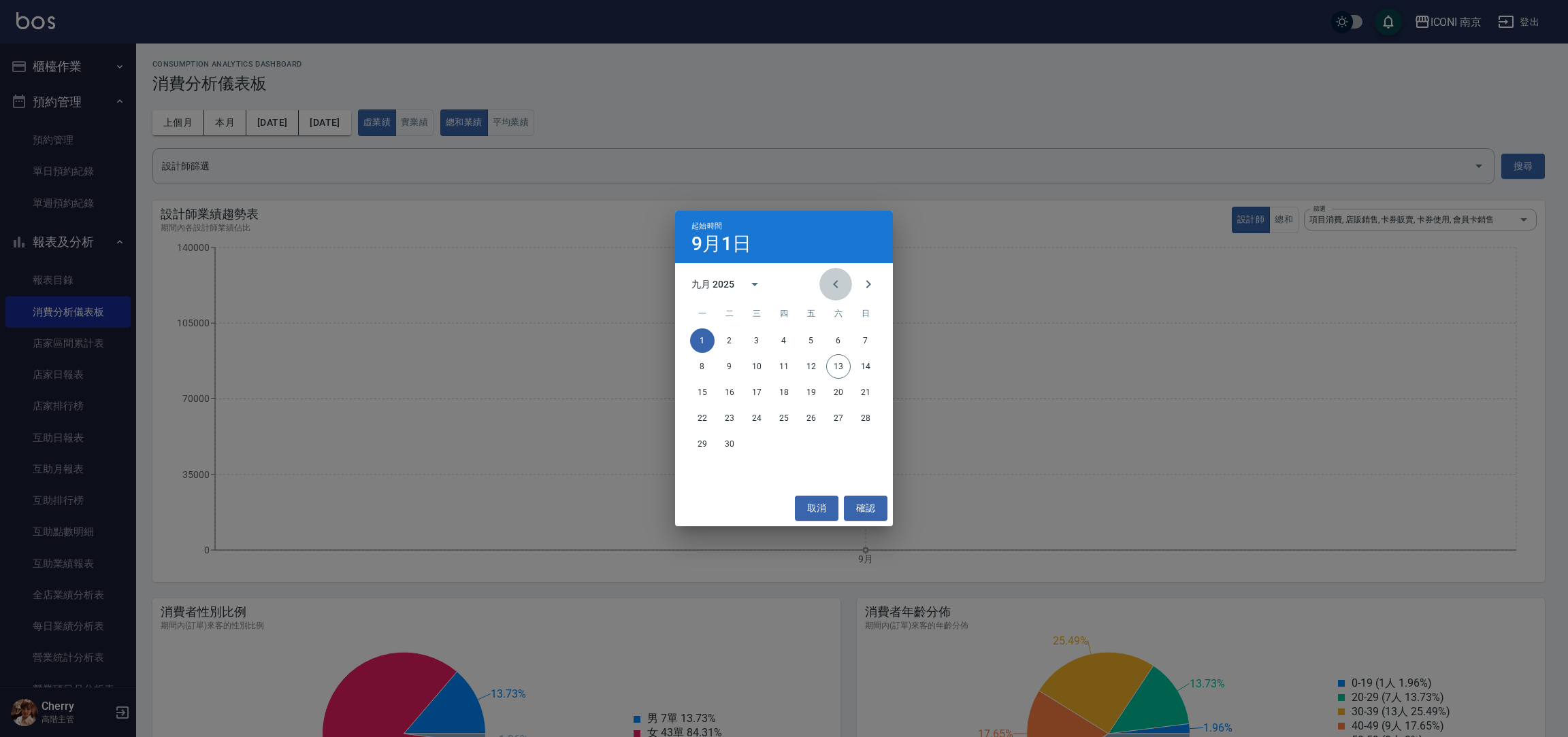
click at [844, 281] on button "Previous month" at bounding box center [836, 284] width 33 height 33
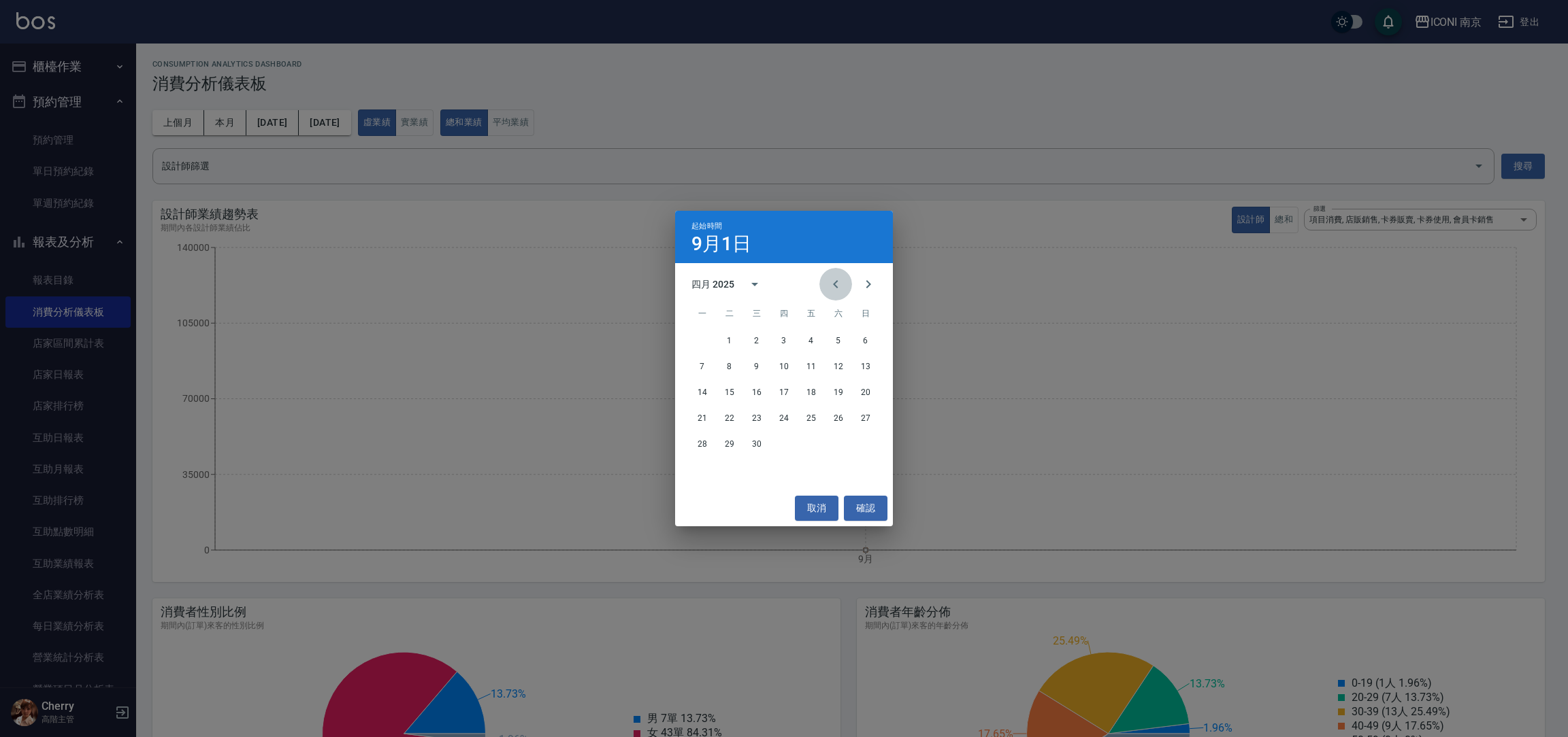
click at [844, 281] on button "Previous month" at bounding box center [836, 284] width 33 height 33
click at [869, 282] on icon "Next month" at bounding box center [869, 284] width 16 height 16
click at [728, 337] on button "1" at bounding box center [729, 340] width 24 height 24
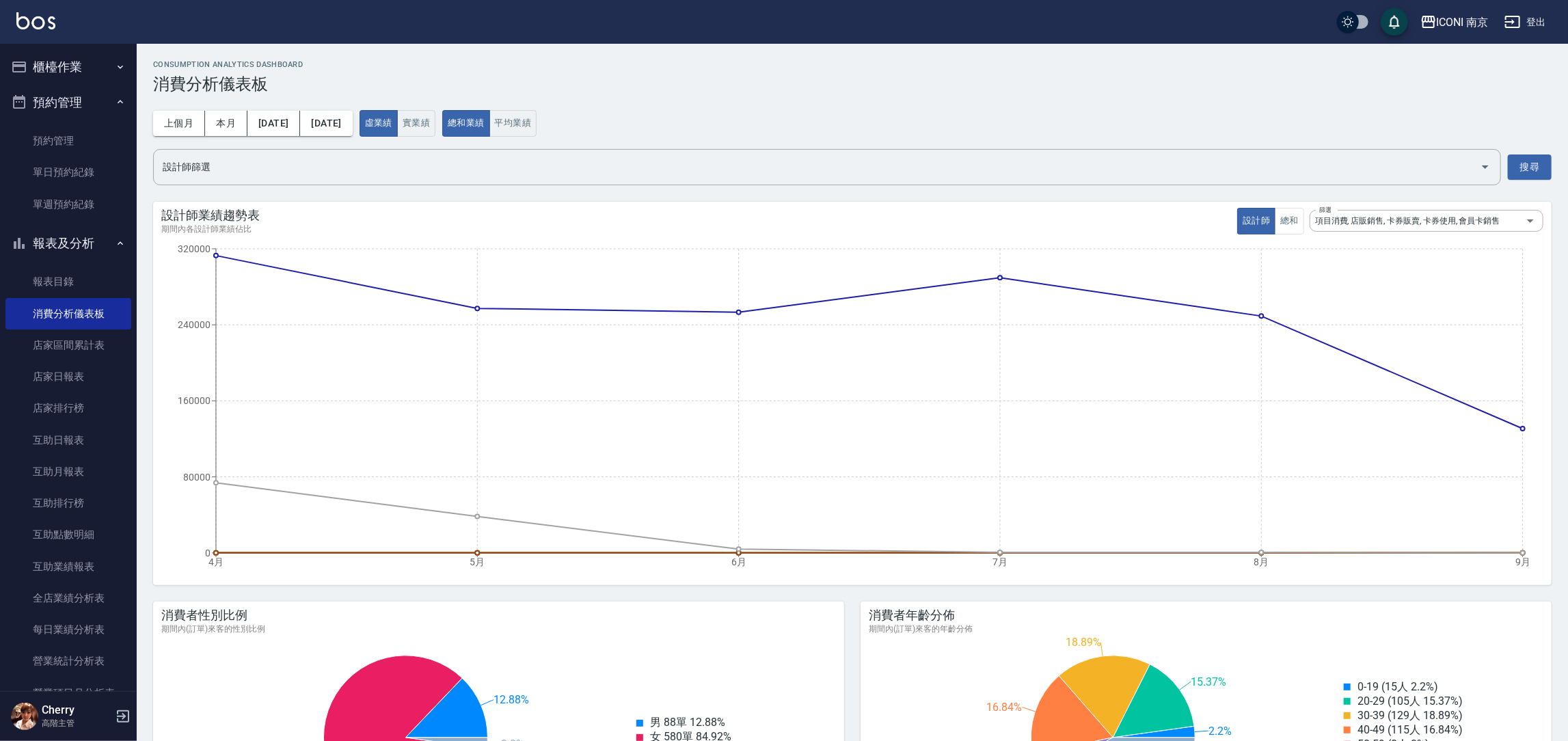
click at [79, 70] on button "櫃檯作業" at bounding box center [69, 67] width 126 height 36
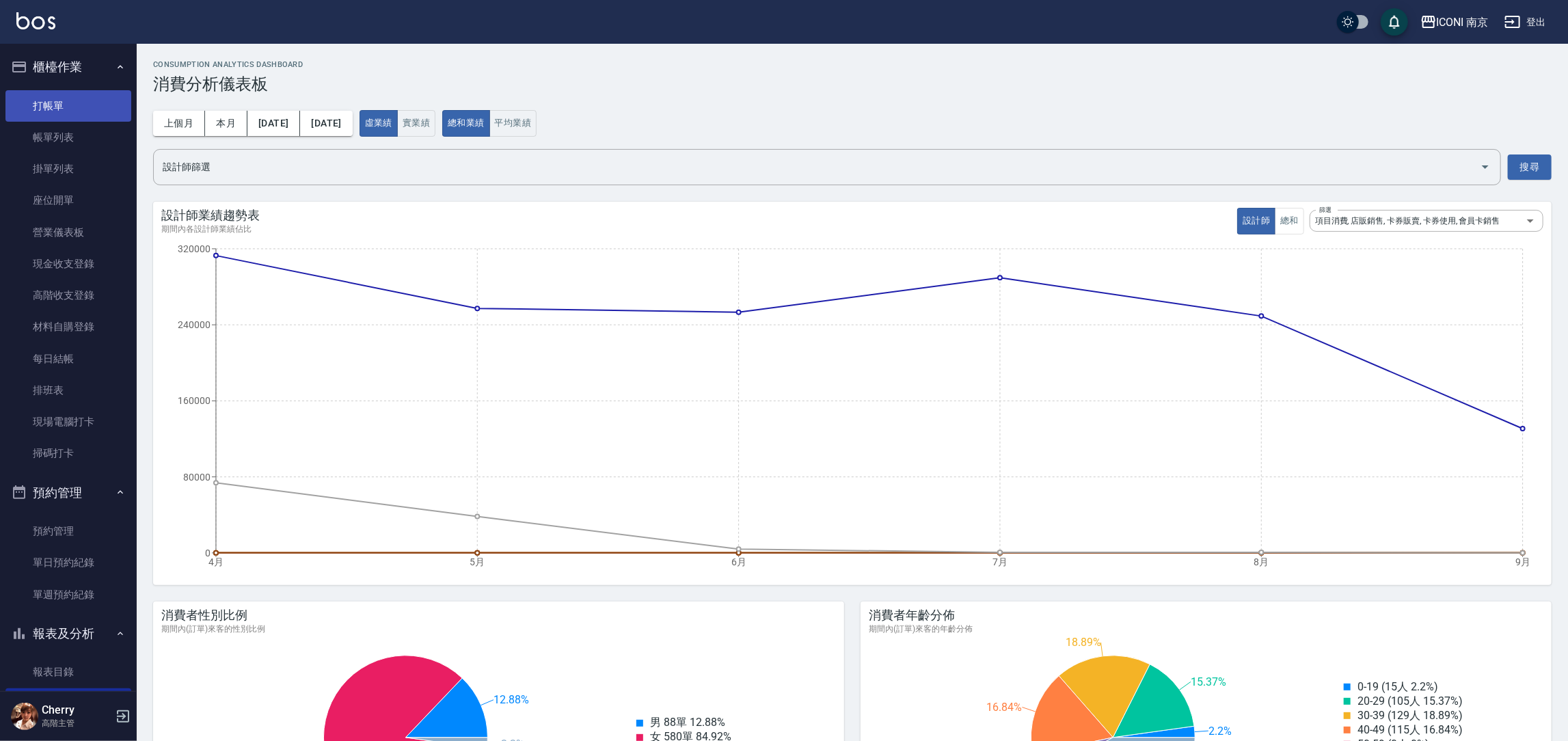
click at [55, 108] on link "打帳單" at bounding box center [69, 106] width 126 height 32
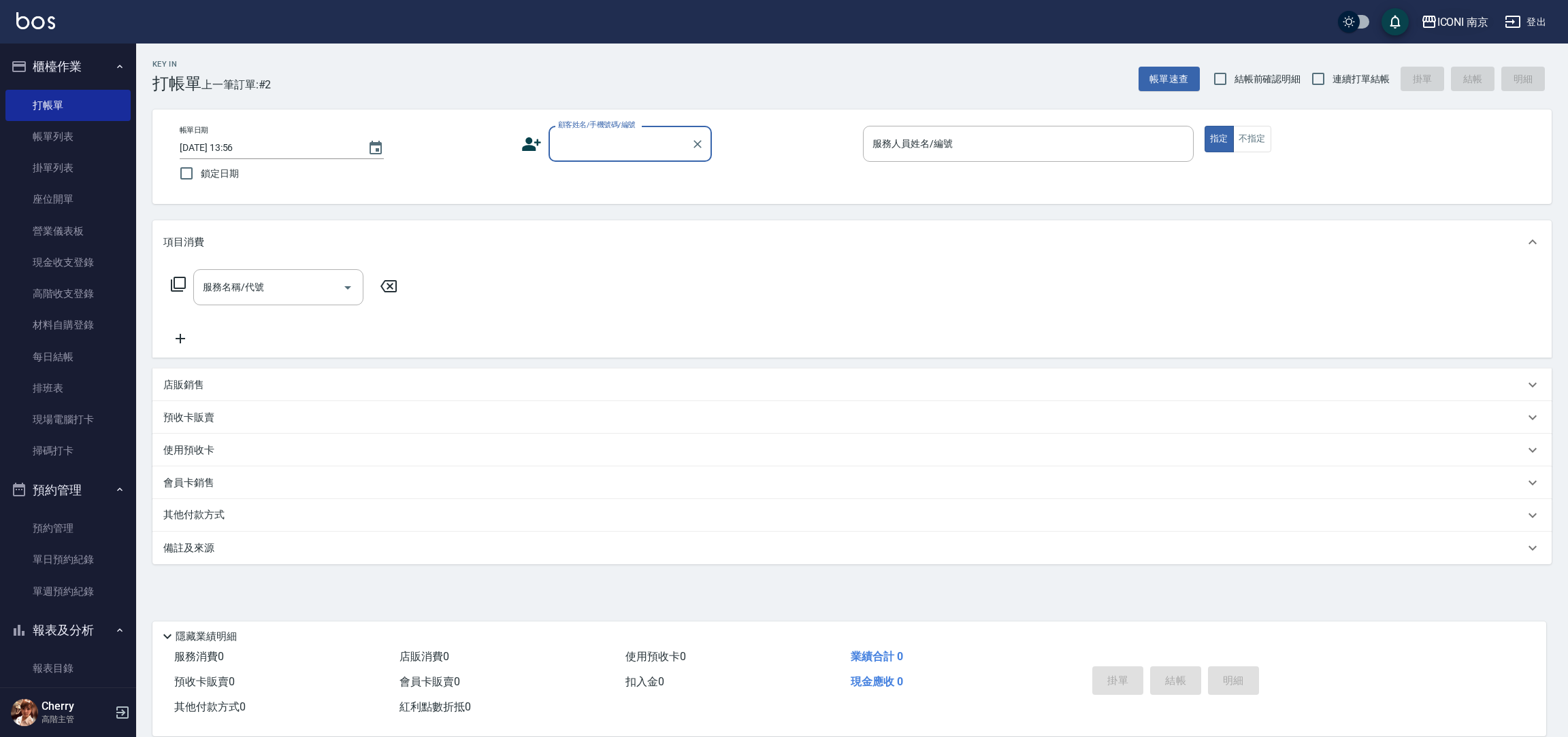
click at [1479, 21] on div "ICONI 南京" at bounding box center [1463, 22] width 52 height 17
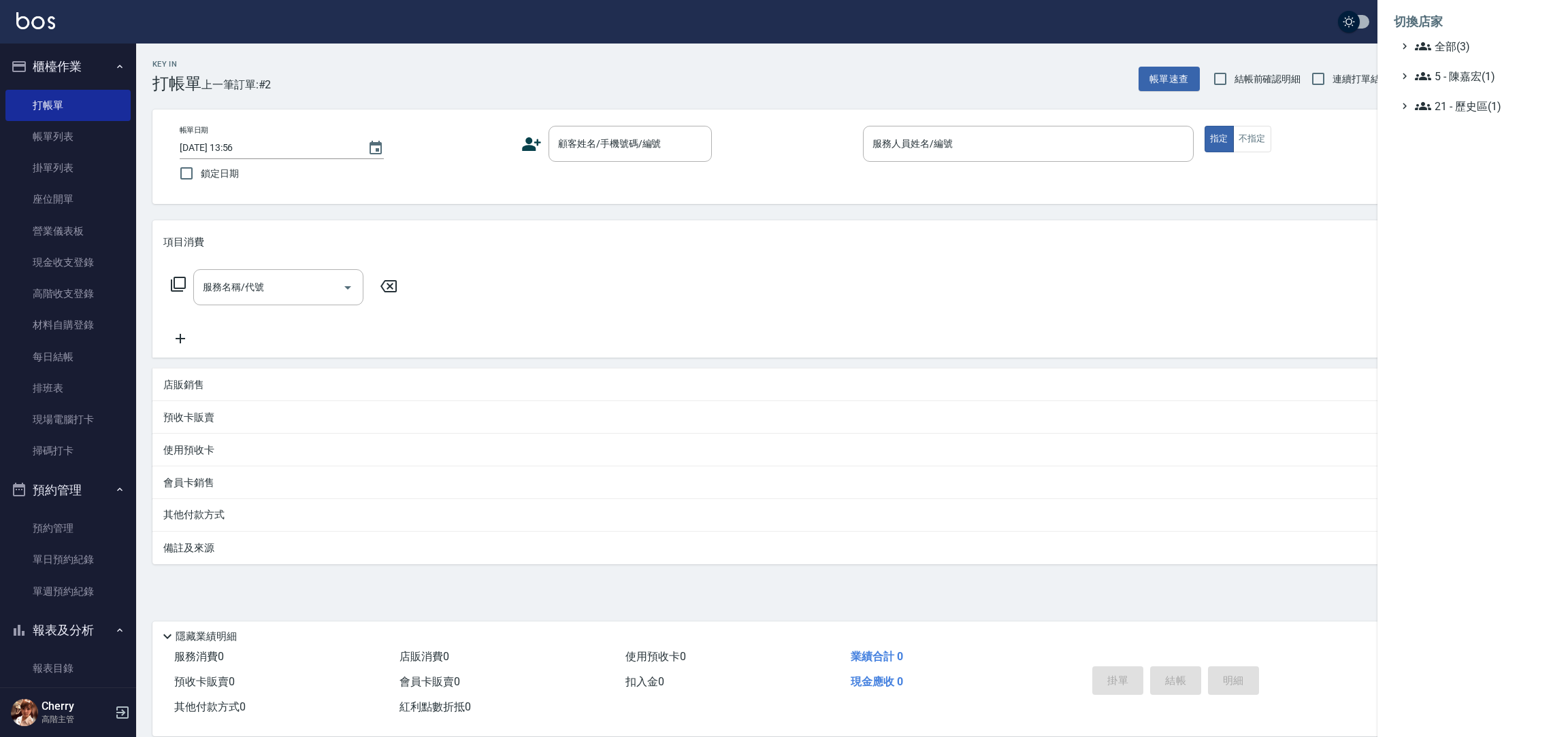
click at [1427, 60] on ul "全部(3) 5 - 陳嘉宏(1) 21 - 歷史區(1)" at bounding box center [1472, 76] width 158 height 76
click at [1438, 51] on span "全部(3)" at bounding box center [1480, 46] width 131 height 16
click at [1450, 86] on span "PS23" at bounding box center [1479, 85] width 134 height 16
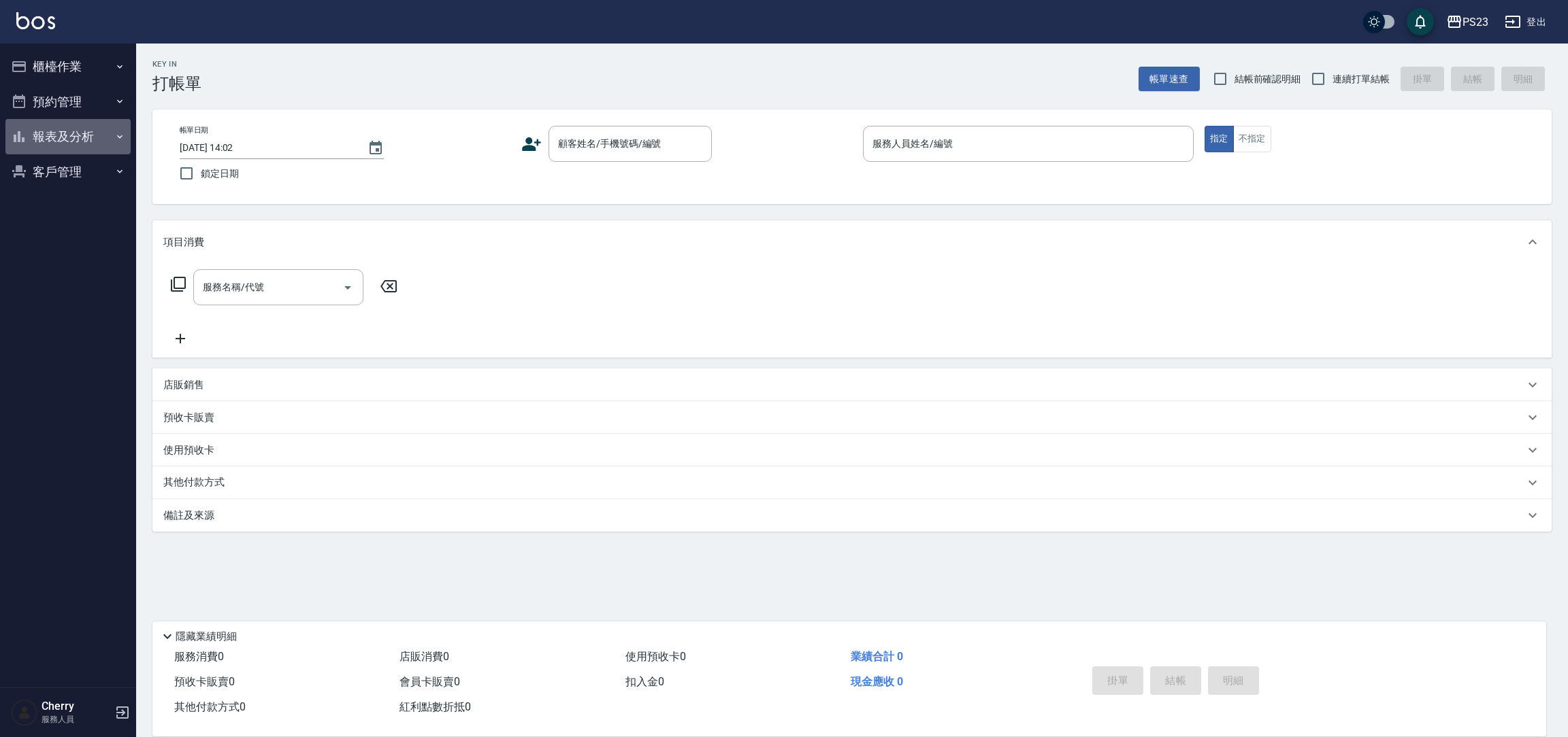
click at [80, 128] on button "報表及分析" at bounding box center [68, 137] width 126 height 35
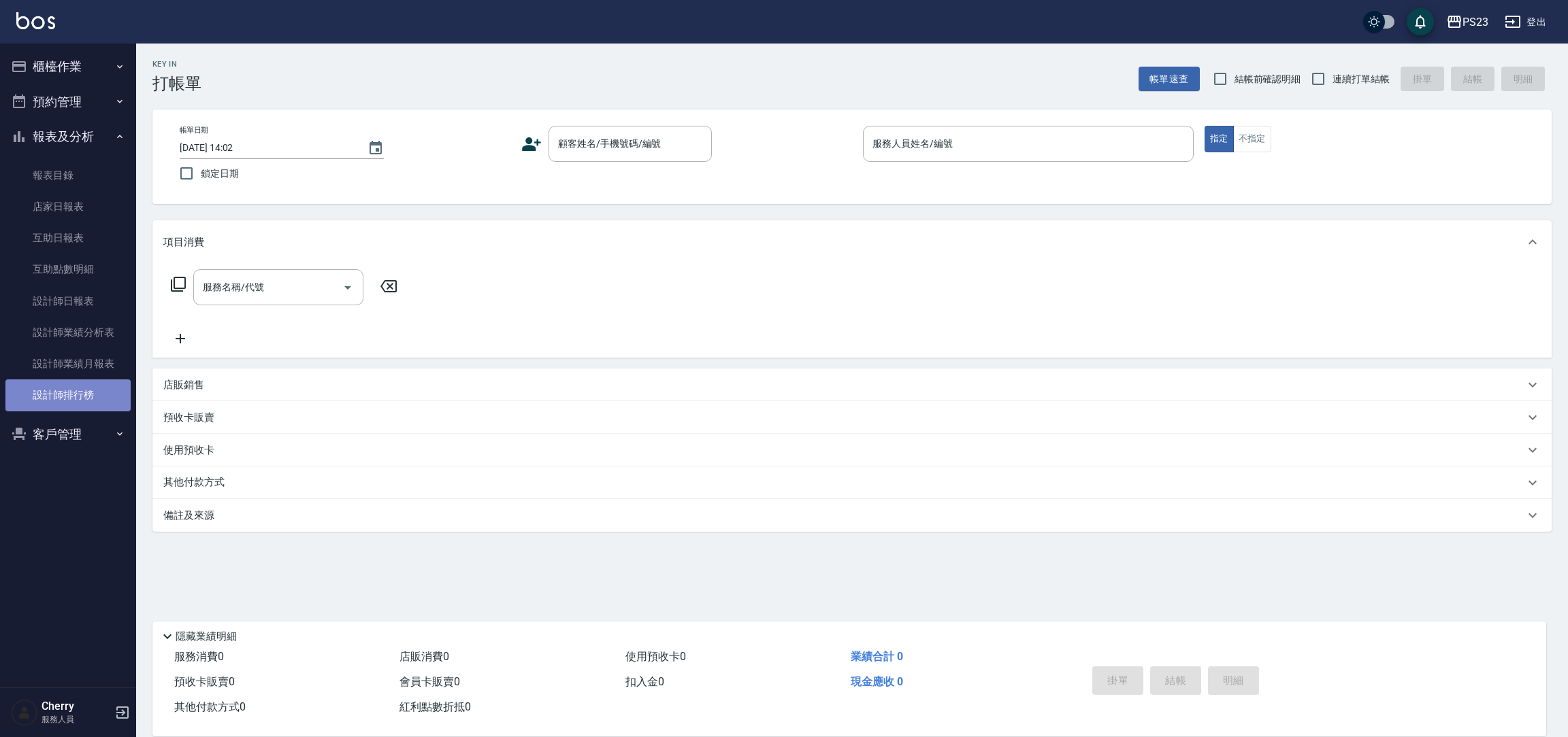
click at [76, 390] on link "設計師排行榜" at bounding box center [68, 395] width 126 height 31
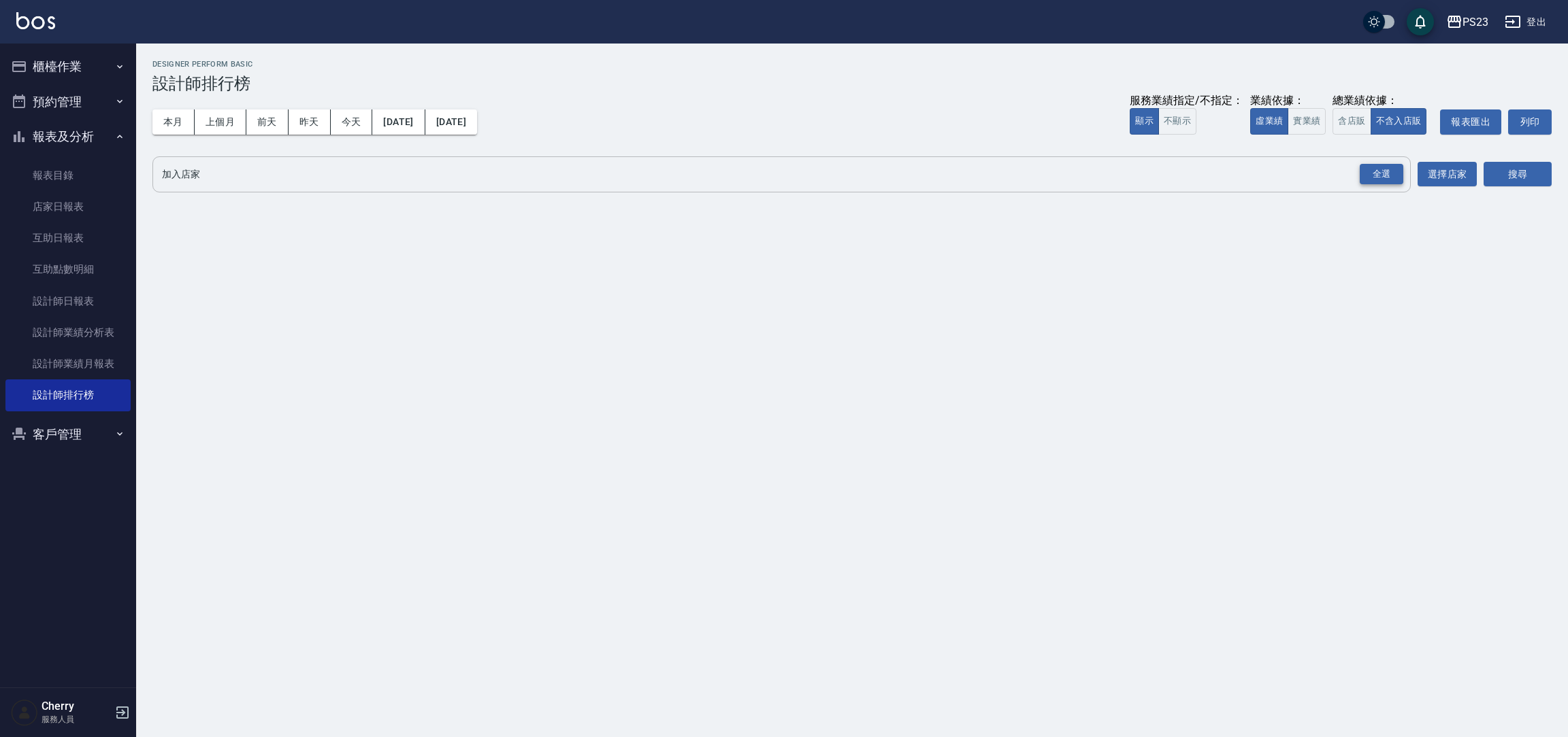
click at [1393, 169] on div "全選" at bounding box center [1381, 175] width 43 height 21
click at [1512, 171] on button "搜尋" at bounding box center [1517, 175] width 68 height 25
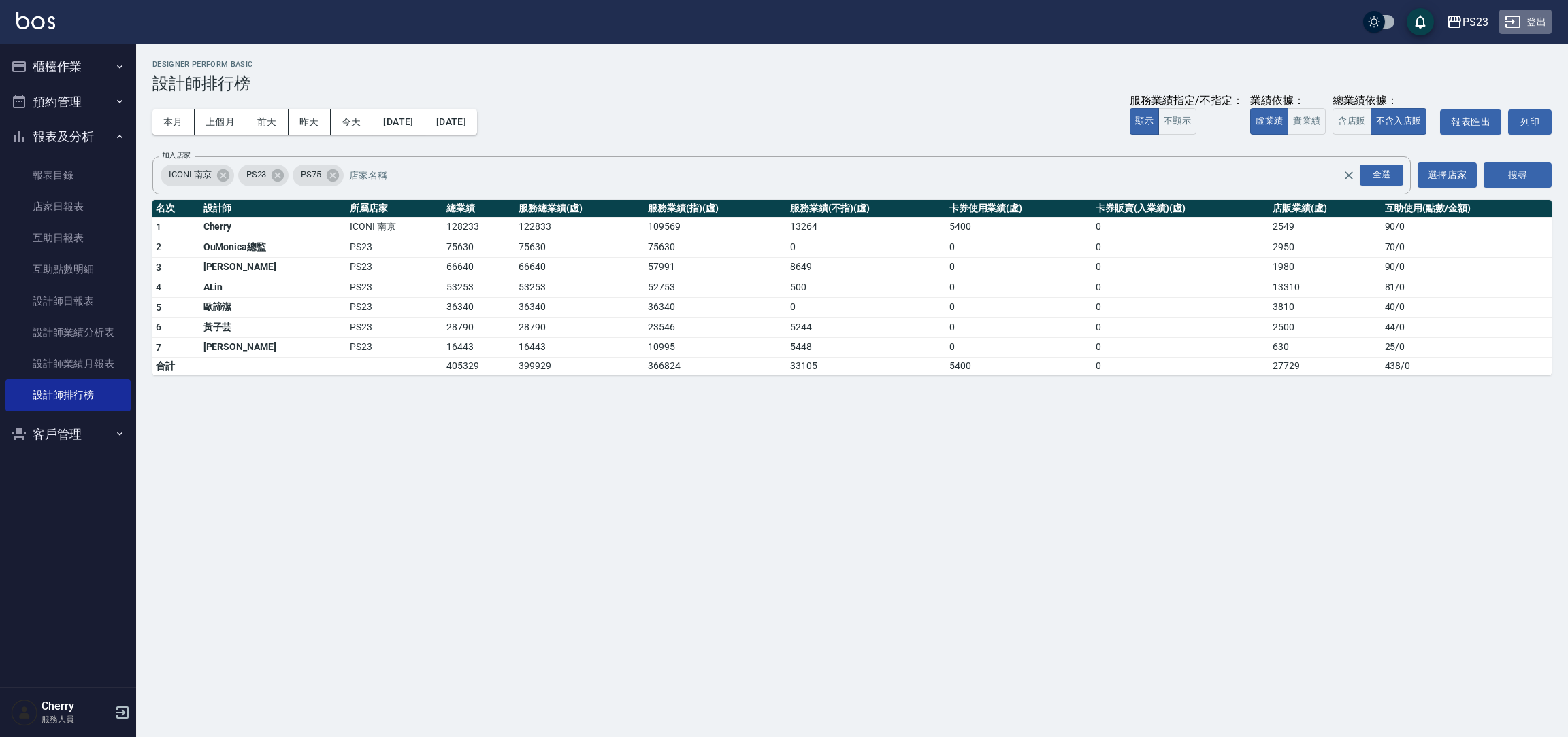
click at [1537, 25] on button "登出" at bounding box center [1525, 22] width 52 height 25
